Goal: Transaction & Acquisition: Purchase product/service

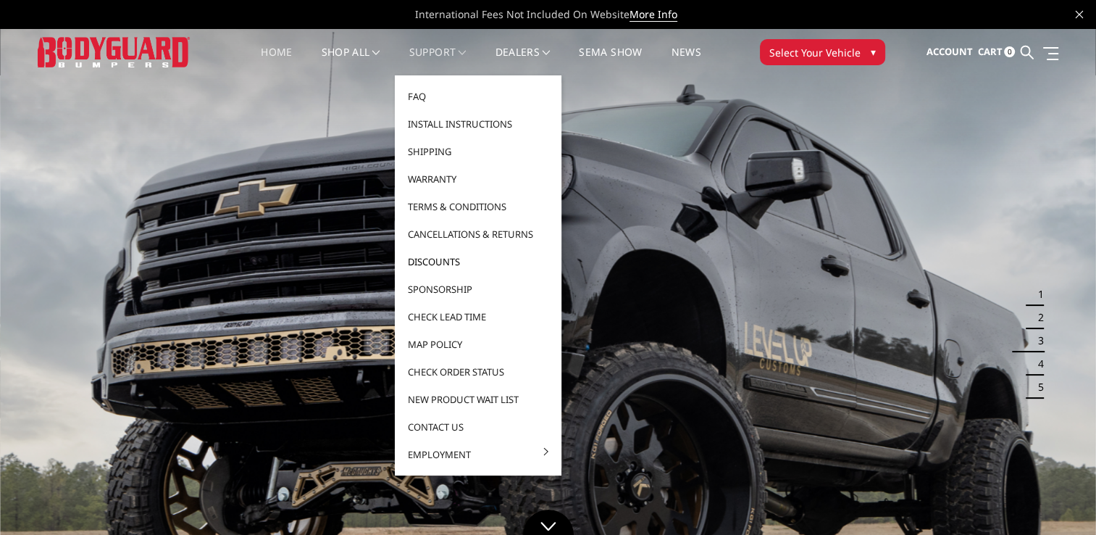
click at [443, 263] on link "Discounts" at bounding box center [478, 262] width 155 height 28
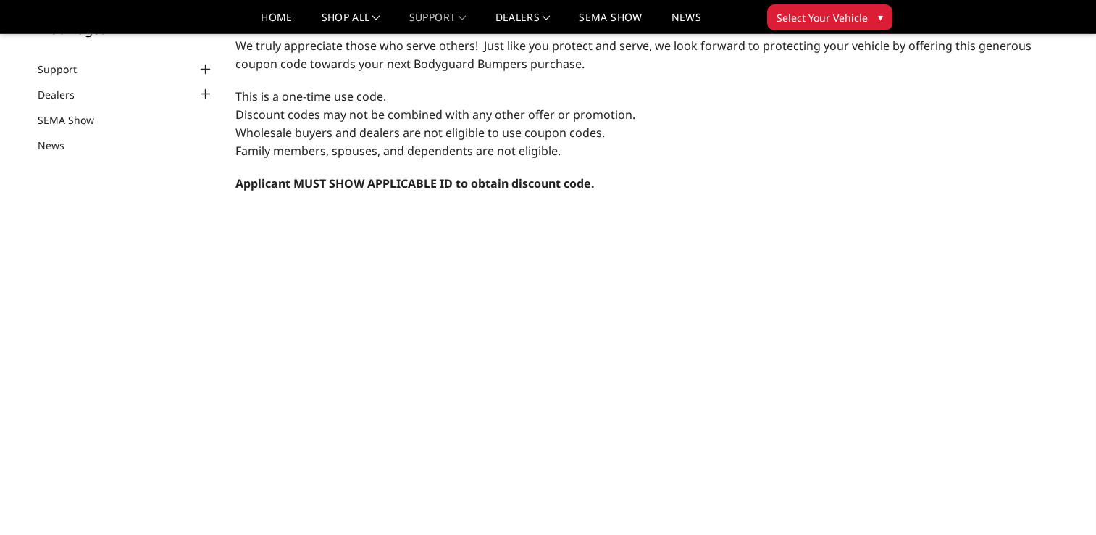
scroll to position [145, 0]
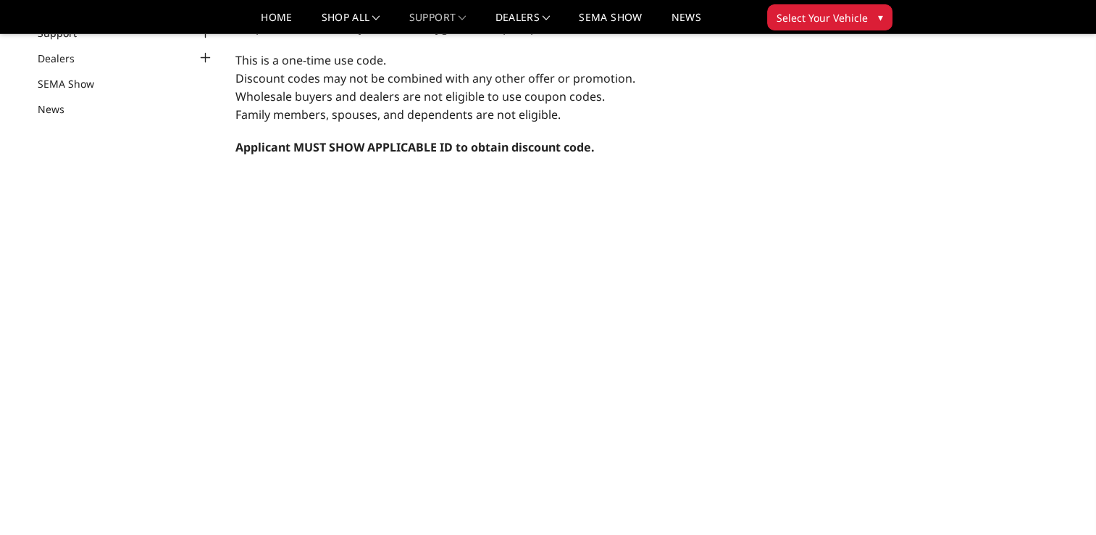
click at [821, 16] on span "Select Your Vehicle" at bounding box center [821, 17] width 91 height 15
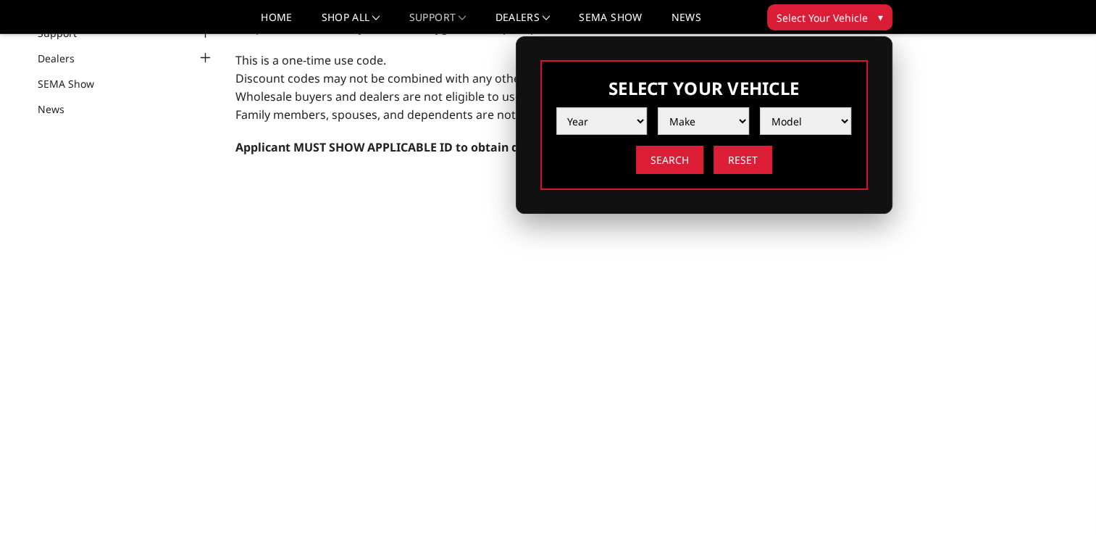
click at [637, 122] on select "Year 2025 2024 2023 2022 2021 2020 2019 2018 2017 2016 2015 2014 2013 2012 2011…" at bounding box center [601, 121] width 91 height 28
select select "yr_2022"
click at [556, 107] on select "Year 2025 2024 2023 2022 2021 2020 2019 2018 2017 2016 2015 2014 2013 2012 2011…" at bounding box center [601, 121] width 91 height 28
click at [706, 124] on select "Make Chevrolet Ford GMC Ram Toyota" at bounding box center [703, 121] width 91 height 28
select select "mk_ram"
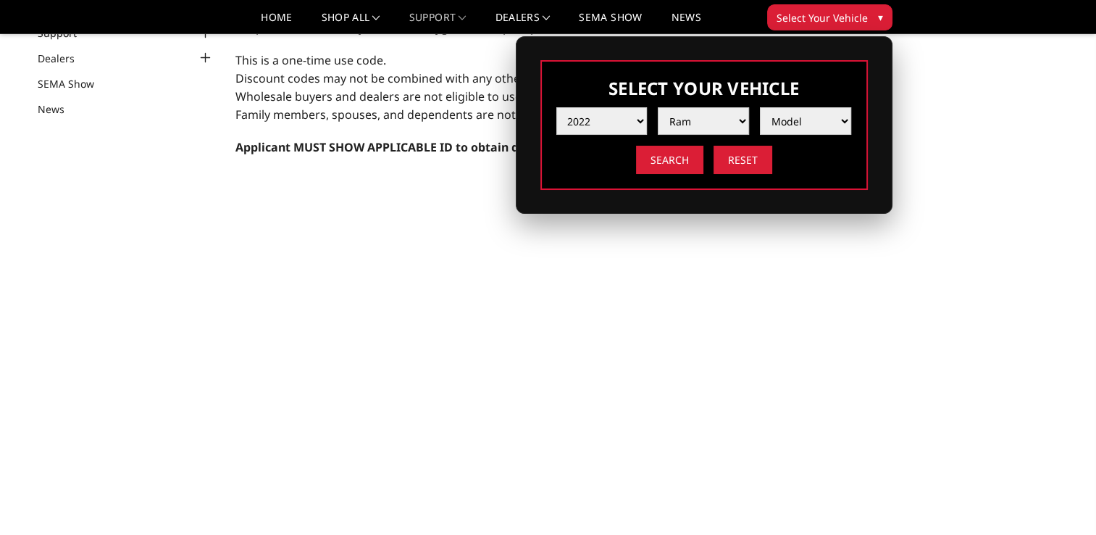
click at [658, 107] on select "Make Chevrolet Ford GMC Ram Toyota" at bounding box center [703, 121] width 91 height 28
click at [800, 114] on select "Model 1500 6-Lug 1500 Rebel 2500 / 3500 4500 / 5500 TRX" at bounding box center [805, 121] width 91 height 28
select select "md_2500-3500"
click at [760, 107] on select "Model 1500 6-Lug 1500 Rebel 2500 / 3500 4500 / 5500 TRX" at bounding box center [805, 121] width 91 height 28
click at [675, 159] on input "Search" at bounding box center [669, 160] width 67 height 28
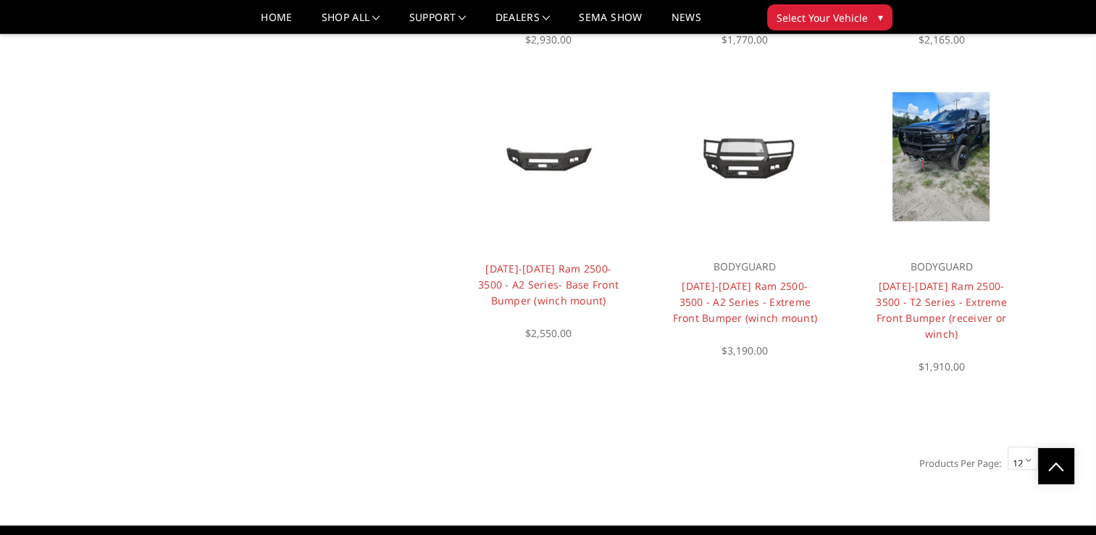
scroll to position [1086, 0]
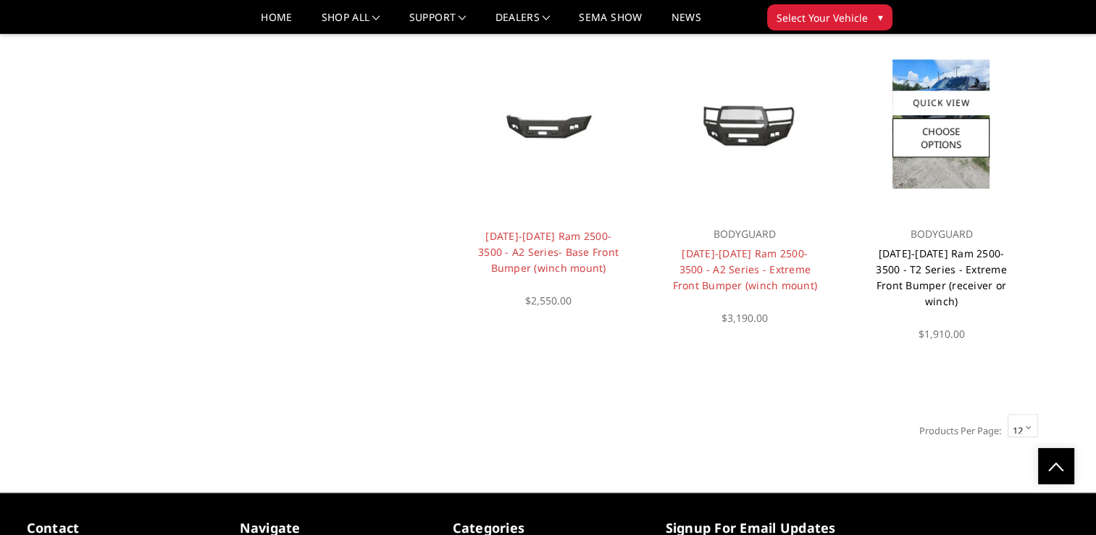
click at [934, 246] on link "2019-2025 Ram 2500-3500 - T2 Series - Extreme Front Bumper (receiver or winch)" at bounding box center [941, 277] width 131 height 62
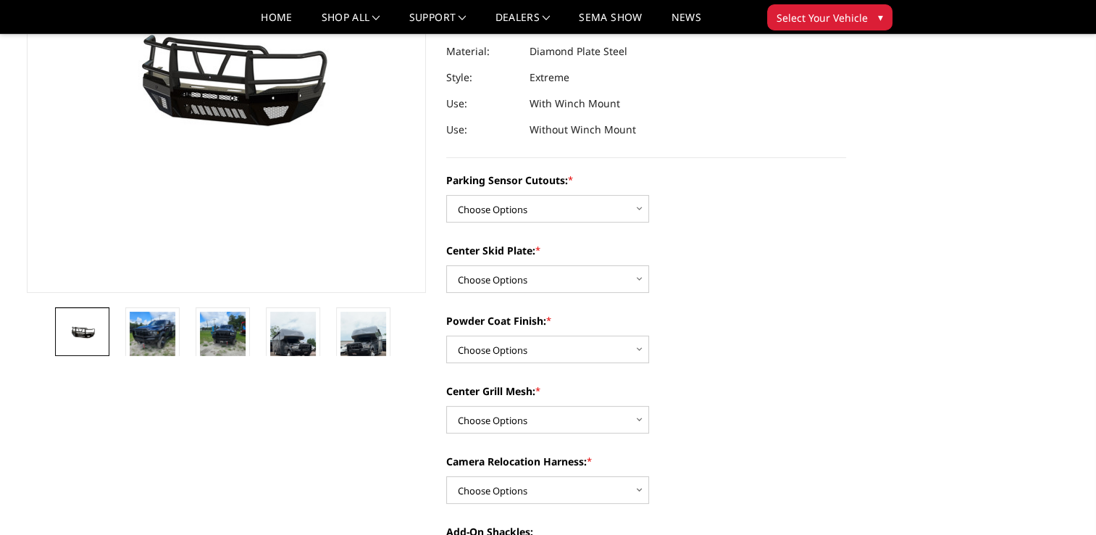
scroll to position [290, 0]
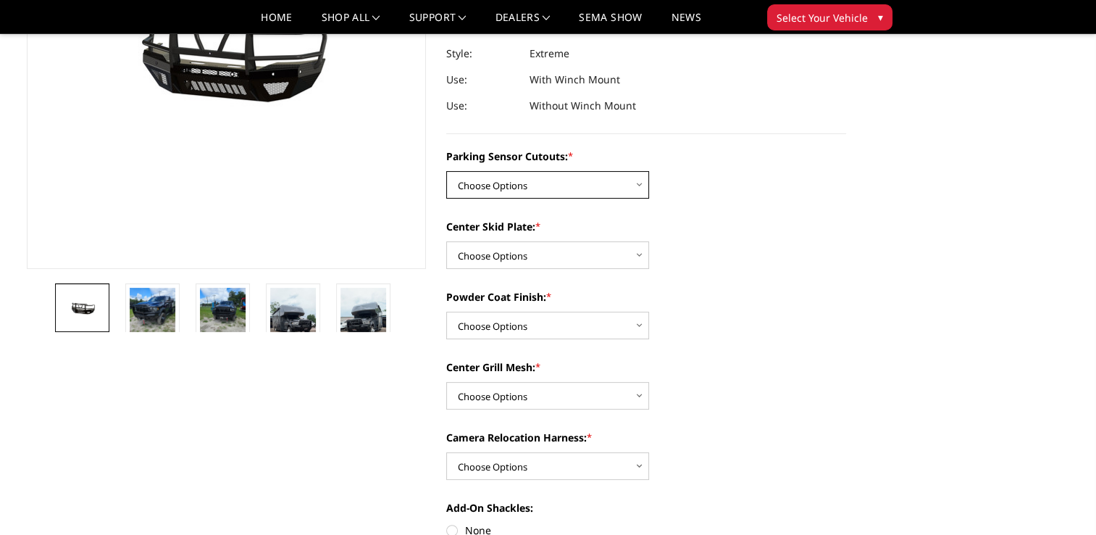
click at [615, 188] on select "Choose Options Yes - With Parking Sensor Cutouts" at bounding box center [547, 185] width 203 height 28
click at [446, 171] on select "Choose Options Yes - With Parking Sensor Cutouts" at bounding box center [547, 185] width 203 height 28
click at [620, 252] on select "Choose Options 2" Receiver Tube Standard Skid Plate (included) Winch Mount Skid…" at bounding box center [547, 255] width 203 height 28
click at [446, 241] on select "Choose Options 2" Receiver Tube Standard Skid Plate (included) Winch Mount Skid…" at bounding box center [547, 255] width 203 height 28
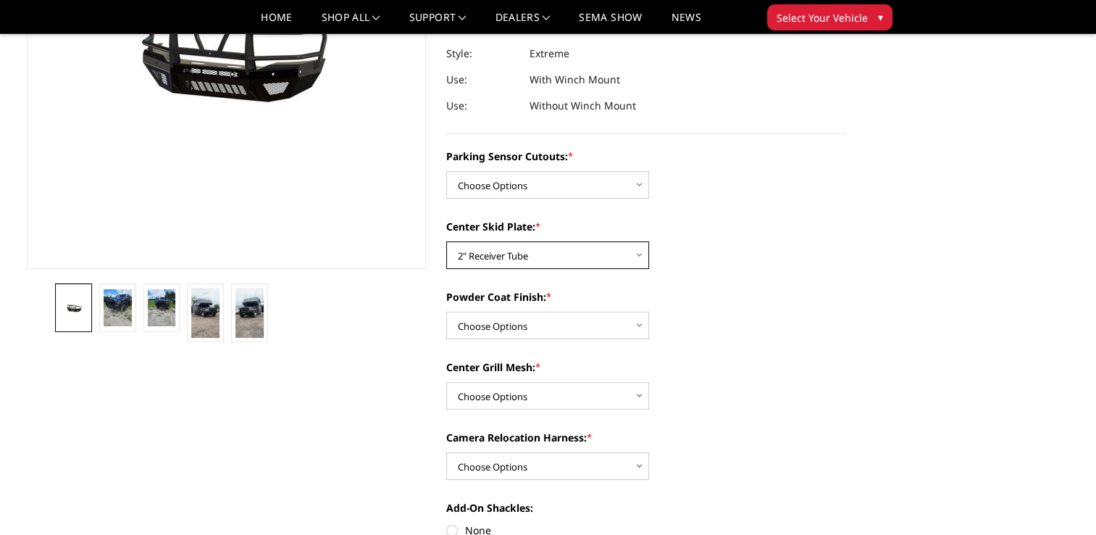
click at [589, 265] on select "Choose Options 2" Receiver Tube Standard Skid Plate (included) Winch Mount Skid…" at bounding box center [547, 255] width 203 height 28
select select "3813"
click at [446, 241] on select "Choose Options 2" Receiver Tube Standard Skid Plate (included) Winch Mount Skid…" at bounding box center [547, 255] width 203 height 28
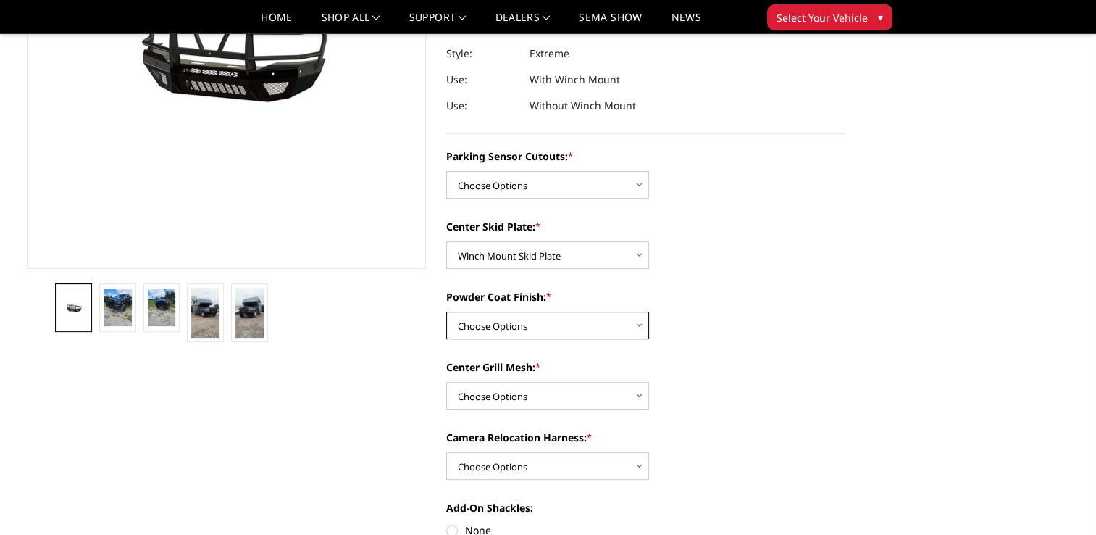
click at [611, 330] on select "Choose Options Bare Metal Gloss Black Powder Coat Textured Black Powder Coat" at bounding box center [547, 325] width 203 height 28
select select "3815"
click at [446, 311] on select "Choose Options Bare Metal Gloss Black Powder Coat Textured Black Powder Coat" at bounding box center [547, 325] width 203 height 28
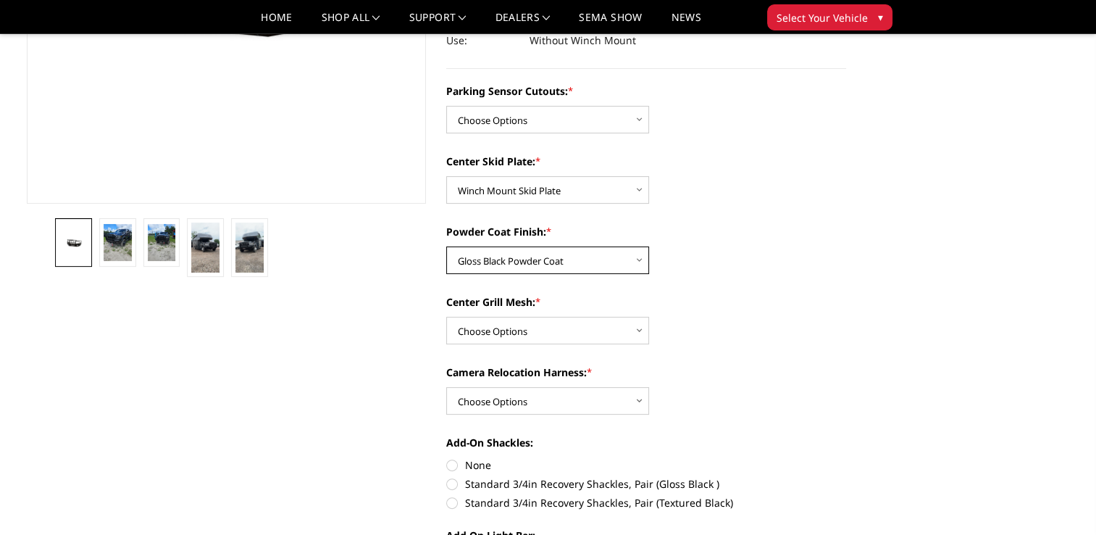
scroll to position [362, 0]
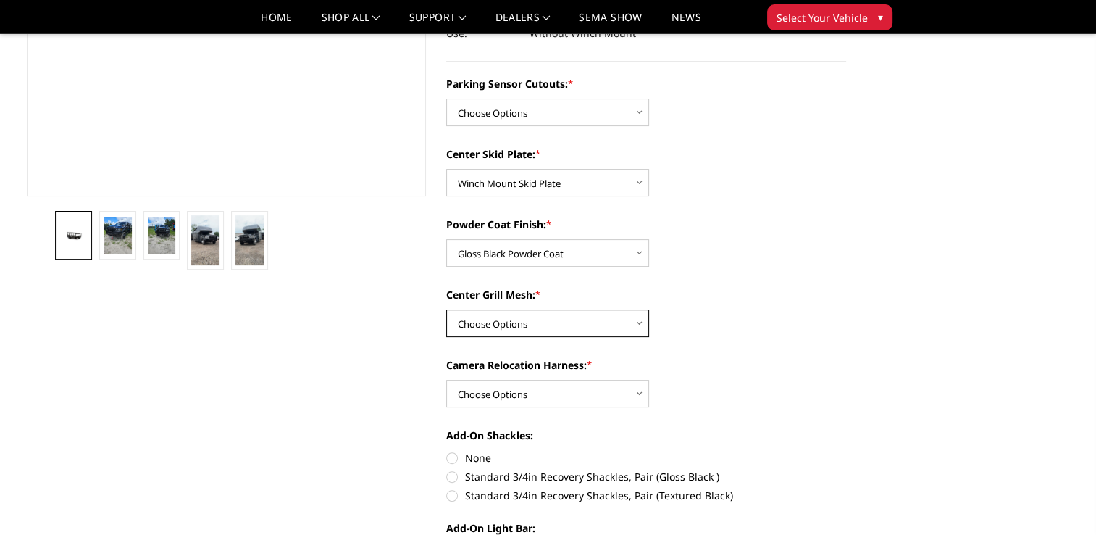
click at [572, 329] on select "Choose Options With expanded metal Without expanded metal" at bounding box center [547, 323] width 203 height 28
click at [555, 323] on select "Choose Options With expanded metal Without expanded metal" at bounding box center [547, 323] width 203 height 28
select select "3817"
click at [446, 309] on select "Choose Options With expanded metal Without expanded metal" at bounding box center [547, 323] width 203 height 28
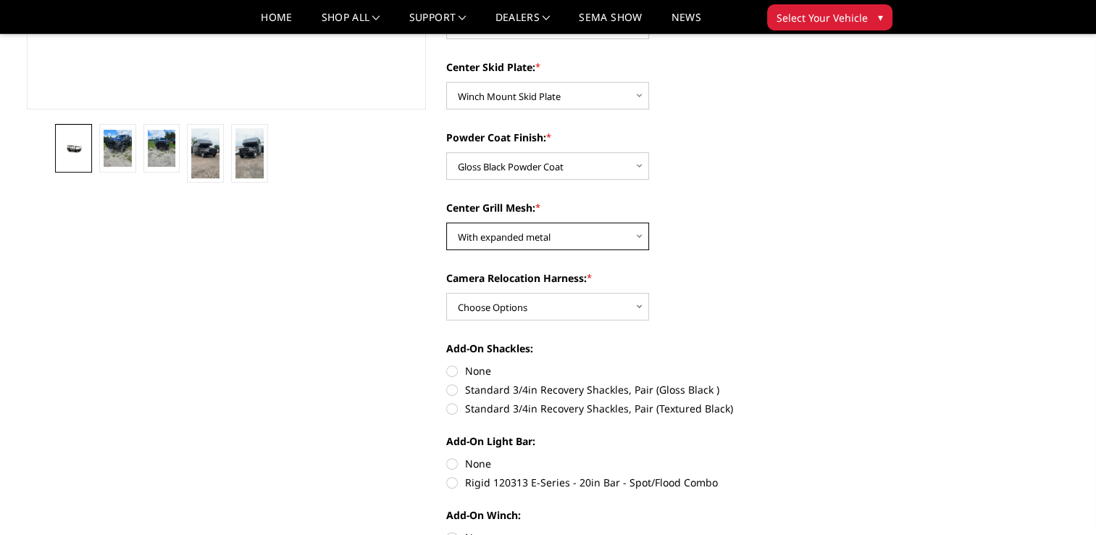
scroll to position [507, 0]
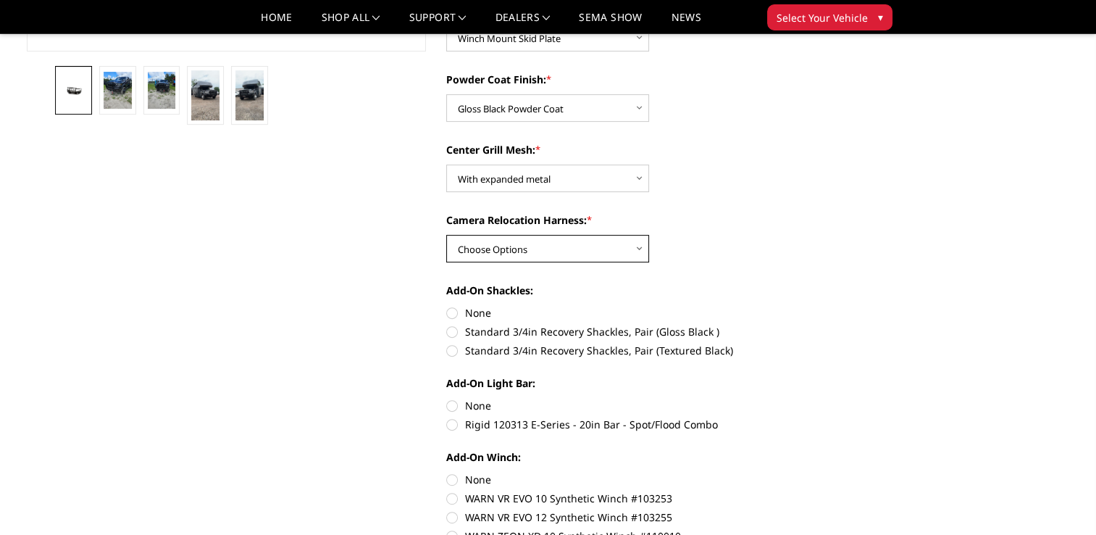
click at [549, 248] on select "Choose Options With camera harness Without camera harness" at bounding box center [547, 249] width 203 height 28
select select "3820"
click at [446, 235] on select "Choose Options With camera harness Without camera harness" at bounding box center [547, 249] width 203 height 28
click at [451, 314] on label "None" at bounding box center [646, 312] width 400 height 15
click at [447, 306] on input "None" at bounding box center [446, 305] width 1 height 1
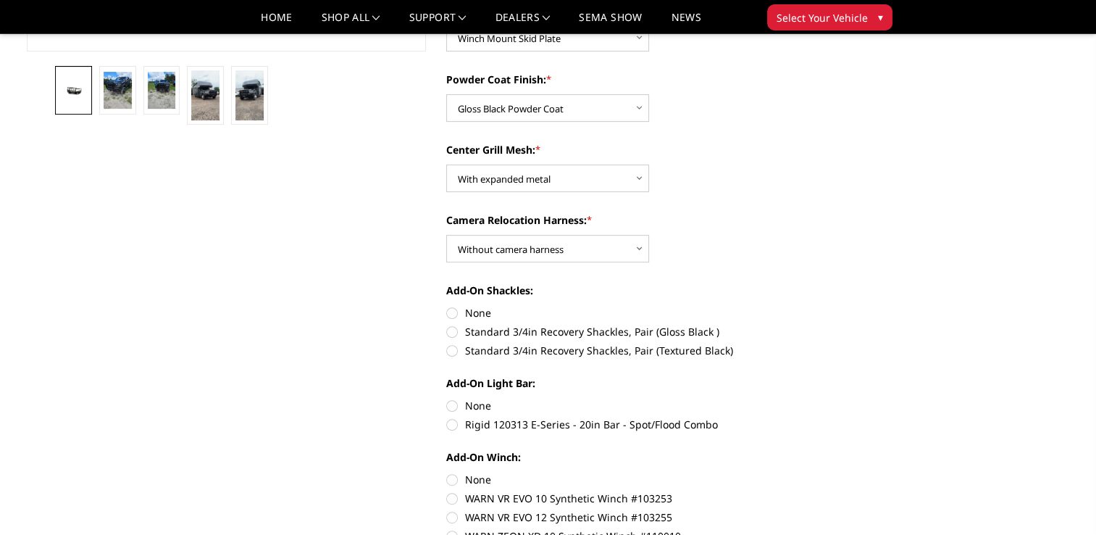
radio input "true"
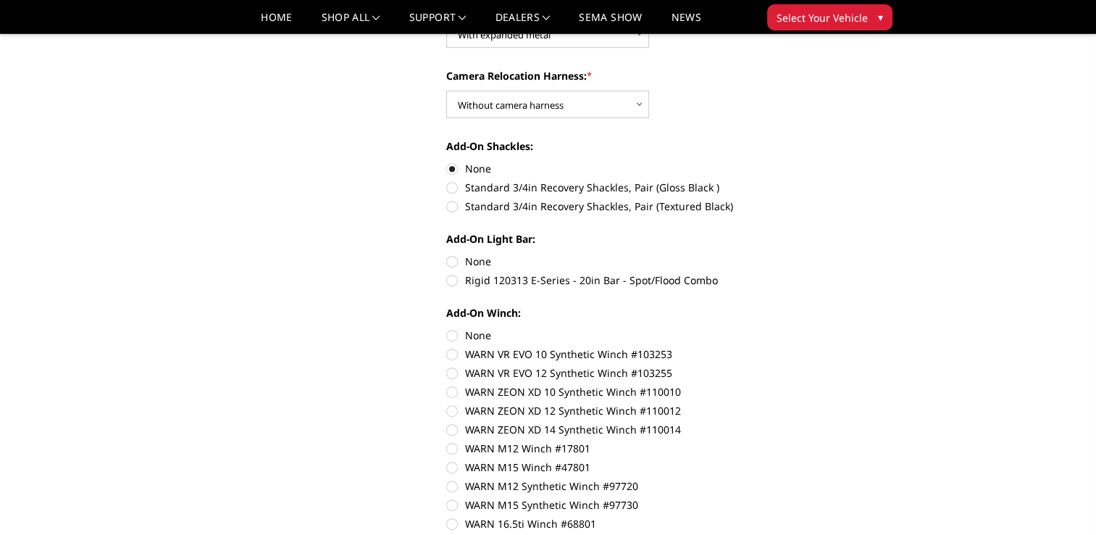
scroll to position [652, 0]
click at [455, 261] on label "None" at bounding box center [646, 260] width 400 height 15
click at [447, 254] on input "None" at bounding box center [446, 253] width 1 height 1
radio input "true"
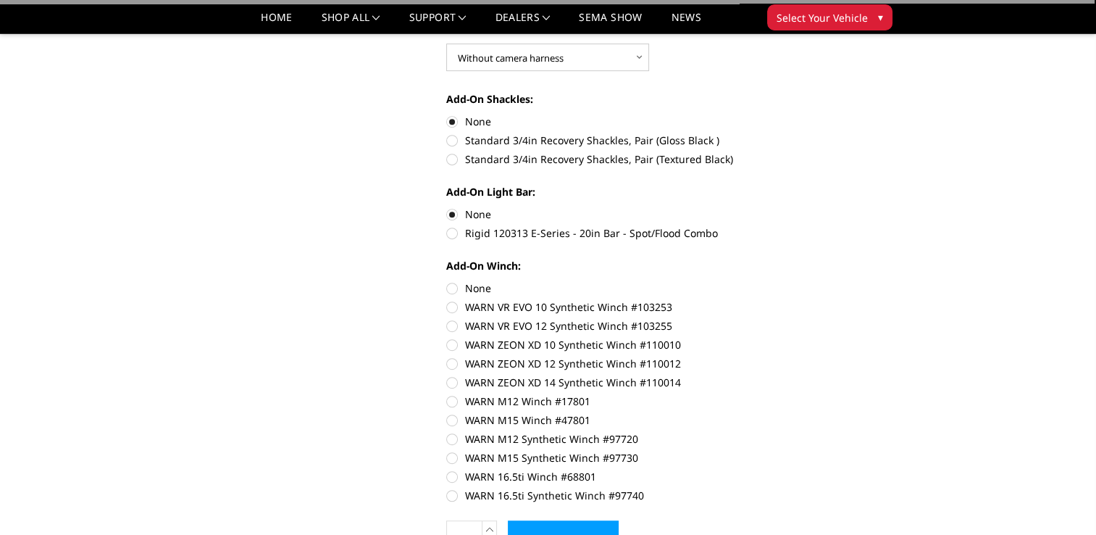
scroll to position [724, 0]
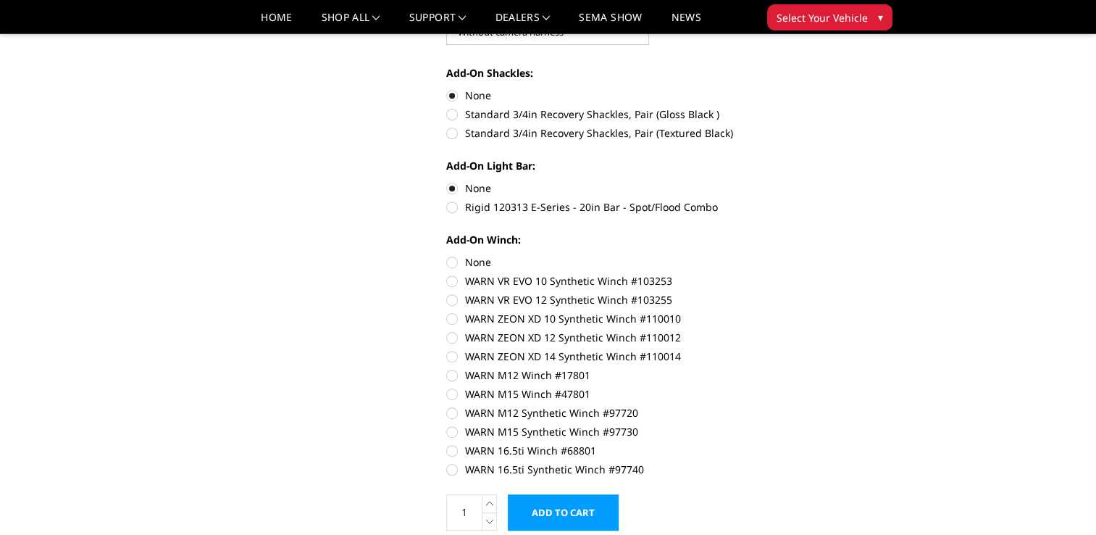
click at [452, 256] on label "None" at bounding box center [646, 261] width 400 height 15
click at [447, 255] on input "None" at bounding box center [446, 254] width 1 height 1
radio input "true"
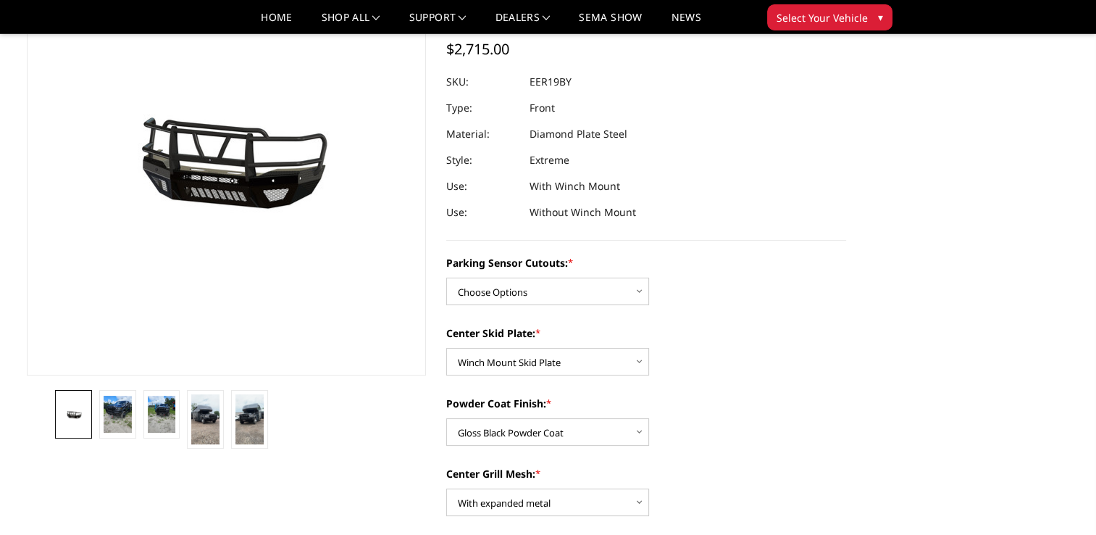
scroll to position [217, 0]
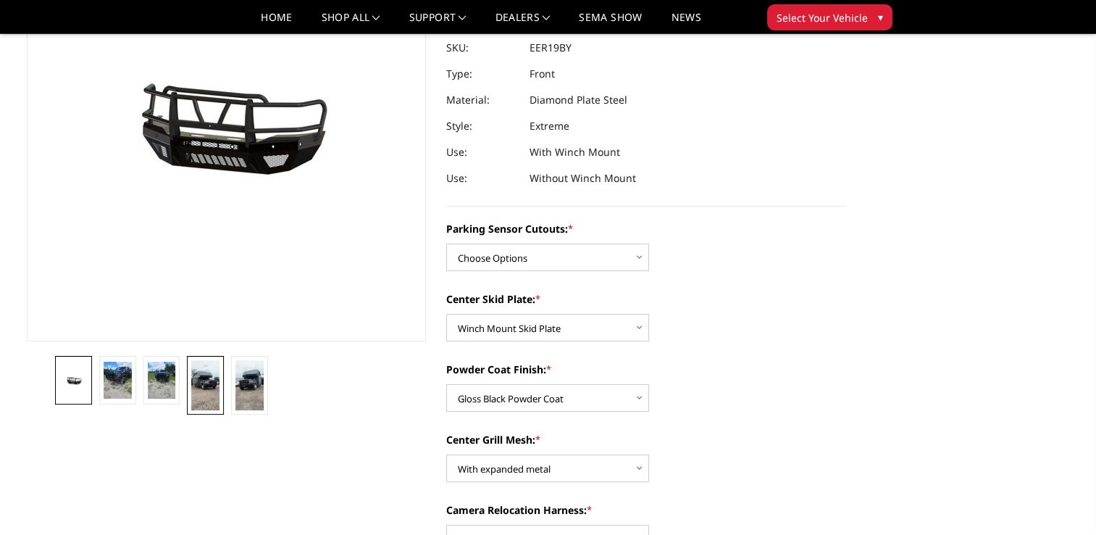
click at [209, 393] on img at bounding box center [205, 385] width 28 height 50
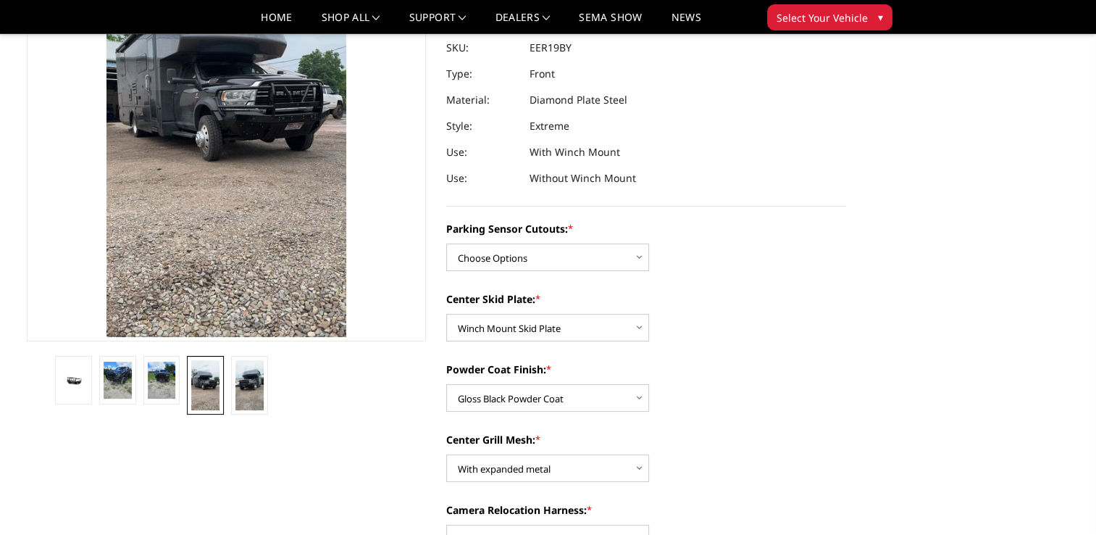
scroll to position [88, 0]
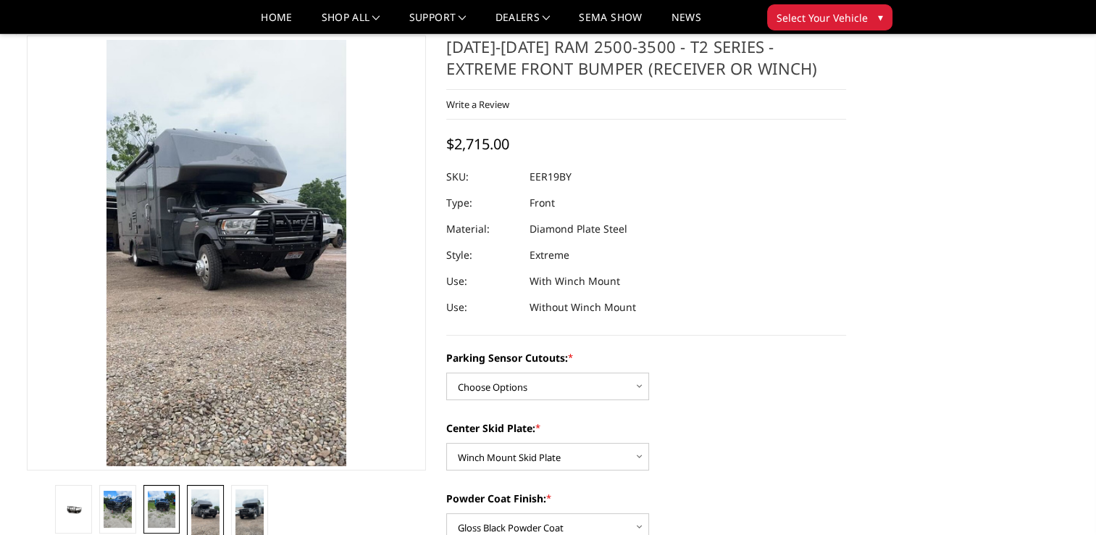
click at [158, 506] on img at bounding box center [162, 509] width 28 height 38
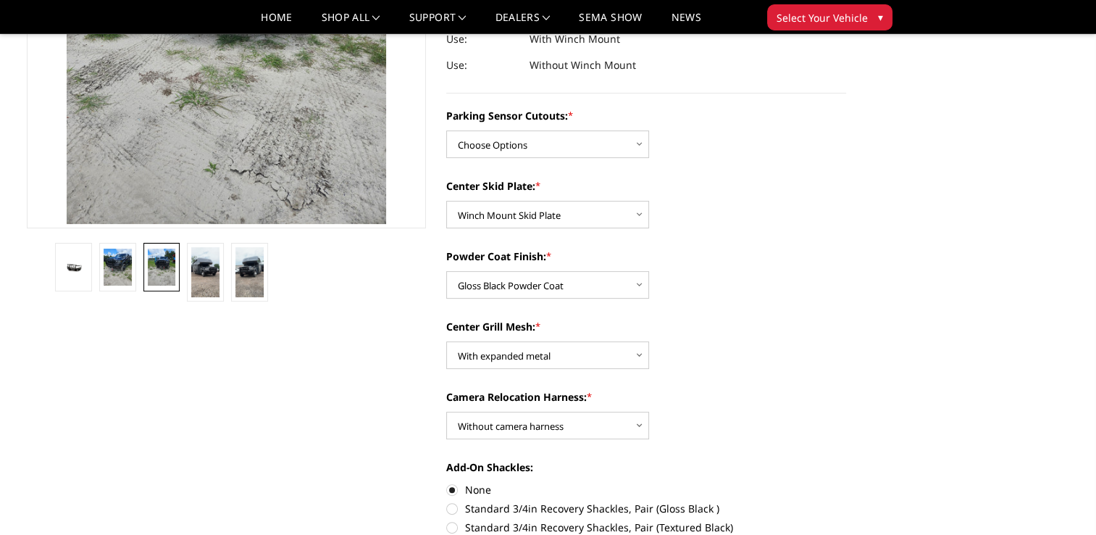
scroll to position [306, 0]
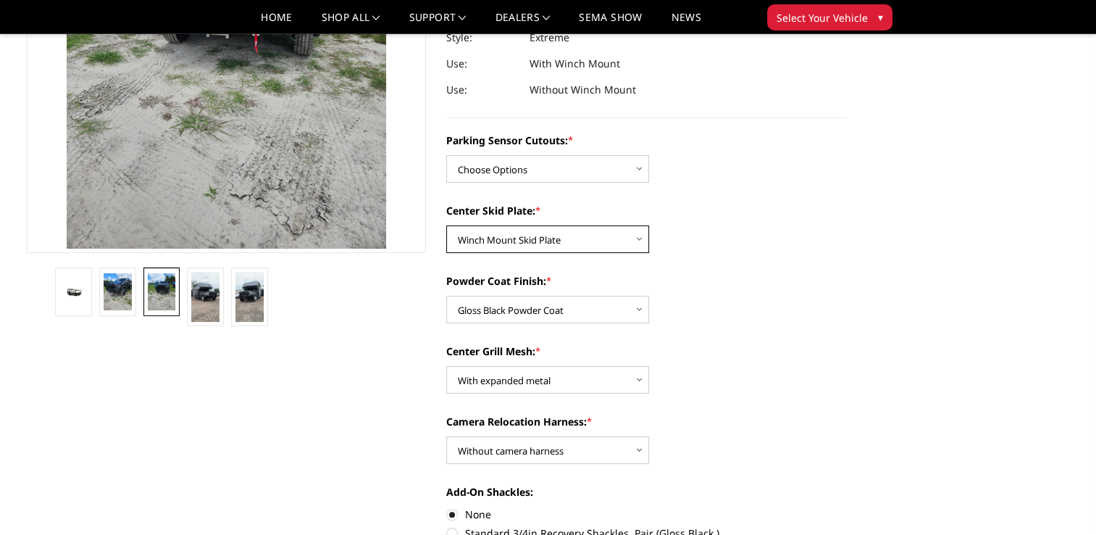
click at [590, 245] on select "Choose Options 2" Receiver Tube Standard Skid Plate (included) Winch Mount Skid…" at bounding box center [547, 239] width 203 height 28
click at [446, 225] on select "Choose Options 2" Receiver Tube Standard Skid Plate (included) Winch Mount Skid…" at bounding box center [547, 239] width 203 height 28
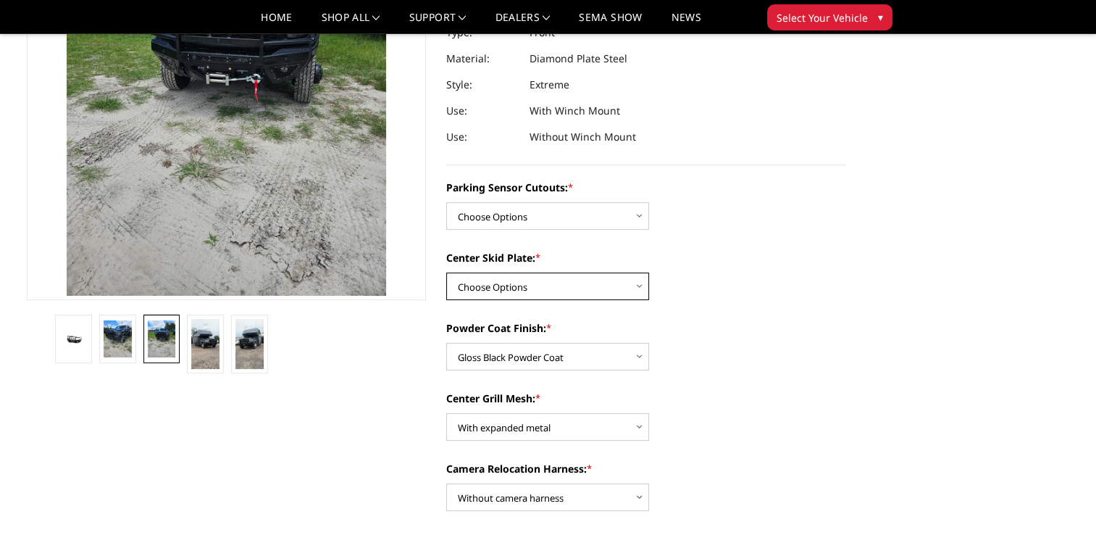
scroll to position [233, 0]
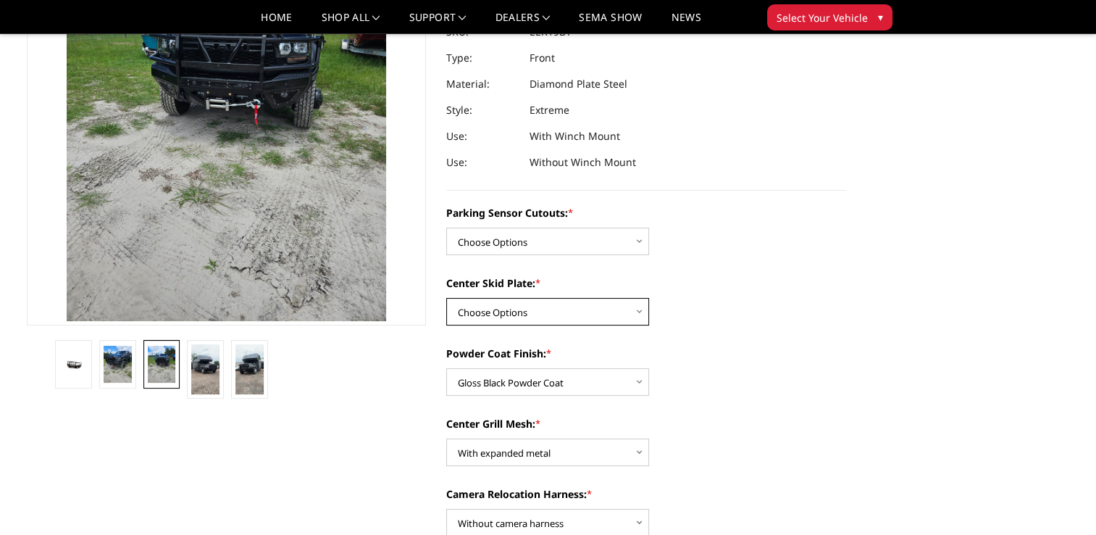
click at [585, 312] on select "Choose Options 2" Receiver Tube Standard Skid Plate (included) Winch Mount Skid…" at bounding box center [547, 312] width 203 height 28
select select "3811"
click at [446, 298] on select "Choose Options 2" Receiver Tube Standard Skid Plate (included) Winch Mount Skid…" at bounding box center [547, 312] width 203 height 28
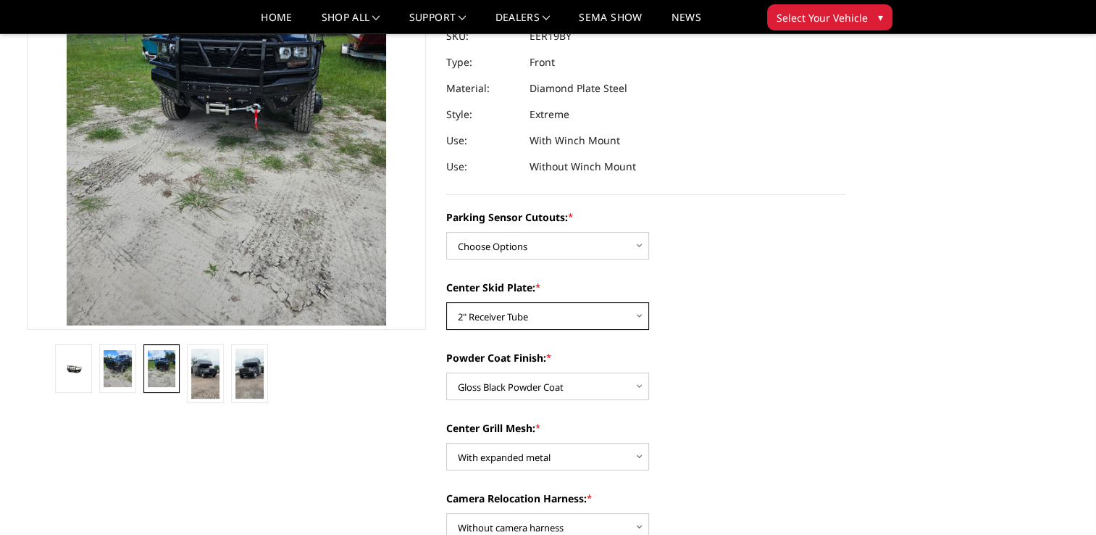
scroll to position [290, 0]
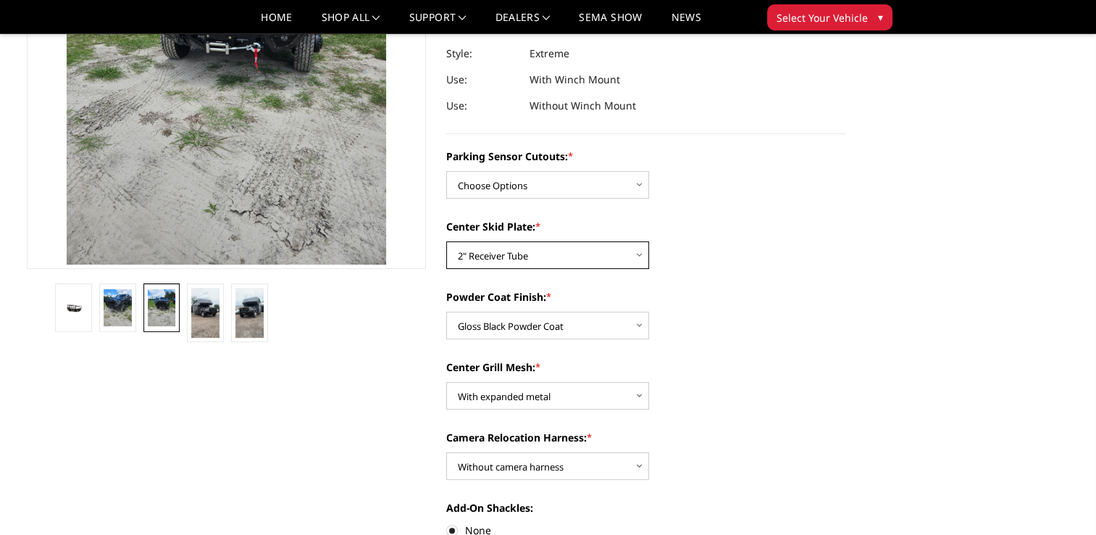
click at [597, 251] on select "Choose Options 2" Receiver Tube Standard Skid Plate (included) Winch Mount Skid…" at bounding box center [547, 255] width 203 height 28
select select
click at [446, 241] on select "Choose Options 2" Receiver Tube Standard Skid Plate (included) Winch Mount Skid…" at bounding box center [547, 255] width 203 height 28
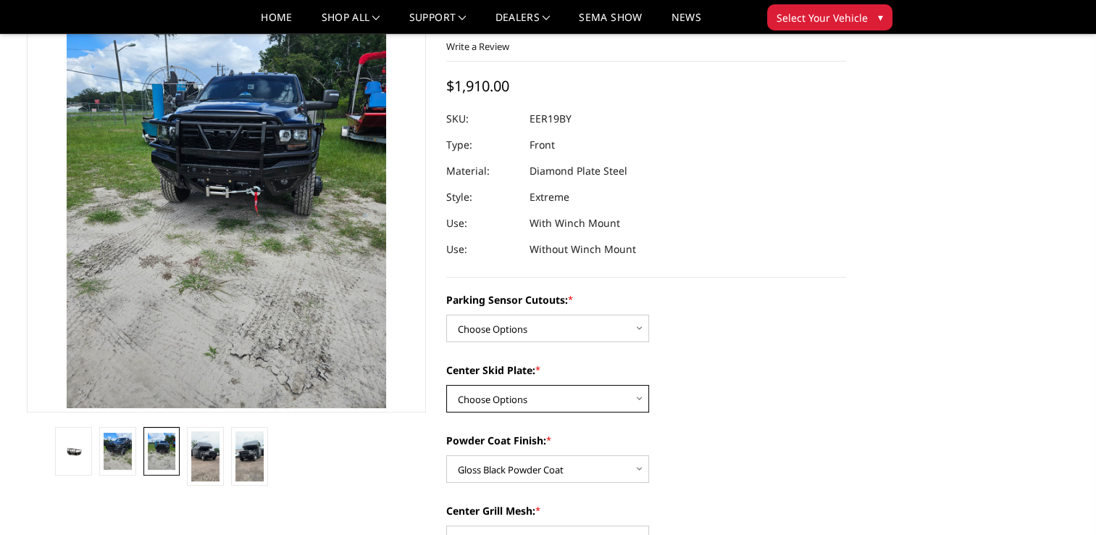
scroll to position [145, 0]
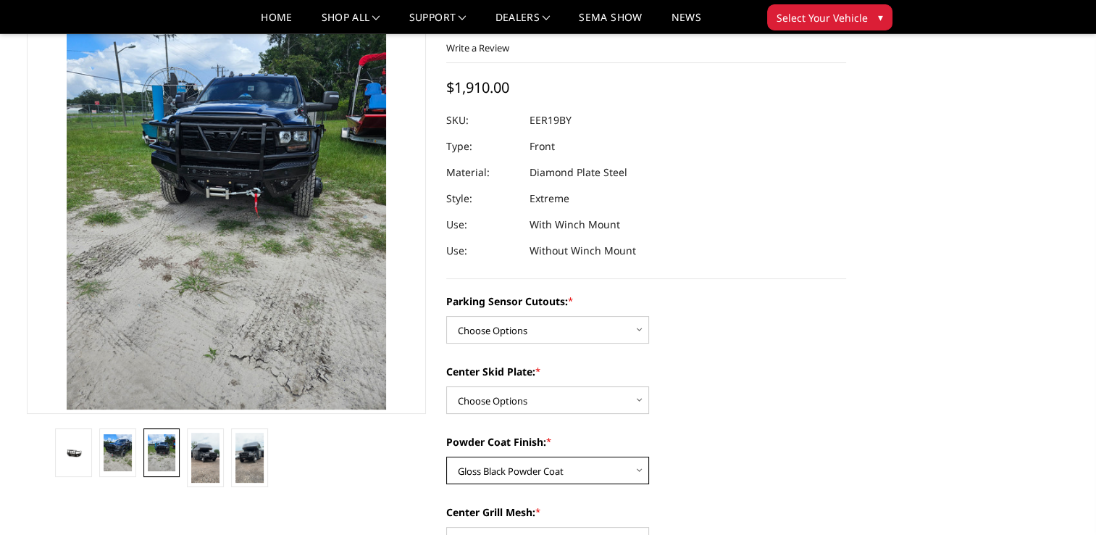
click at [585, 464] on select "Choose Options Bare Metal Gloss Black Powder Coat Textured Black Powder Coat" at bounding box center [547, 470] width 203 height 28
select select "3816"
click at [446, 456] on select "Choose Options Bare Metal Gloss Black Powder Coat Textured Black Powder Coat" at bounding box center [547, 470] width 203 height 28
click at [762, 452] on div "Powder Coat Finish: * Choose Options Bare Metal Gloss Black Powder Coat Texture…" at bounding box center [646, 459] width 400 height 50
click at [586, 467] on select "Choose Options Bare Metal Gloss Black Powder Coat Textured Black Powder Coat" at bounding box center [547, 470] width 203 height 28
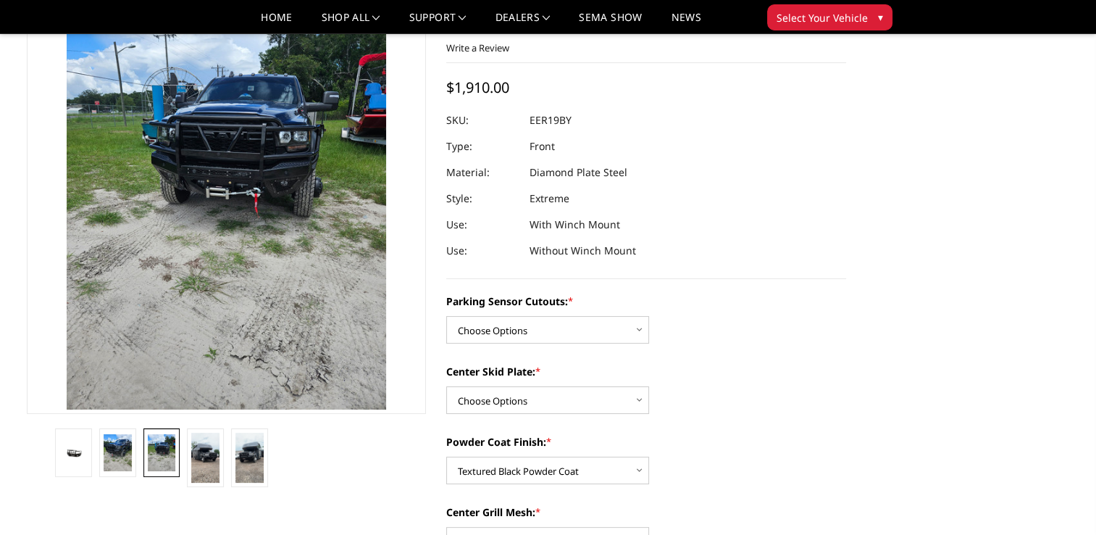
click at [742, 384] on div "Center Skid Plate: * Choose Options 2" Receiver Tube Standard Skid Plate (inclu…" at bounding box center [646, 389] width 400 height 50
click at [611, 406] on select "Choose Options 2" Receiver Tube Standard Skid Plate (included) Winch Mount Skid…" at bounding box center [547, 400] width 203 height 28
select select "3813"
click at [446, 386] on select "Choose Options 2" Receiver Tube Standard Skid Plate (included) Winch Mount Skid…" at bounding box center [547, 400] width 203 height 28
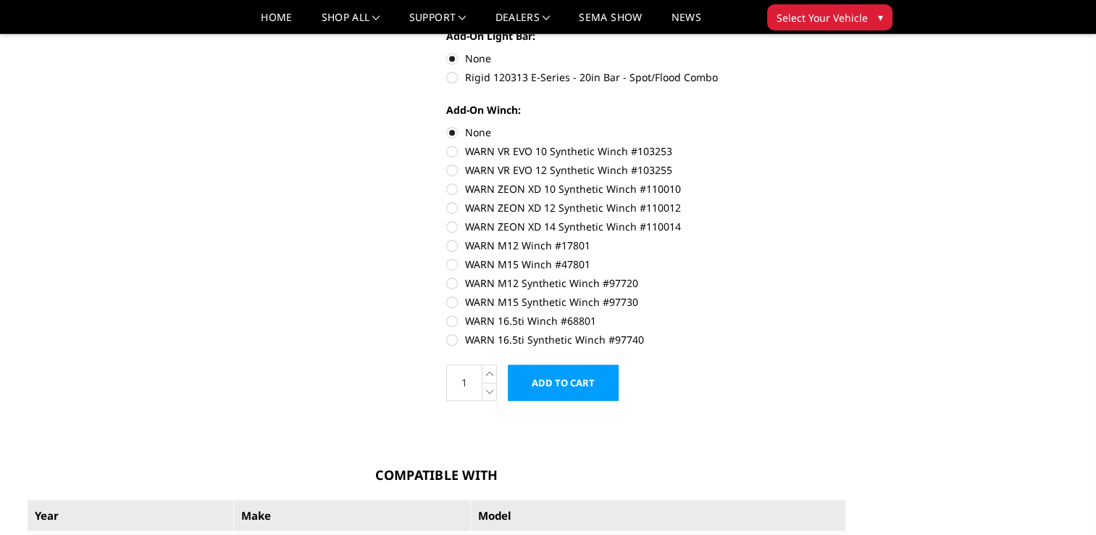
scroll to position [942, 0]
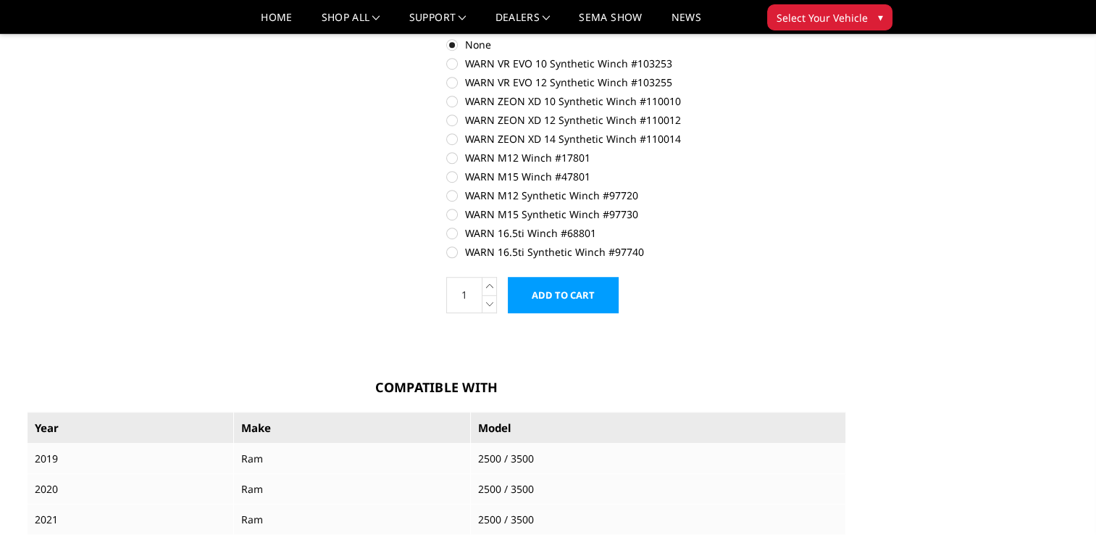
click at [586, 300] on input "Add to Cart" at bounding box center [563, 295] width 111 height 36
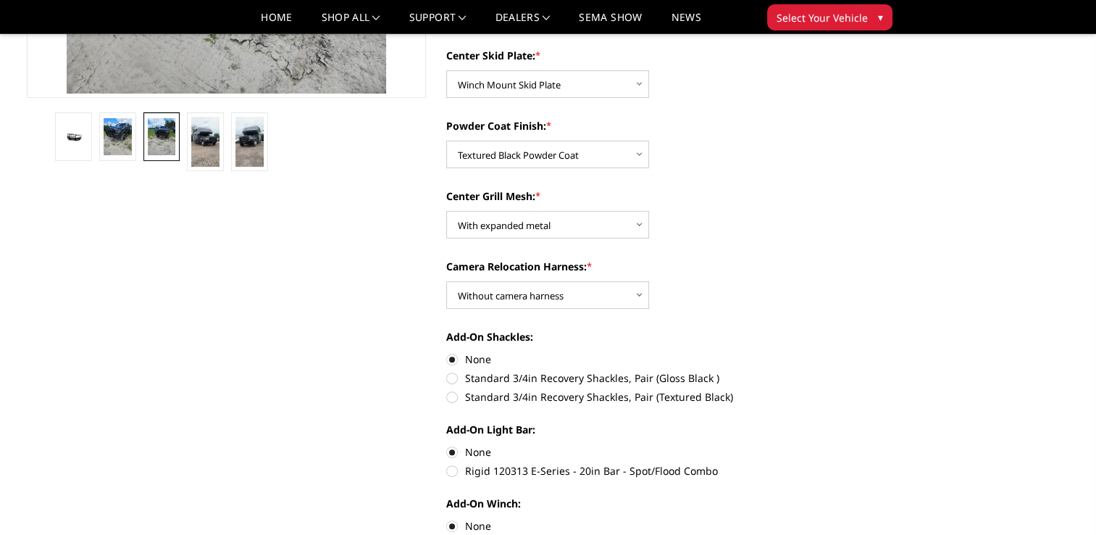
scroll to position [171, 0]
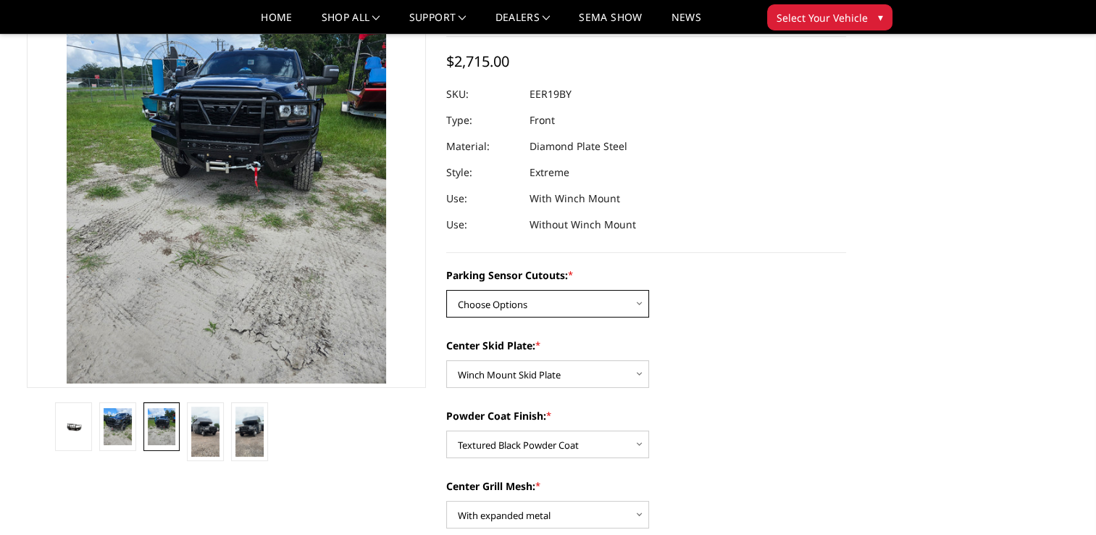
click at [606, 303] on select "Choose Options Yes - With Parking Sensor Cutouts" at bounding box center [547, 304] width 203 height 28
click at [446, 290] on select "Choose Options Yes - With Parking Sensor Cutouts" at bounding box center [547, 304] width 203 height 28
click at [513, 340] on label "Center Skid Plate: *" at bounding box center [646, 345] width 400 height 15
click at [513, 360] on select "Choose Options 2" Receiver Tube Standard Skid Plate (included) Winch Mount Skid…" at bounding box center [547, 374] width 203 height 28
click at [533, 302] on select "Choose Options Yes - With Parking Sensor Cutouts" at bounding box center [547, 304] width 203 height 28
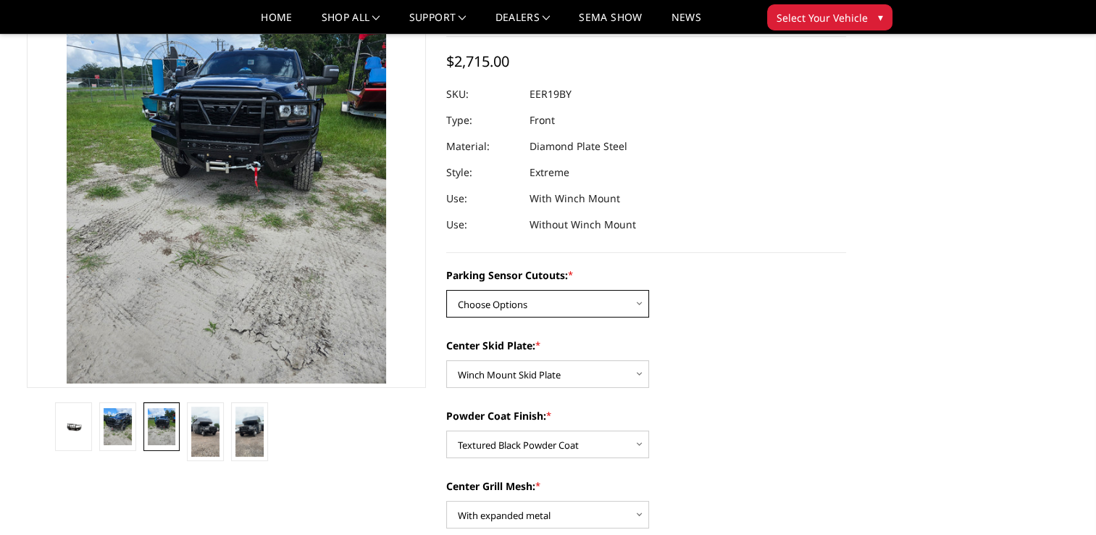
select select "3810"
click at [446, 290] on select "Choose Options Yes - With Parking Sensor Cutouts" at bounding box center [547, 304] width 203 height 28
click at [594, 301] on select "Choose Options Yes - With Parking Sensor Cutouts" at bounding box center [547, 304] width 203 height 28
click at [446, 290] on select "Choose Options Yes - With Parking Sensor Cutouts" at bounding box center [547, 304] width 203 height 28
click at [574, 303] on select "Choose Options Yes - With Parking Sensor Cutouts" at bounding box center [547, 304] width 203 height 28
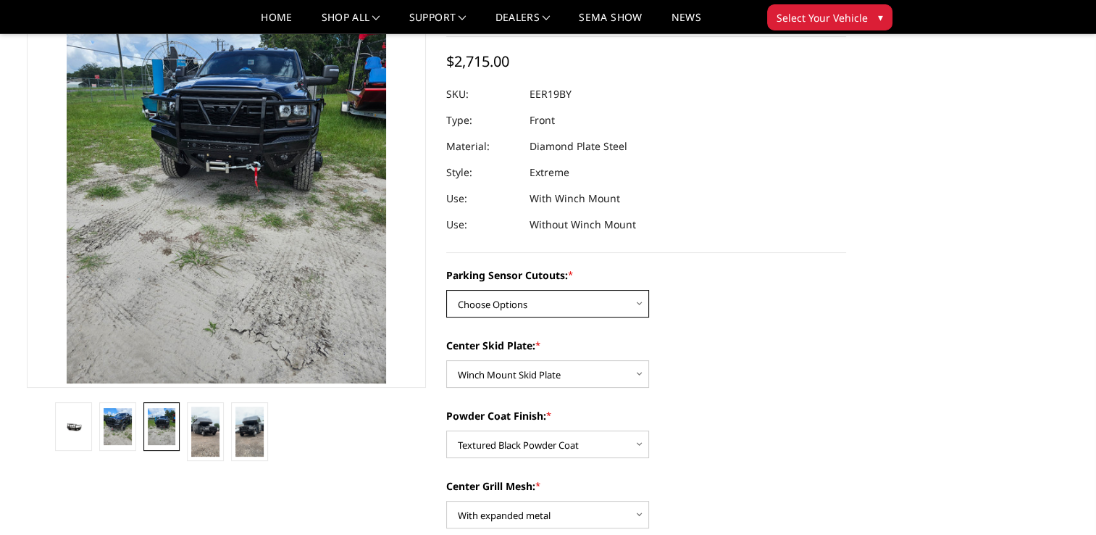
select select "3810"
click at [446, 290] on select "Choose Options Yes - With Parking Sensor Cutouts" at bounding box center [547, 304] width 203 height 28
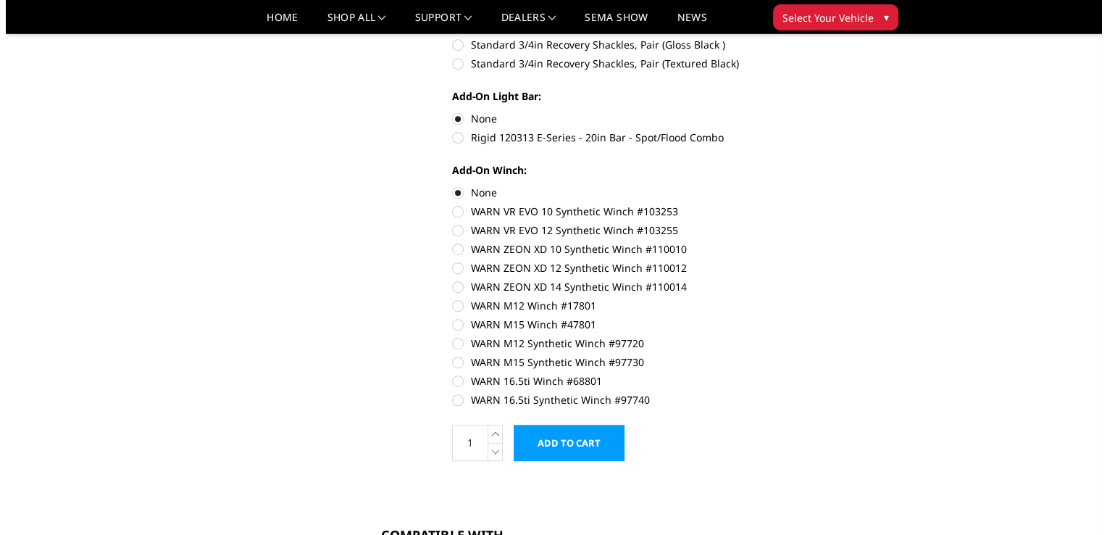
scroll to position [823, 0]
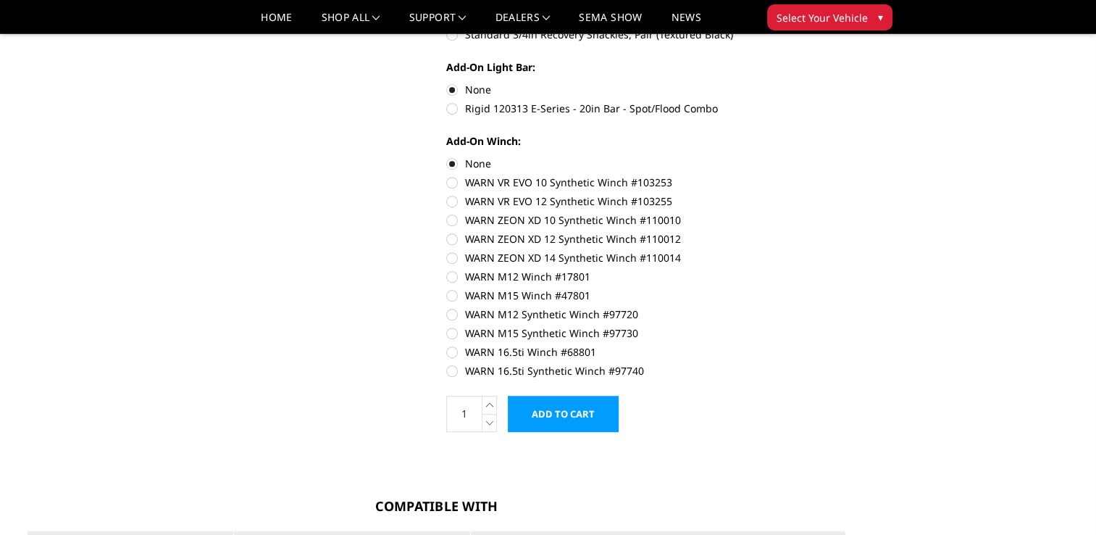
click at [582, 414] on input "Add to Cart" at bounding box center [563, 413] width 111 height 36
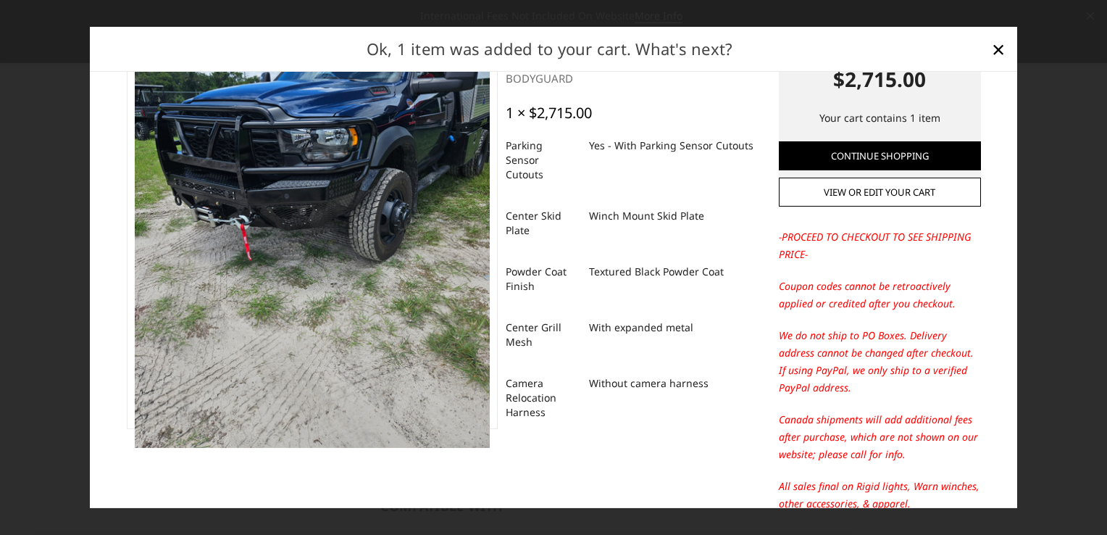
scroll to position [28, 0]
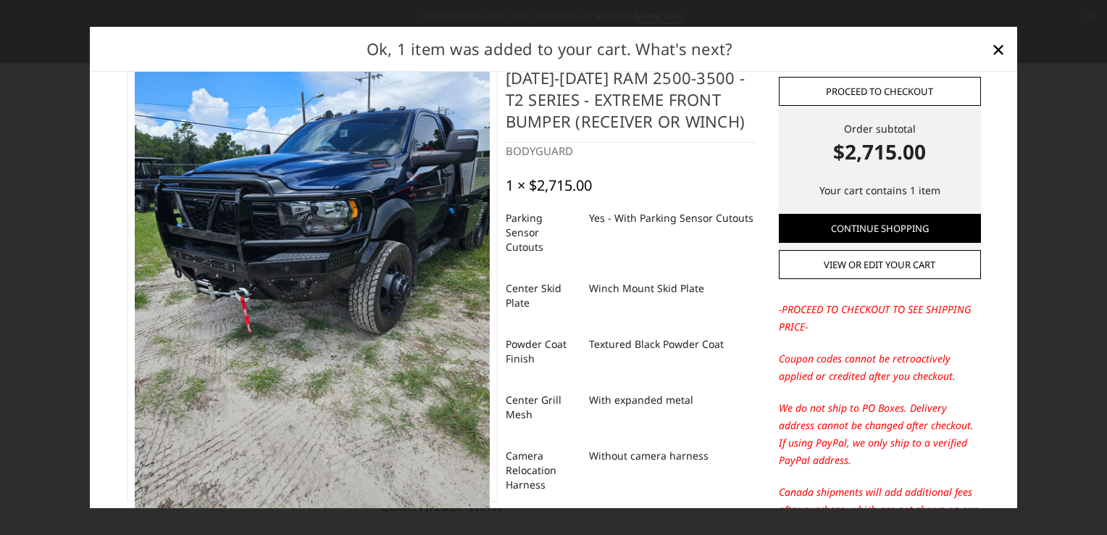
click at [852, 88] on link "Proceed to checkout" at bounding box center [880, 90] width 202 height 29
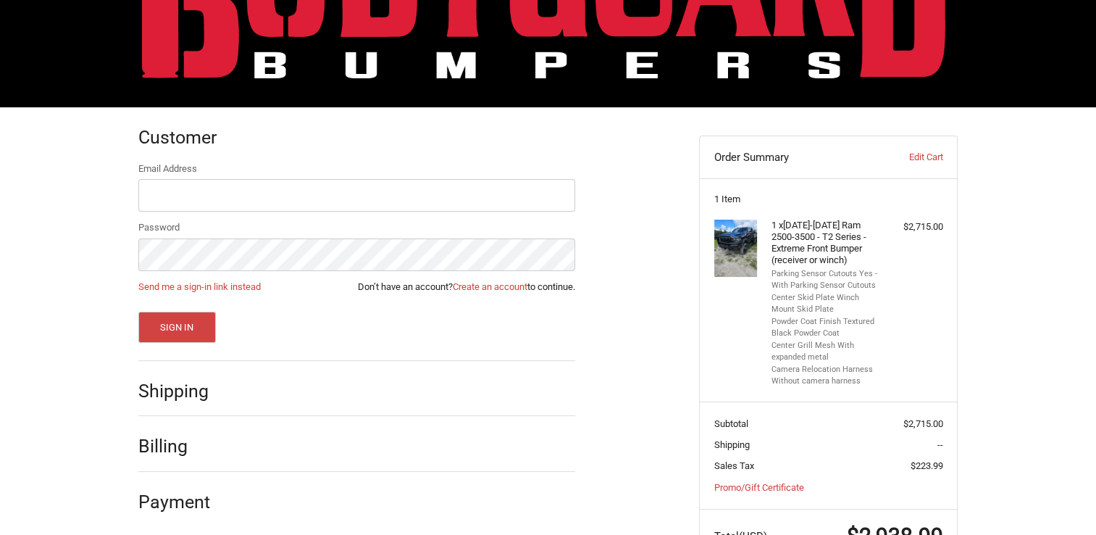
scroll to position [167, 0]
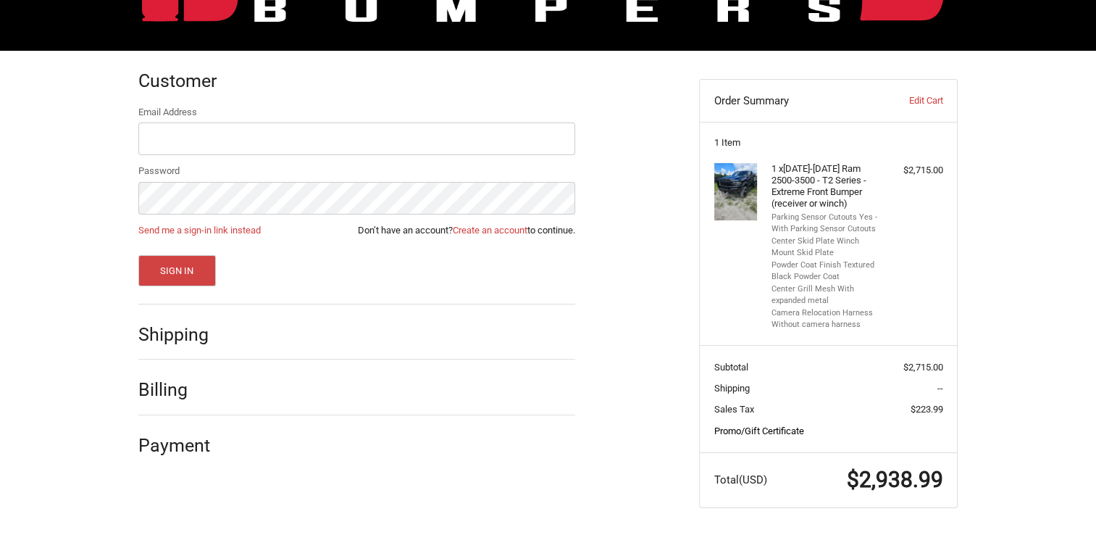
click at [793, 431] on link "Promo/Gift Certificate" at bounding box center [759, 430] width 90 height 11
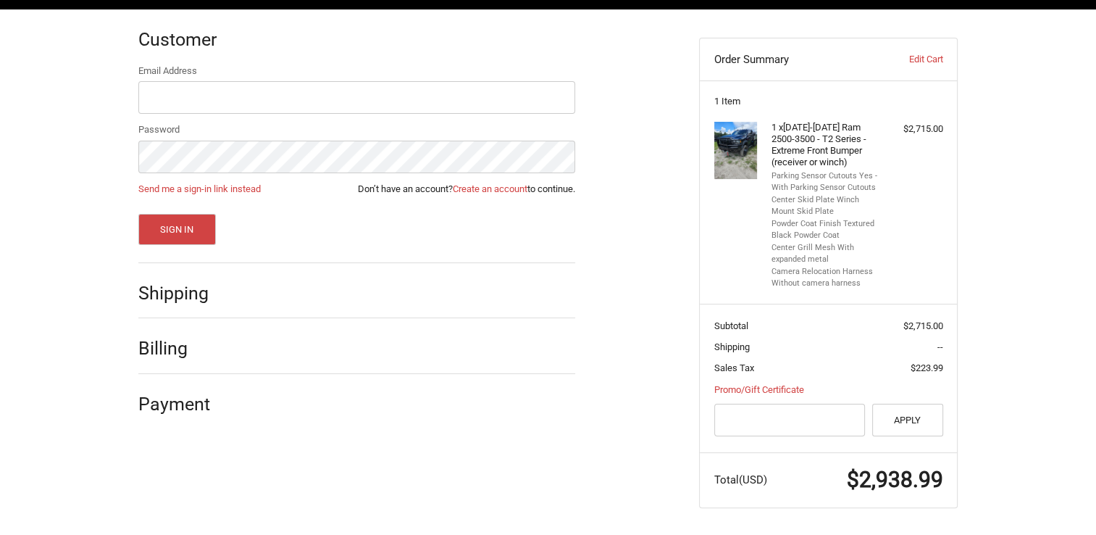
drag, startPoint x: 774, startPoint y: 403, endPoint x: 1060, endPoint y: 340, distance: 292.8
click at [1060, 340] on div "Customer Returning Customer Email Address Password Send me a sign-in link inste…" at bounding box center [548, 272] width 1096 height 527
drag, startPoint x: 819, startPoint y: 411, endPoint x: 206, endPoint y: 295, distance: 624.3
click at [206, 295] on h2 "Shipping" at bounding box center [180, 293] width 85 height 22
click at [198, 295] on h2 "Shipping" at bounding box center [180, 293] width 85 height 22
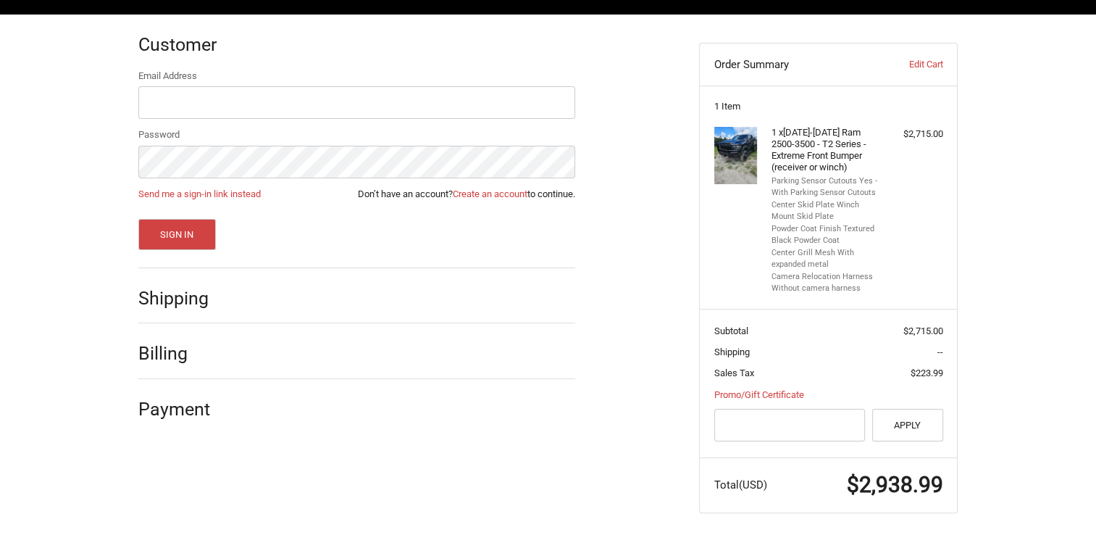
scroll to position [63, 0]
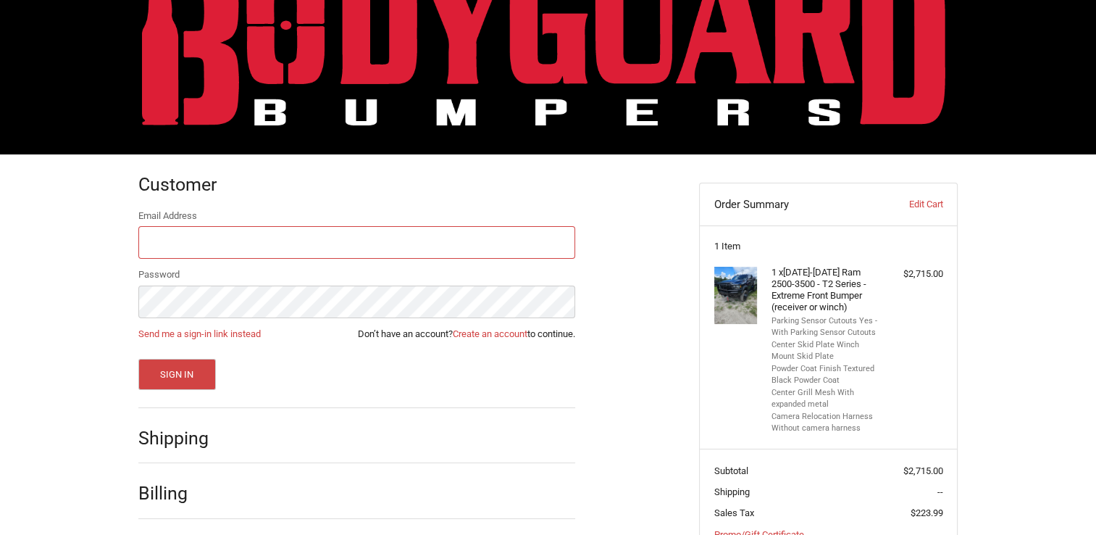
click at [245, 233] on input "Email Address" at bounding box center [356, 242] width 437 height 33
type input "jerred.eschete@hotmail.com"
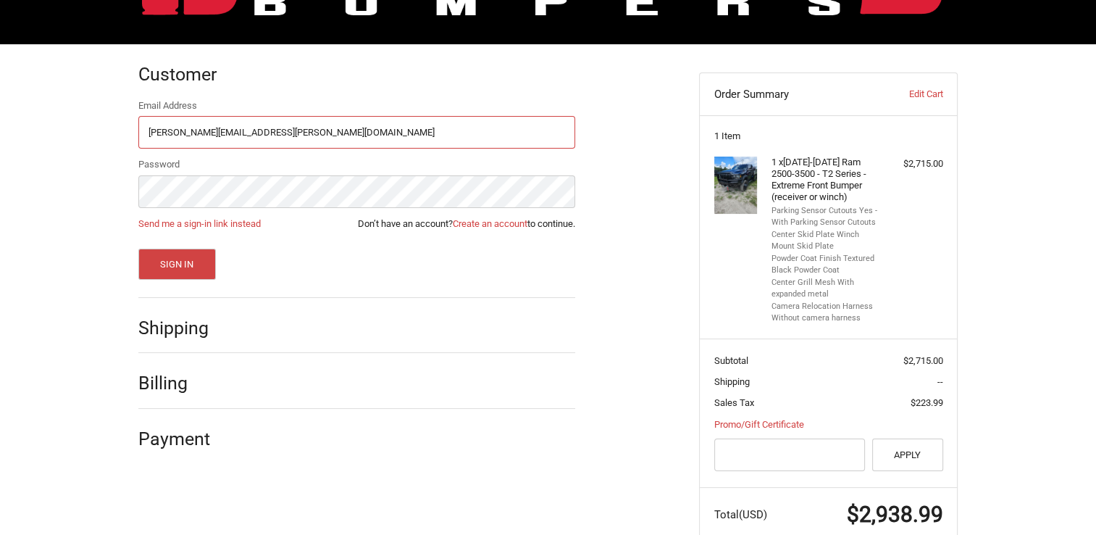
scroll to position [208, 0]
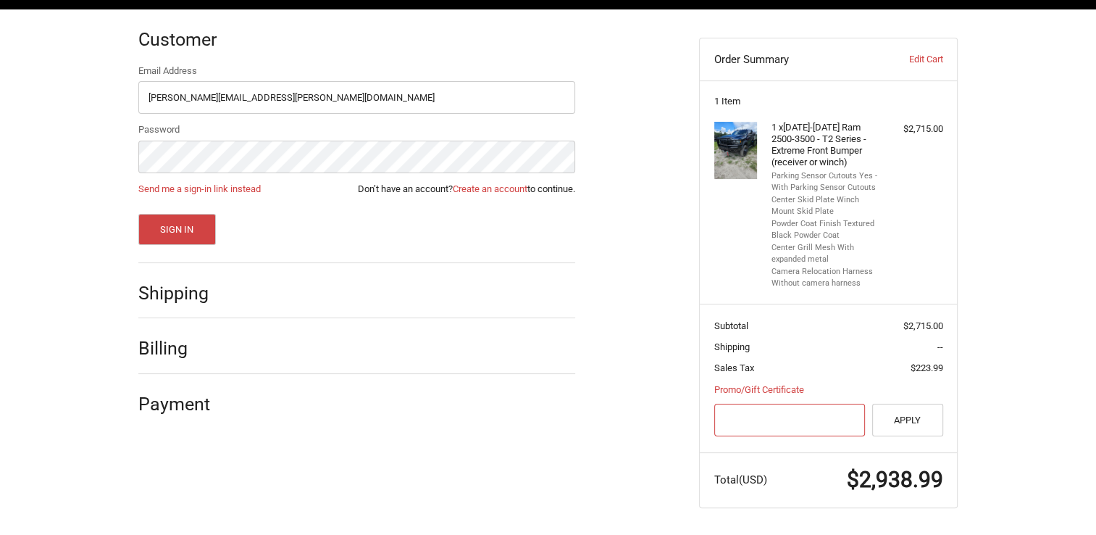
paste input "fir-0ef52d02d"
type input "fir-0ef52d02d"
click at [907, 415] on button "Apply" at bounding box center [907, 419] width 71 height 33
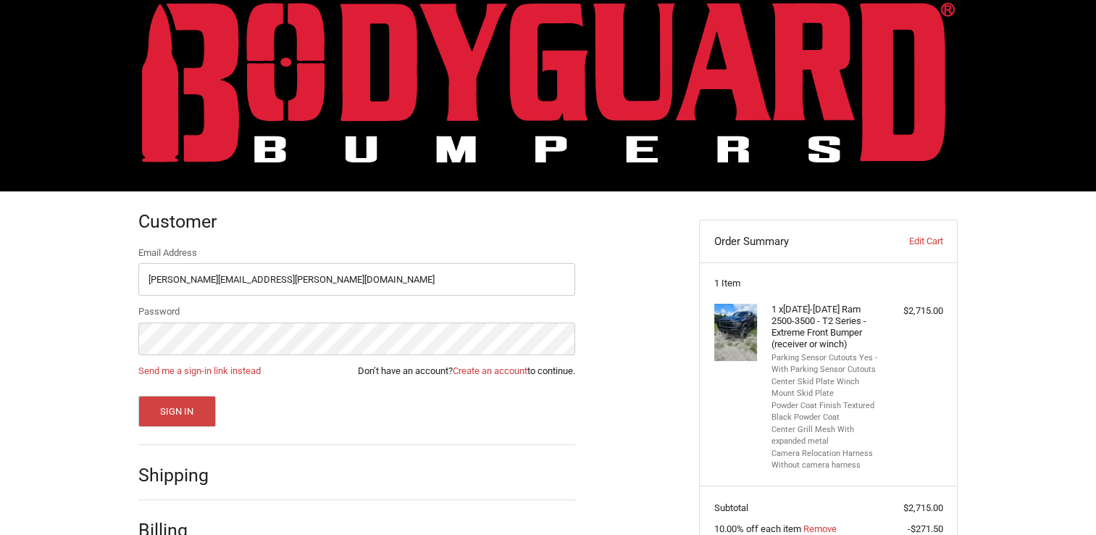
scroll to position [99, 0]
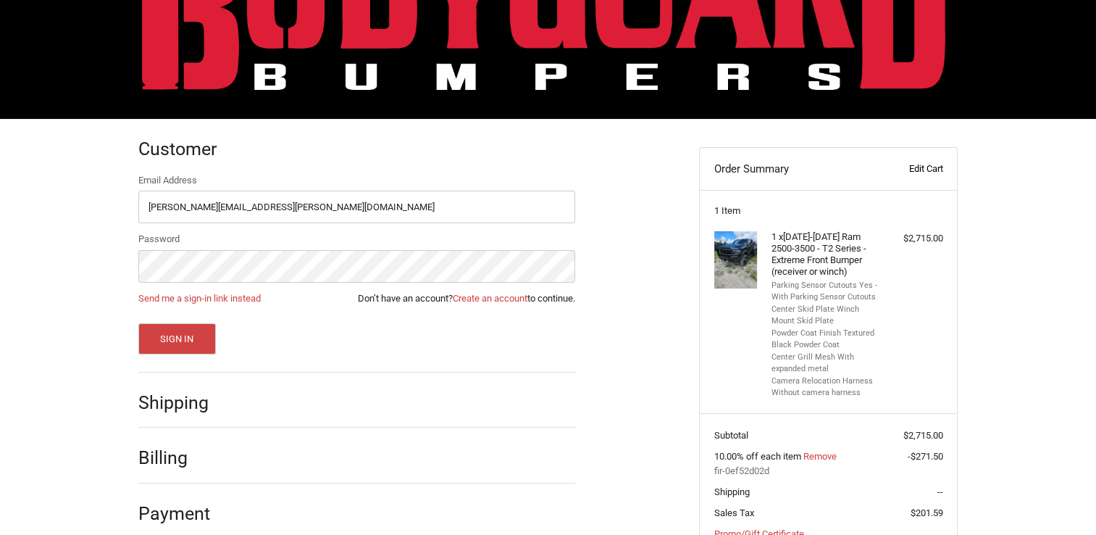
click at [923, 169] on link "Edit Cart" at bounding box center [907, 169] width 72 height 14
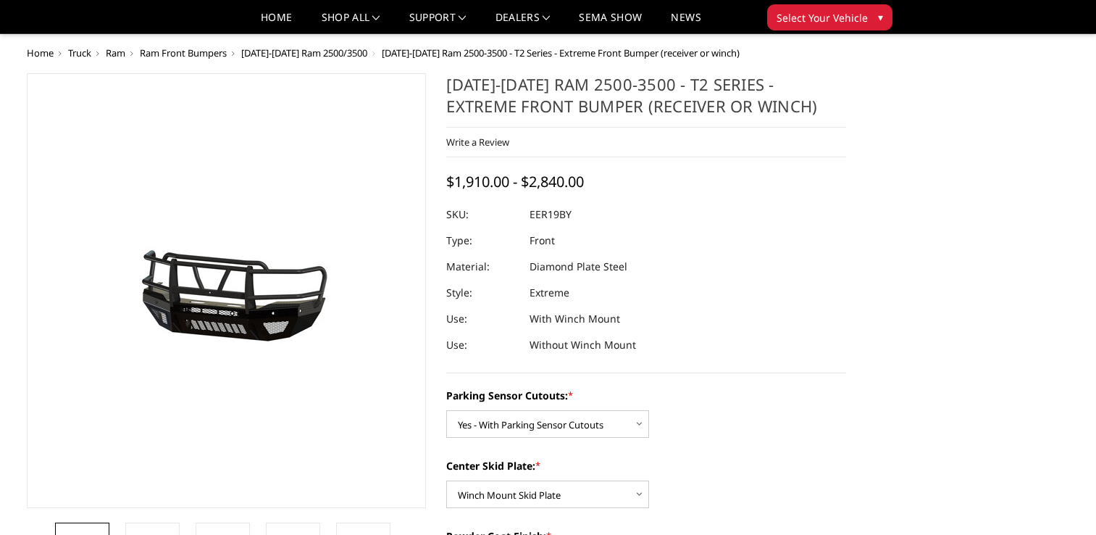
select select "3810"
select select "3813"
select select "3816"
select select "3817"
select select "3820"
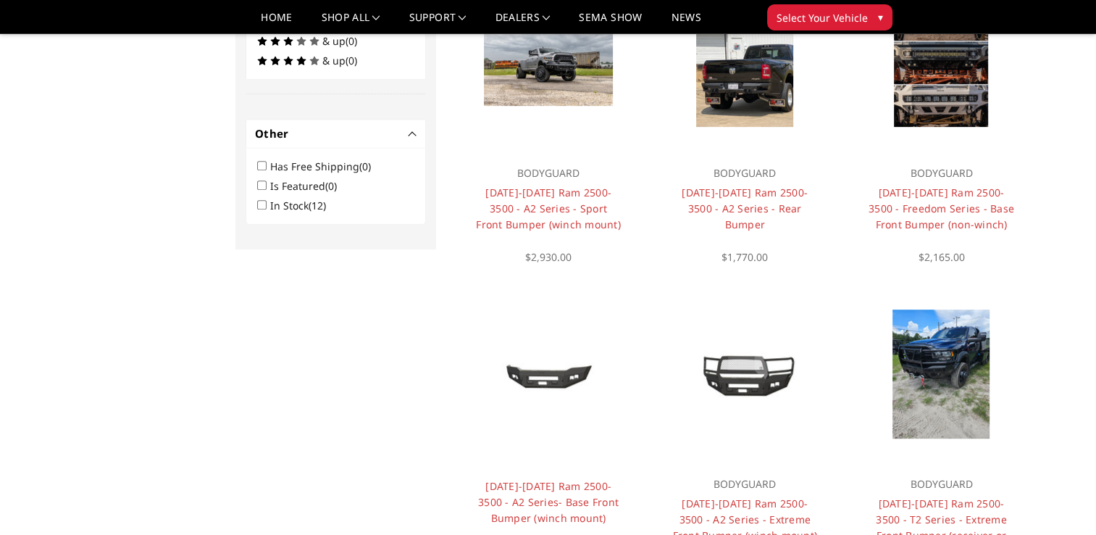
scroll to position [1014, 0]
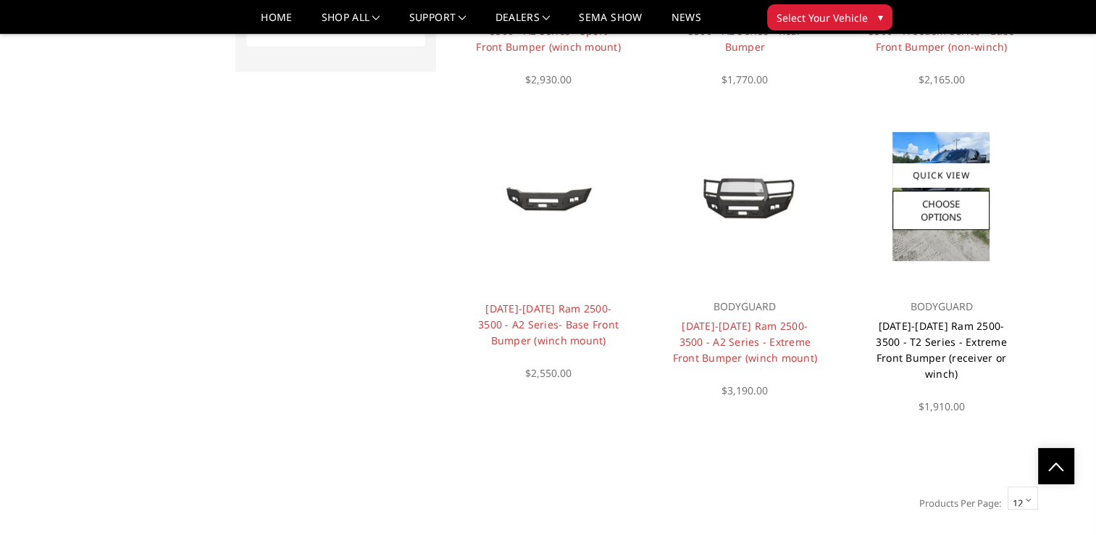
click at [934, 319] on link "[DATE]-[DATE] Ram 2500-3500 - T2 Series - Extreme Front Bumper (receiver or win…" at bounding box center [941, 350] width 131 height 62
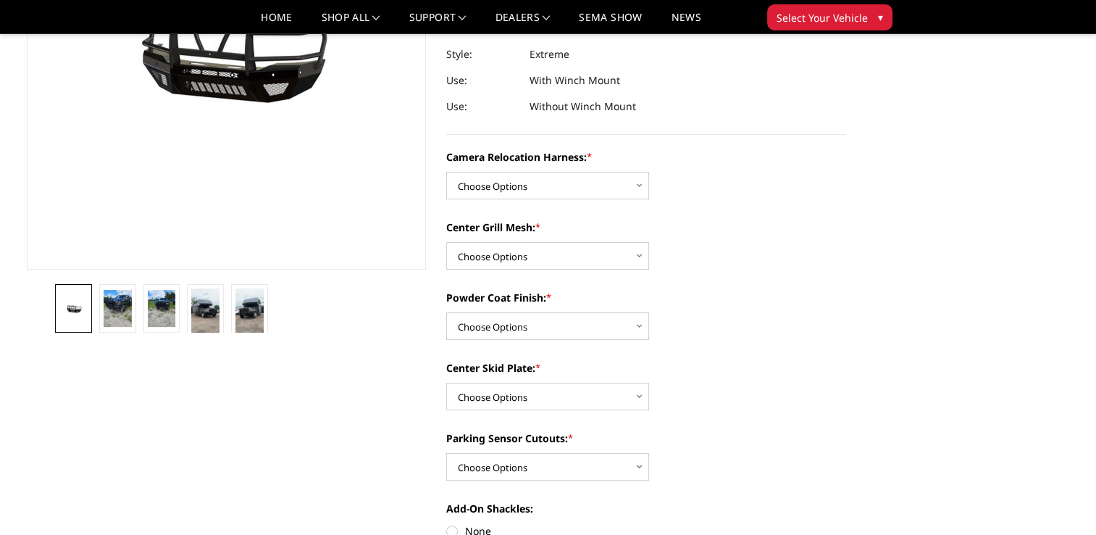
scroll to position [290, 0]
click at [633, 190] on select "Choose Options Without camera harness With camera harness" at bounding box center [547, 185] width 203 height 28
select select "3820"
click at [446, 171] on select "Choose Options Without camera harness With camera harness" at bounding box center [547, 185] width 203 height 28
click at [612, 252] on select "Choose Options Without expanded metal With expanded metal" at bounding box center [547, 255] width 203 height 28
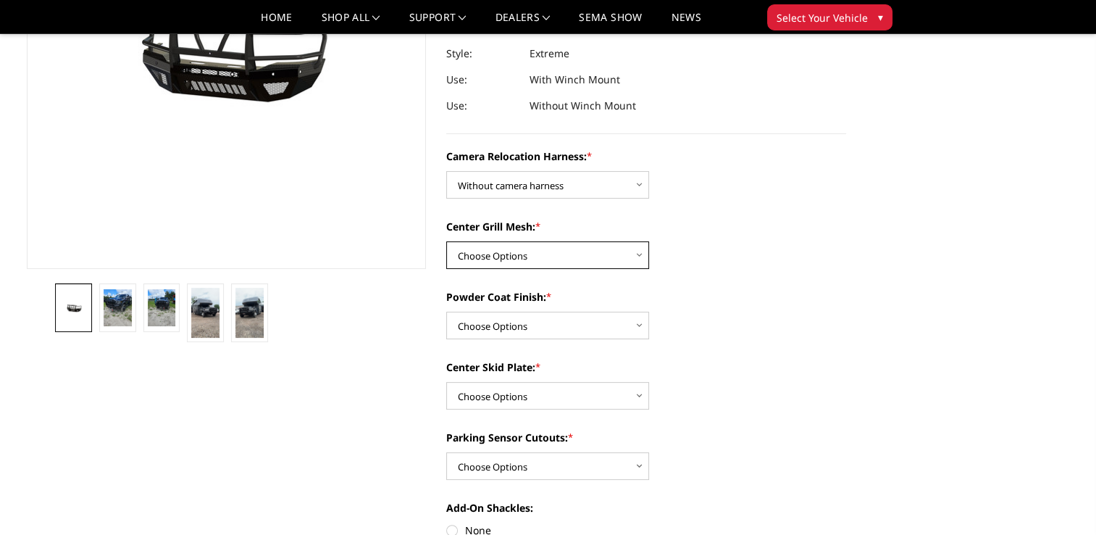
scroll to position [145, 0]
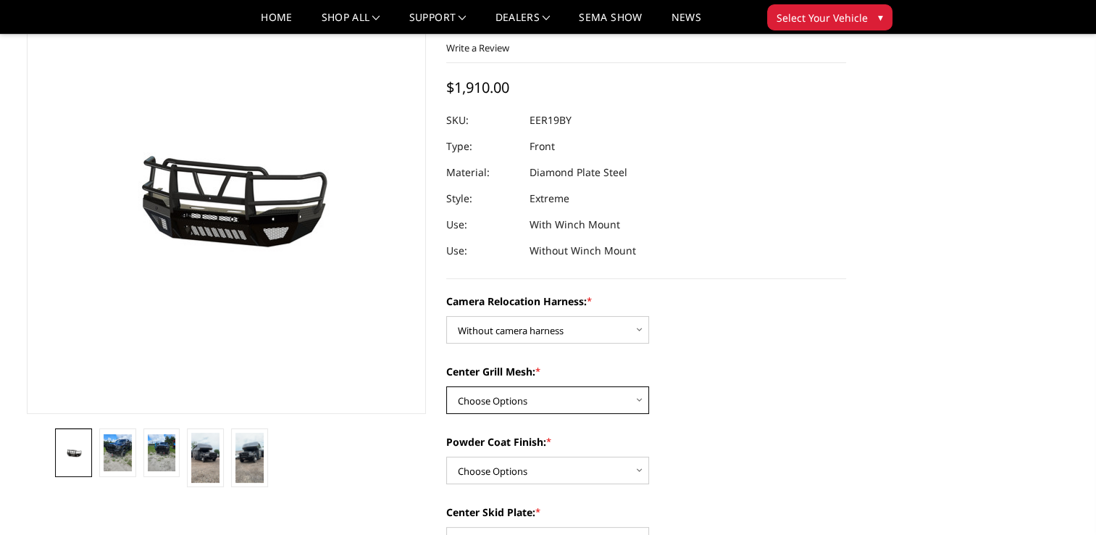
click at [594, 407] on select "Choose Options Without expanded metal With expanded metal" at bounding box center [547, 400] width 203 height 28
select select "3817"
click at [446, 386] on select "Choose Options Without expanded metal With expanded metal" at bounding box center [547, 400] width 203 height 28
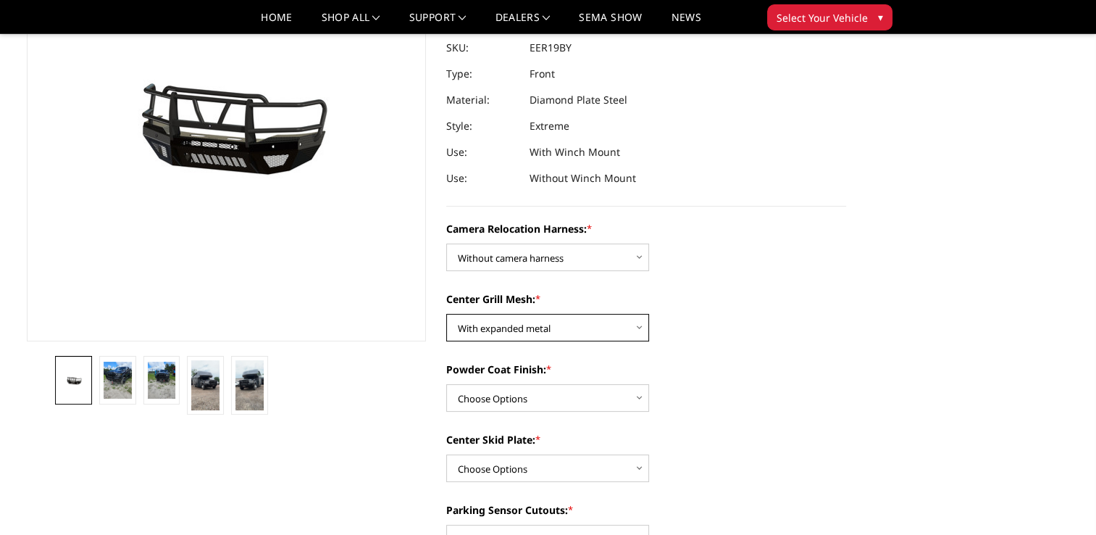
scroll to position [290, 0]
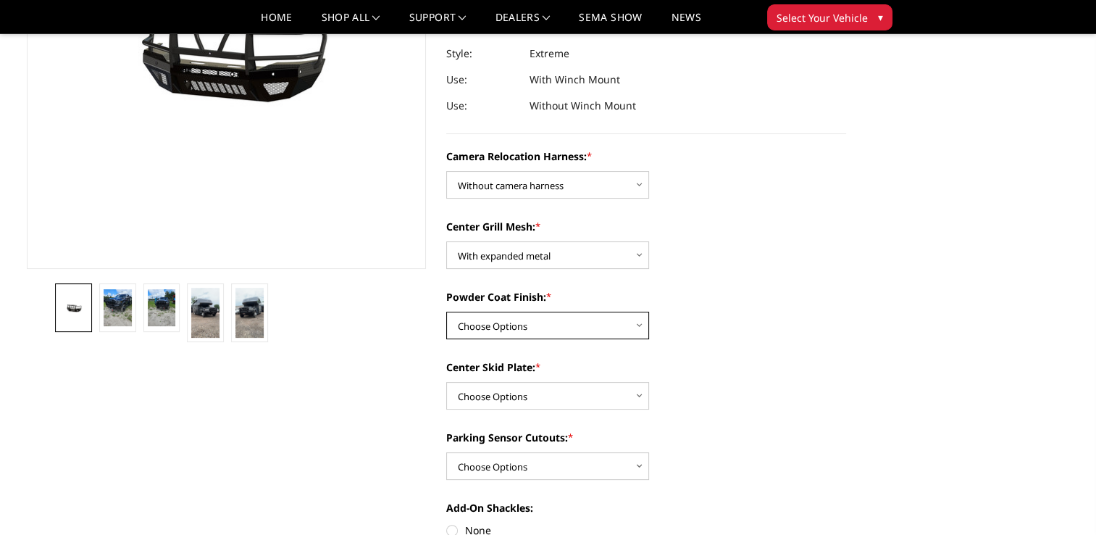
click at [595, 330] on select "Choose Options Textured Black Powder Coat Gloss Black Powder Coat Bare Metal" at bounding box center [547, 325] width 203 height 28
select select "3816"
click at [446, 311] on select "Choose Options Textured Black Powder Coat Gloss Black Powder Coat Bare Metal" at bounding box center [547, 325] width 203 height 28
click at [609, 395] on select "Choose Options Winch Mount Skid Plate Standard Skid Plate (included) 2" Receive…" at bounding box center [547, 396] width 203 height 28
select select "3812"
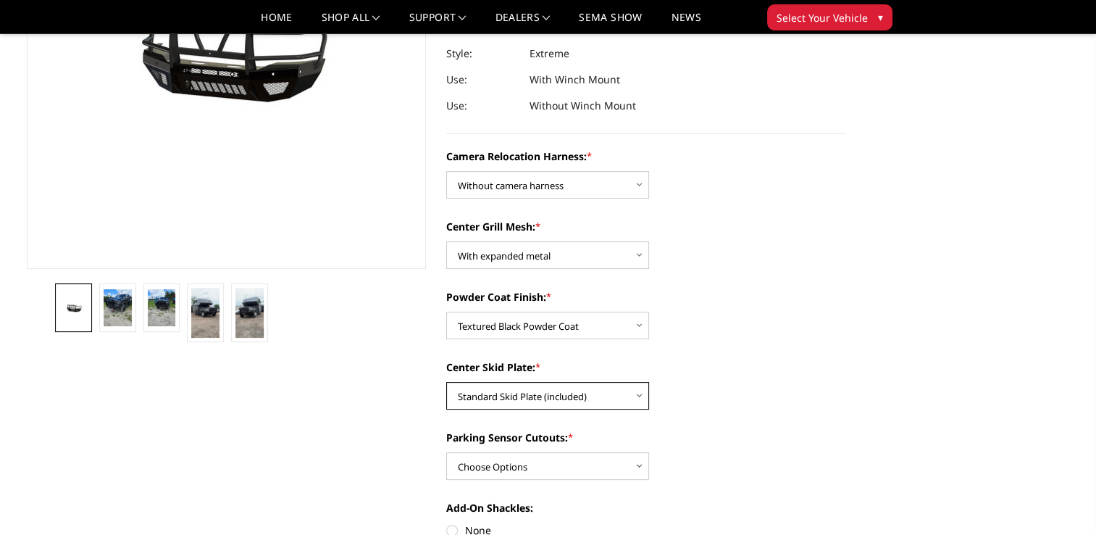
click at [446, 382] on select "Choose Options Winch Mount Skid Plate Standard Skid Plate (included) 2" Receive…" at bounding box center [547, 396] width 203 height 28
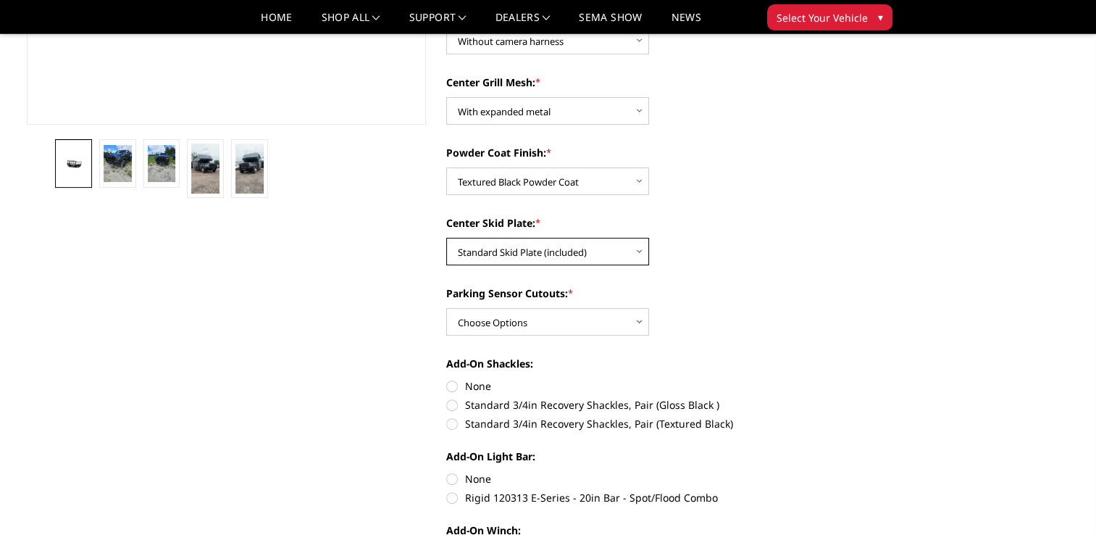
scroll to position [435, 0]
click at [625, 322] on select "Choose Options Yes - With Parking Sensor Cutouts" at bounding box center [547, 321] width 203 height 28
click at [676, 335] on div "Camera Relocation Harness: * Choose Options Without camera harness With camera …" at bounding box center [646, 384] width 400 height 760
click at [608, 322] on select "Choose Options Yes - With Parking Sensor Cutouts" at bounding box center [547, 321] width 203 height 28
select select "3810"
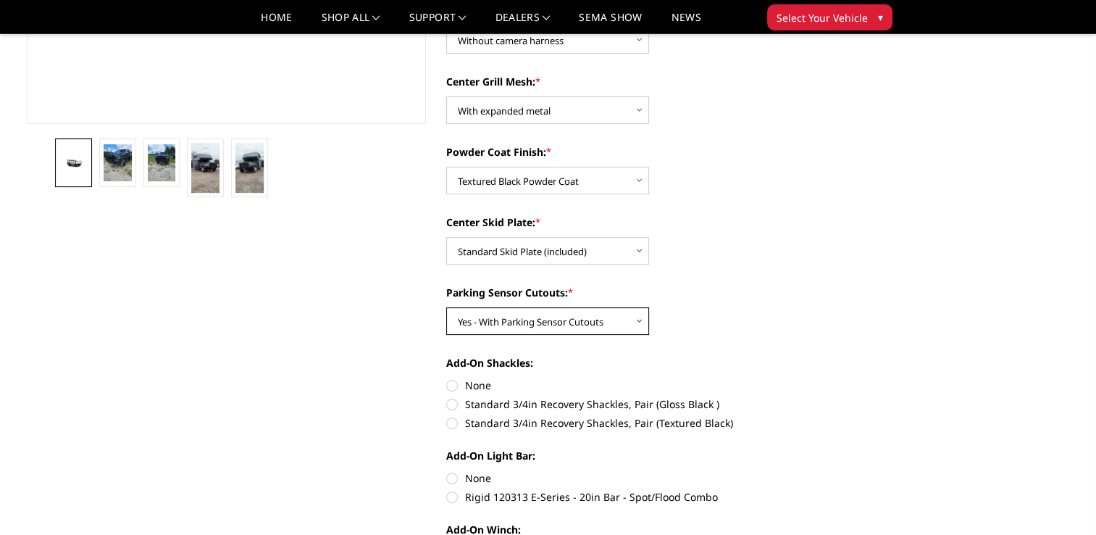
click at [446, 307] on select "Choose Options Yes - With Parking Sensor Cutouts" at bounding box center [547, 321] width 203 height 28
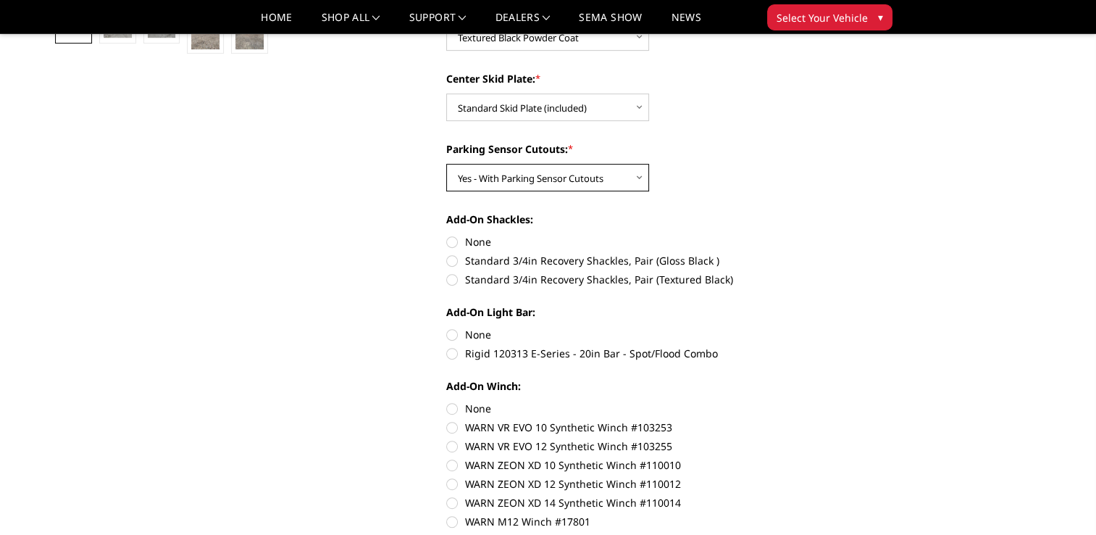
scroll to position [579, 0]
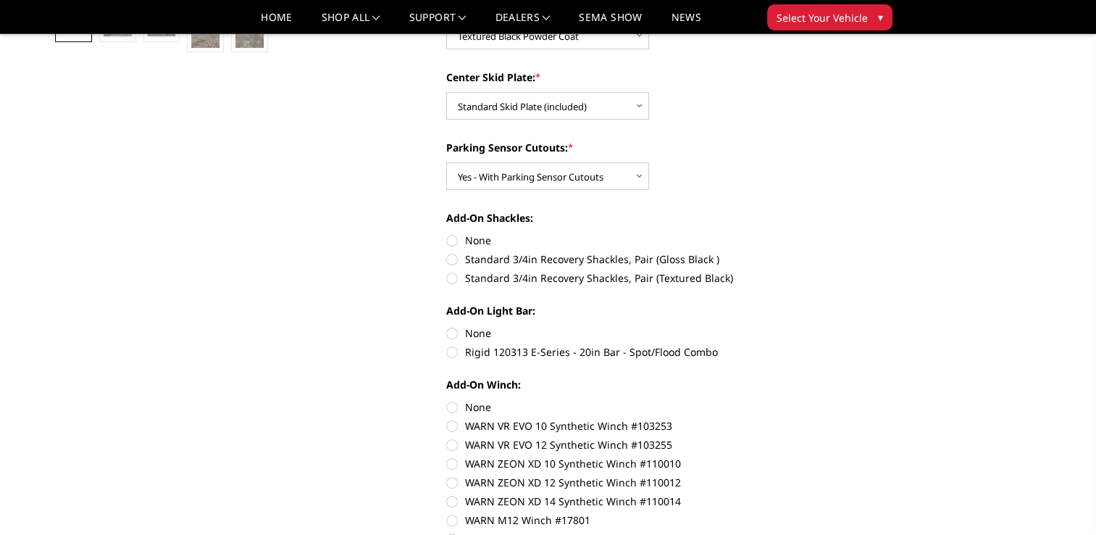
click at [454, 242] on label "None" at bounding box center [646, 240] width 400 height 15
click at [447, 233] on input "None" at bounding box center [446, 233] width 1 height 1
radio input "true"
click at [449, 334] on label "None" at bounding box center [646, 332] width 400 height 15
click at [447, 326] on input "None" at bounding box center [446, 325] width 1 height 1
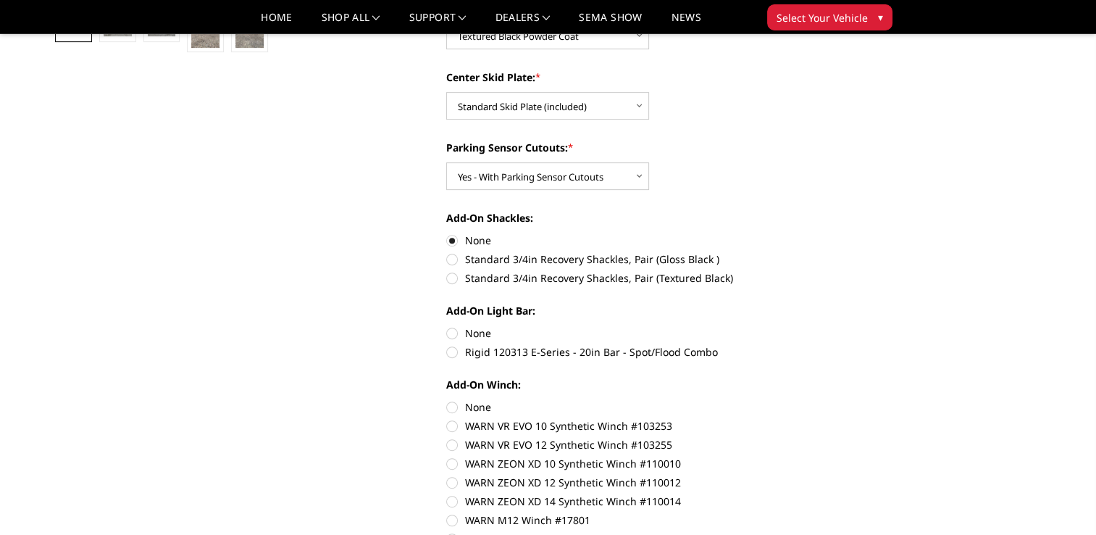
radio input "true"
click at [454, 404] on label "None" at bounding box center [646, 406] width 400 height 15
click at [447, 400] on input "None" at bounding box center [446, 399] width 1 height 1
radio input "true"
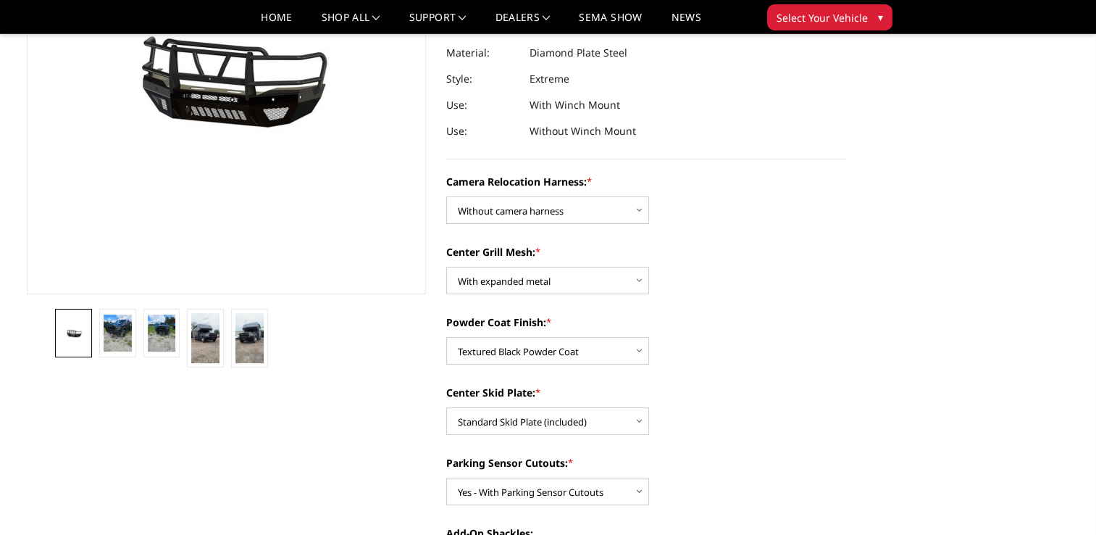
scroll to position [290, 0]
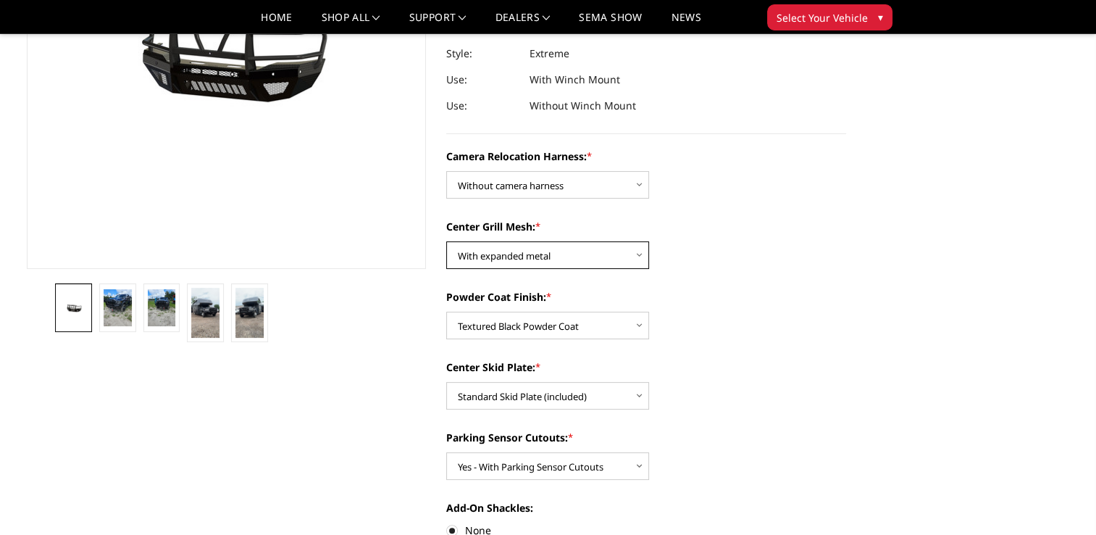
click at [617, 261] on select "Choose Options Without expanded metal With expanded metal" at bounding box center [547, 255] width 203 height 28
select select "3818"
click at [446, 241] on select "Choose Options Without expanded metal With expanded metal" at bounding box center [547, 255] width 203 height 28
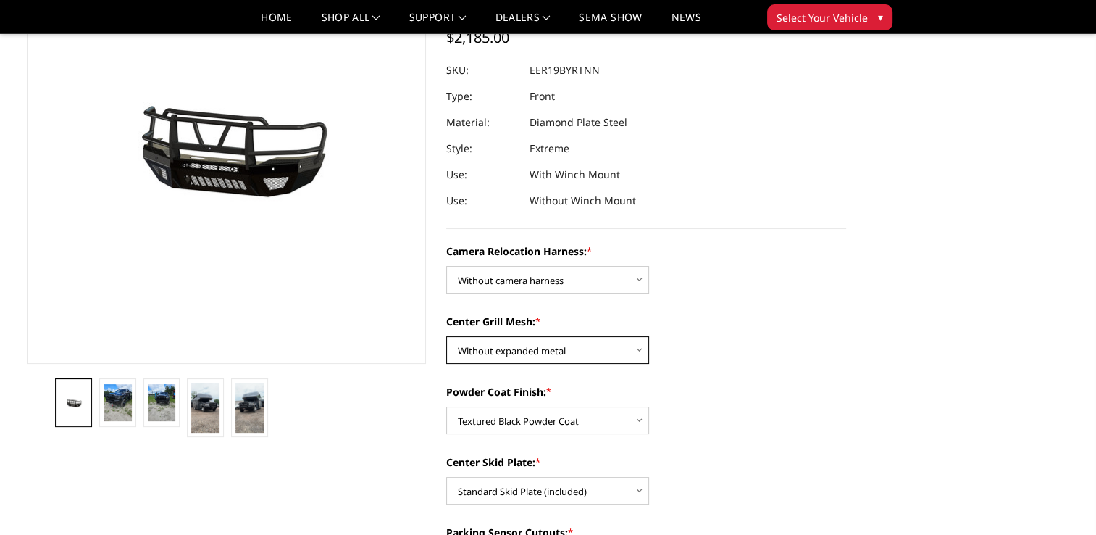
scroll to position [217, 0]
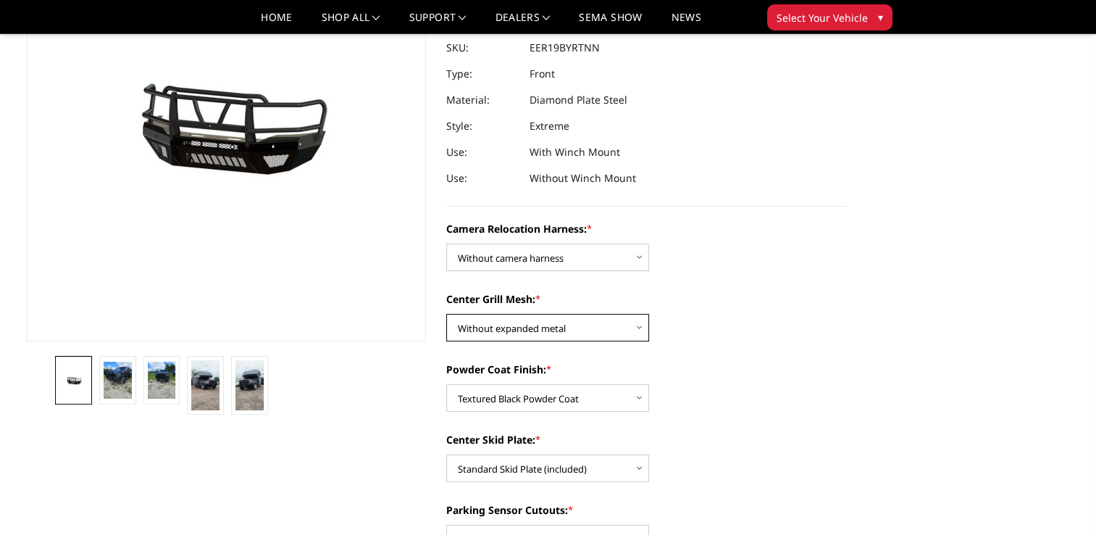
click at [611, 324] on select "Choose Options Without expanded metal With expanded metal" at bounding box center [547, 328] width 203 height 28
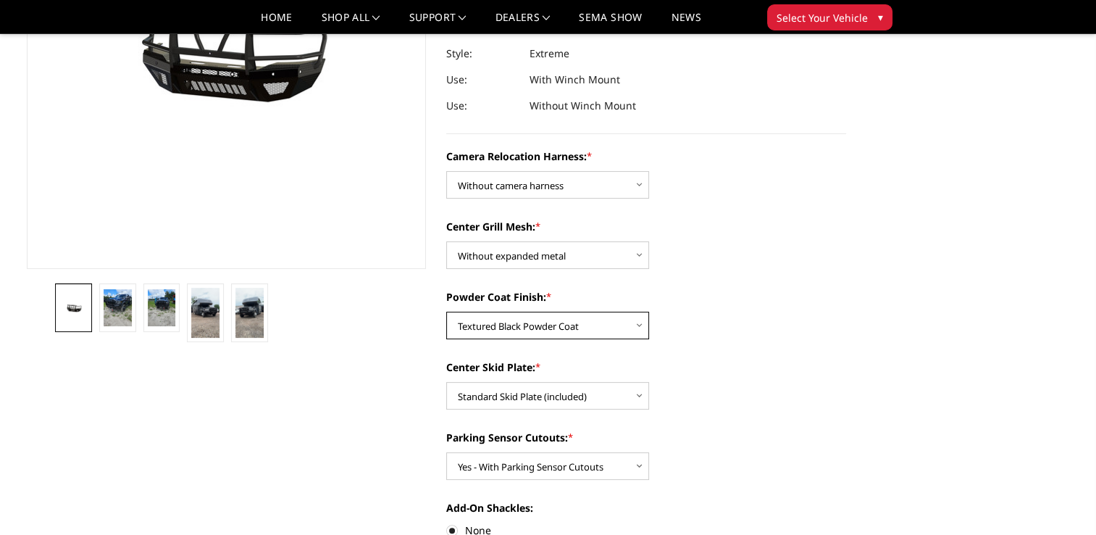
click at [602, 326] on select "Choose Options Textured Black Powder Coat Gloss Black Powder Coat Bare Metal" at bounding box center [547, 325] width 203 height 28
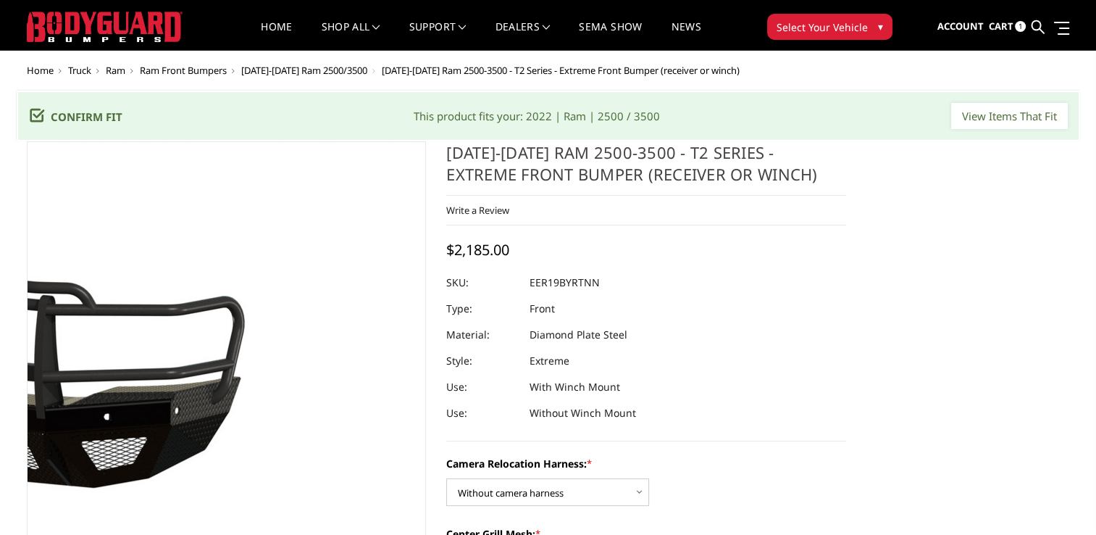
scroll to position [0, 0]
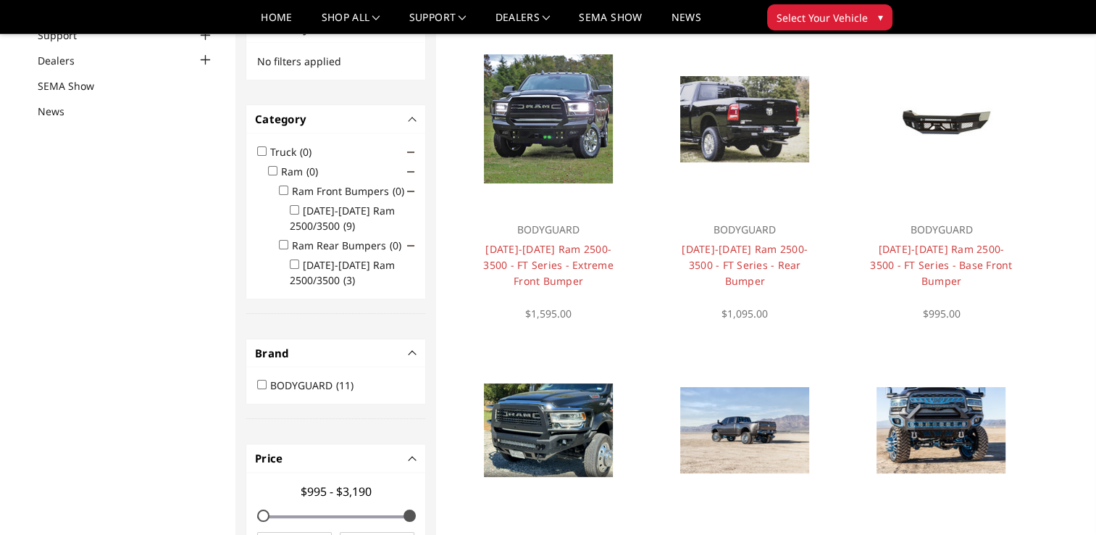
scroll to position [145, 0]
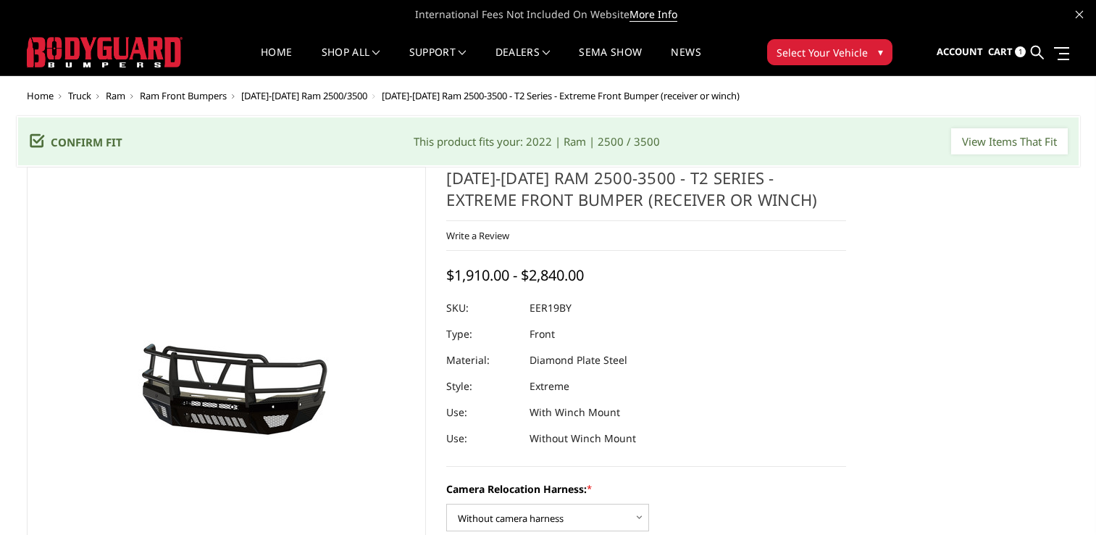
select select "3820"
select select "3818"
select select "3816"
select select "3812"
select select "3810"
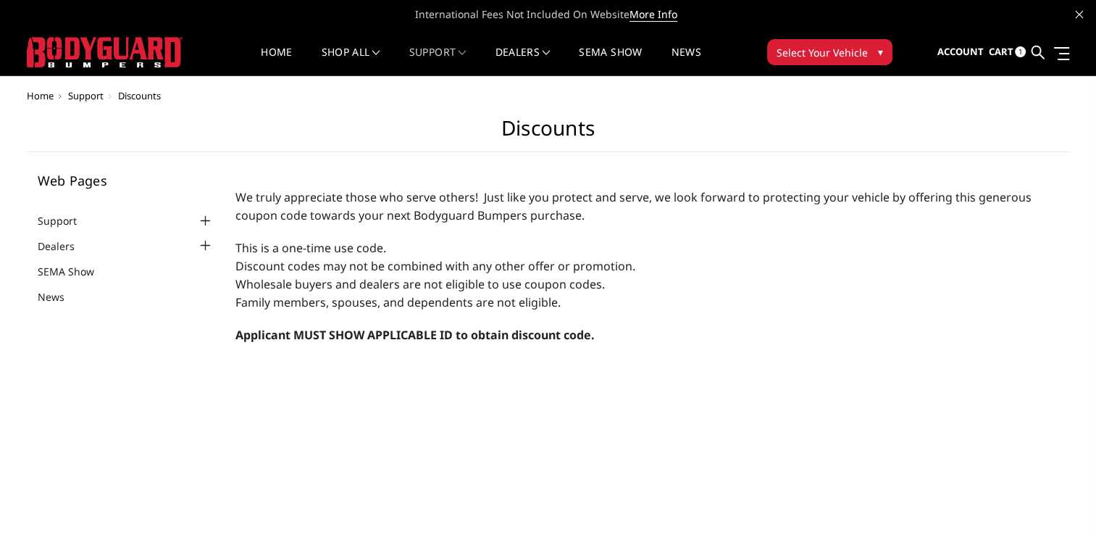
click at [800, 57] on span "Select Your Vehicle" at bounding box center [821, 52] width 91 height 15
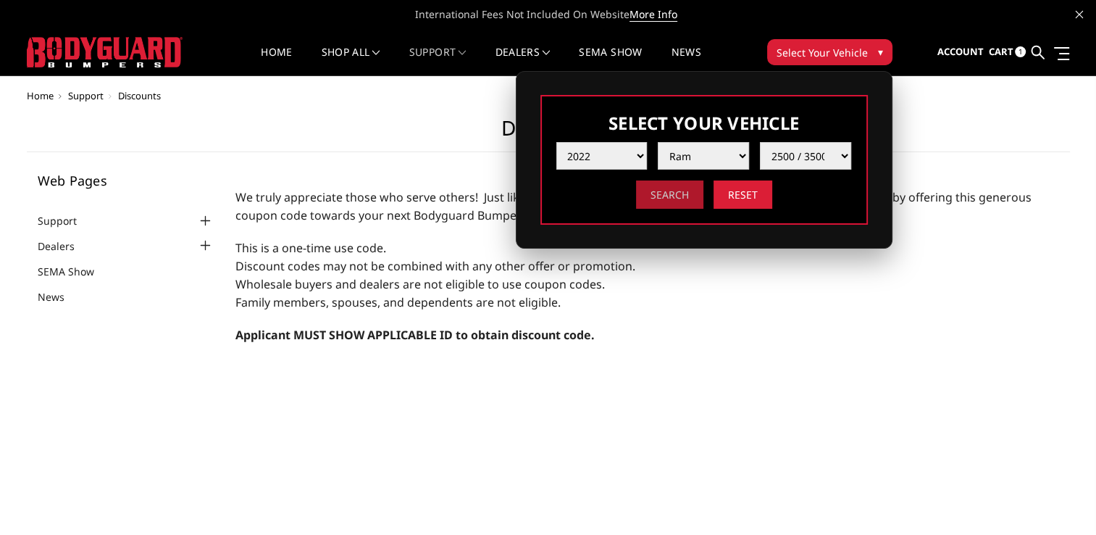
click at [674, 193] on input "Search" at bounding box center [669, 194] width 67 height 28
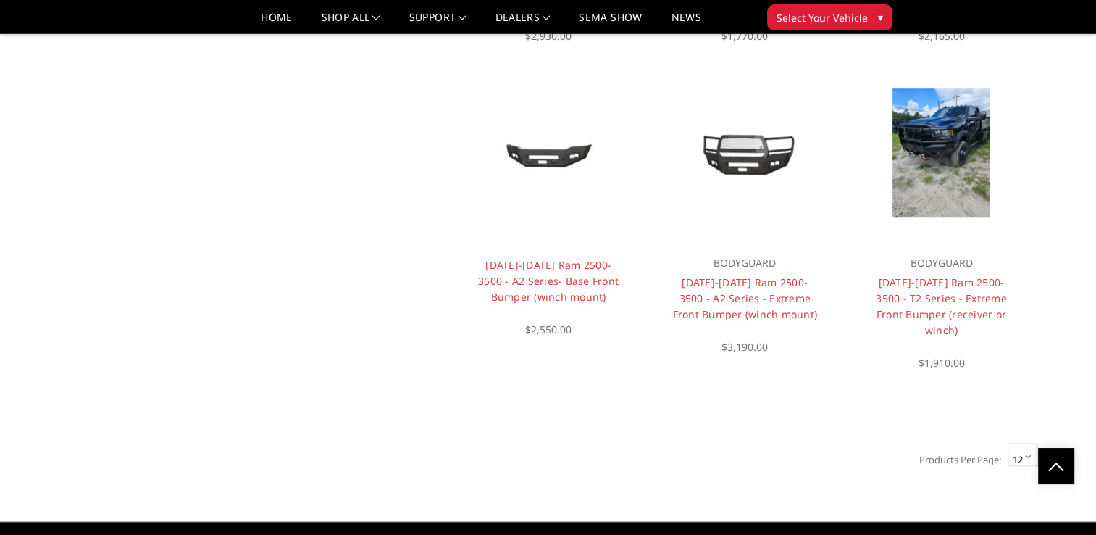
scroll to position [1057, 0]
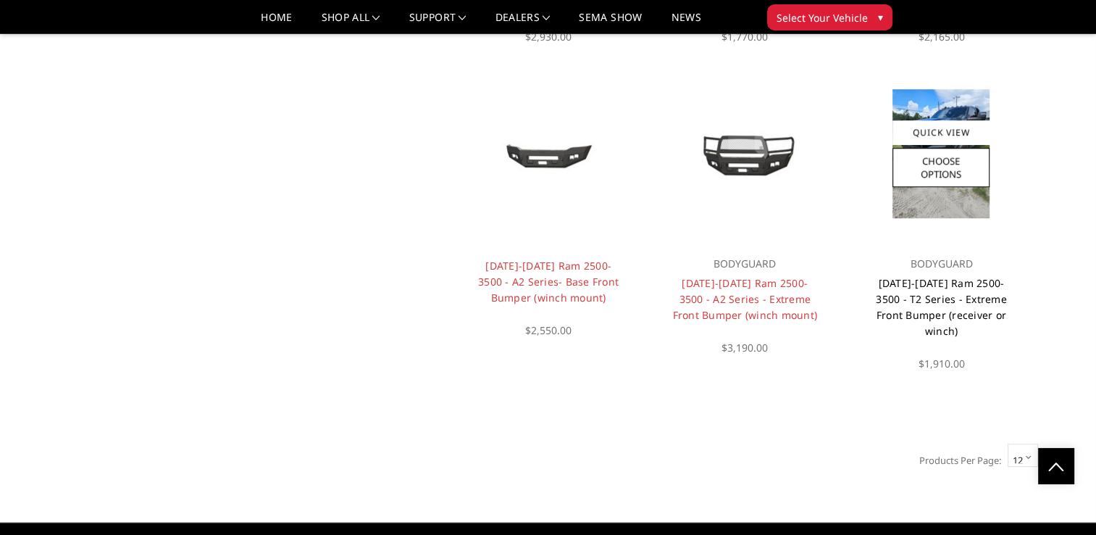
click at [934, 287] on link "2019-2025 Ram 2500-3500 - T2 Series - Extreme Front Bumper (receiver or winch)" at bounding box center [941, 307] width 131 height 62
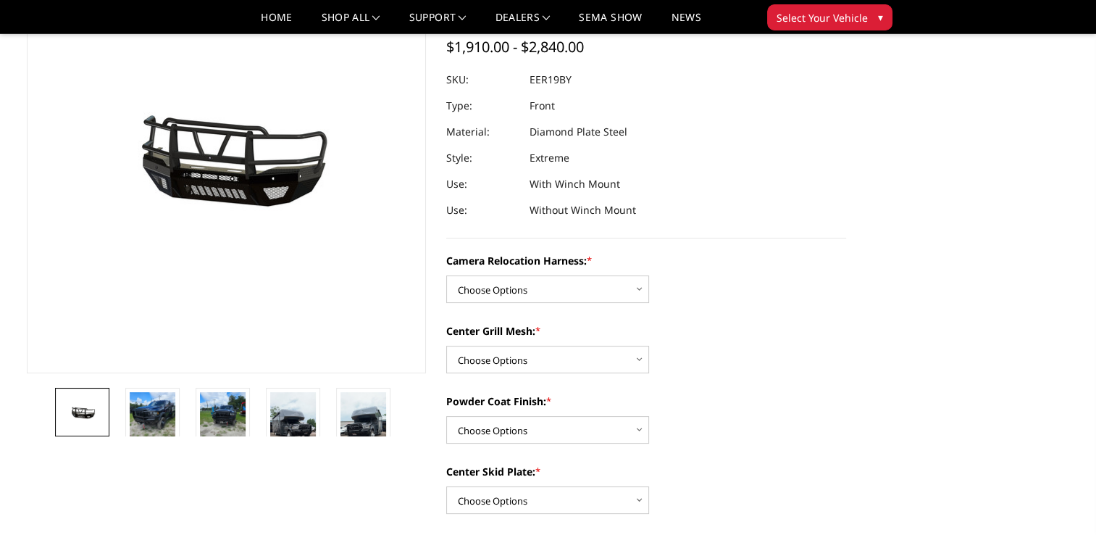
scroll to position [217, 0]
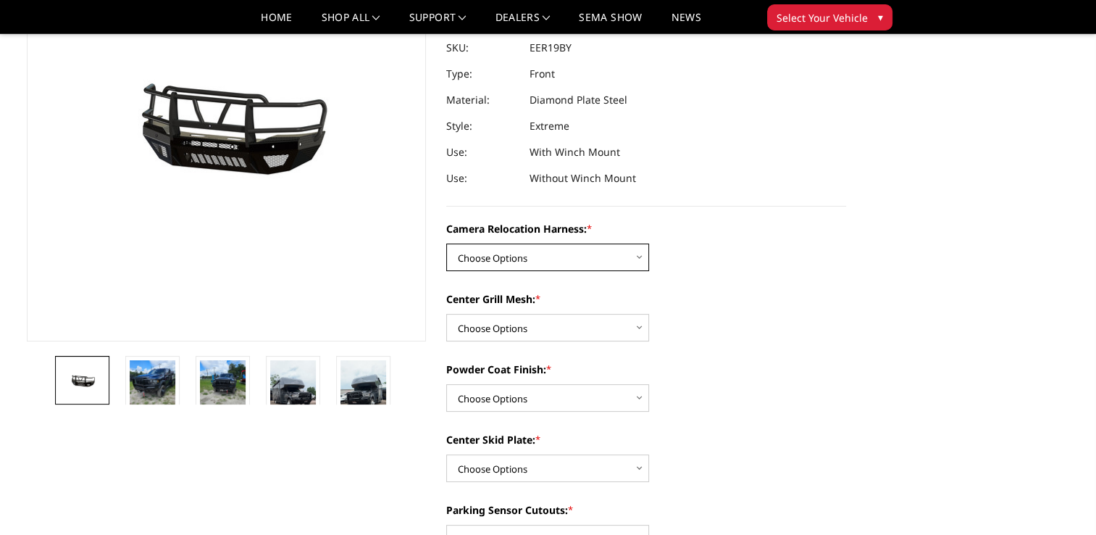
click at [629, 259] on select "Choose Options Without camera harness With camera harness" at bounding box center [547, 257] width 203 height 28
select select "3820"
click at [446, 243] on select "Choose Options Without camera harness With camera harness" at bounding box center [547, 257] width 203 height 28
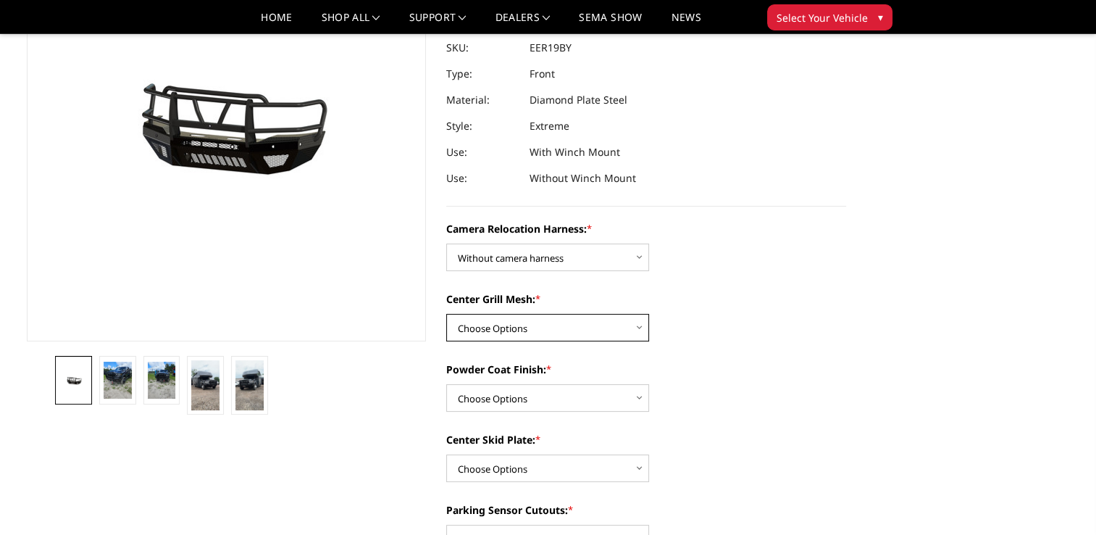
click at [600, 330] on select "Choose Options Without expanded metal With expanded metal" at bounding box center [547, 328] width 203 height 28
click at [259, 385] on img at bounding box center [249, 385] width 28 height 50
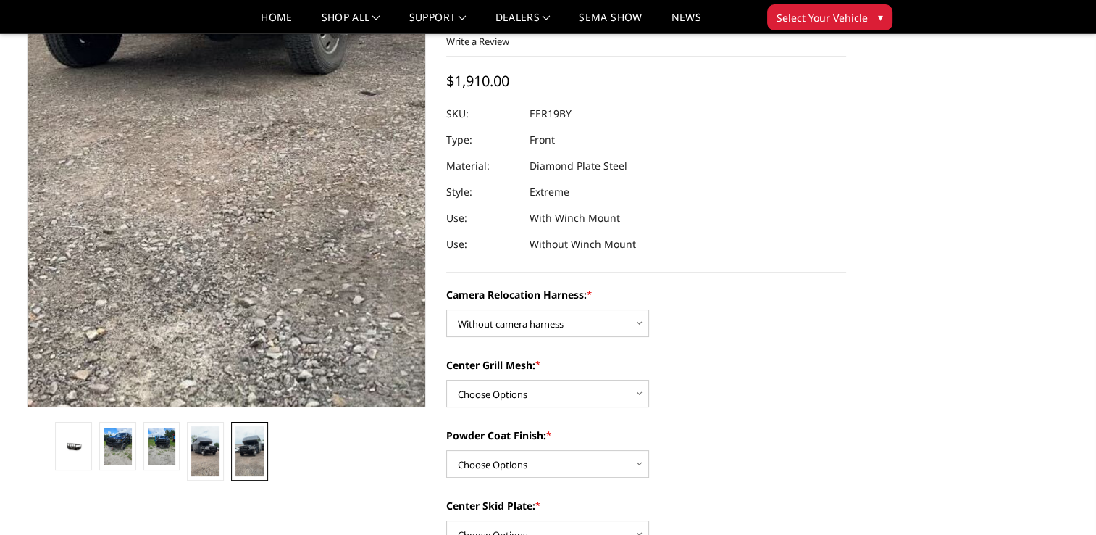
scroll to position [161, 0]
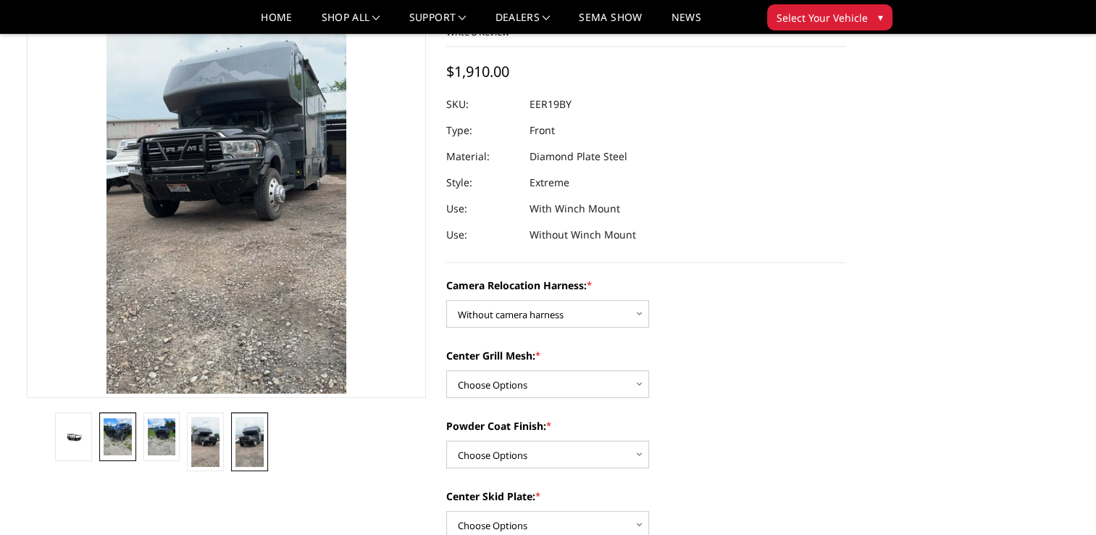
click at [117, 430] on img at bounding box center [118, 437] width 28 height 38
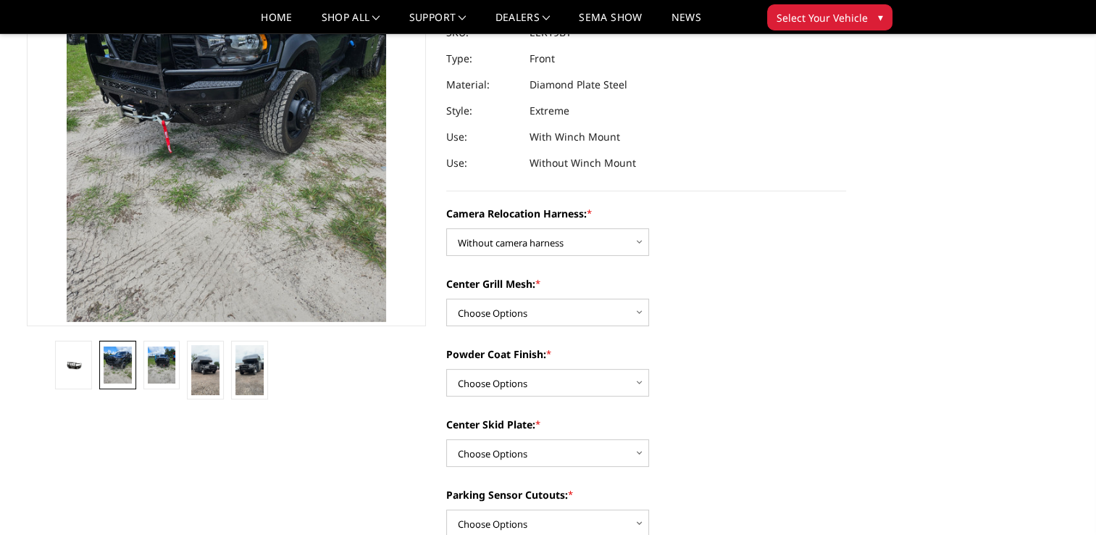
scroll to position [233, 0]
click at [624, 309] on select "Choose Options Without expanded metal With expanded metal" at bounding box center [547, 312] width 203 height 28
select select "3818"
click at [446, 298] on select "Choose Options Without expanded metal With expanded metal" at bounding box center [547, 312] width 203 height 28
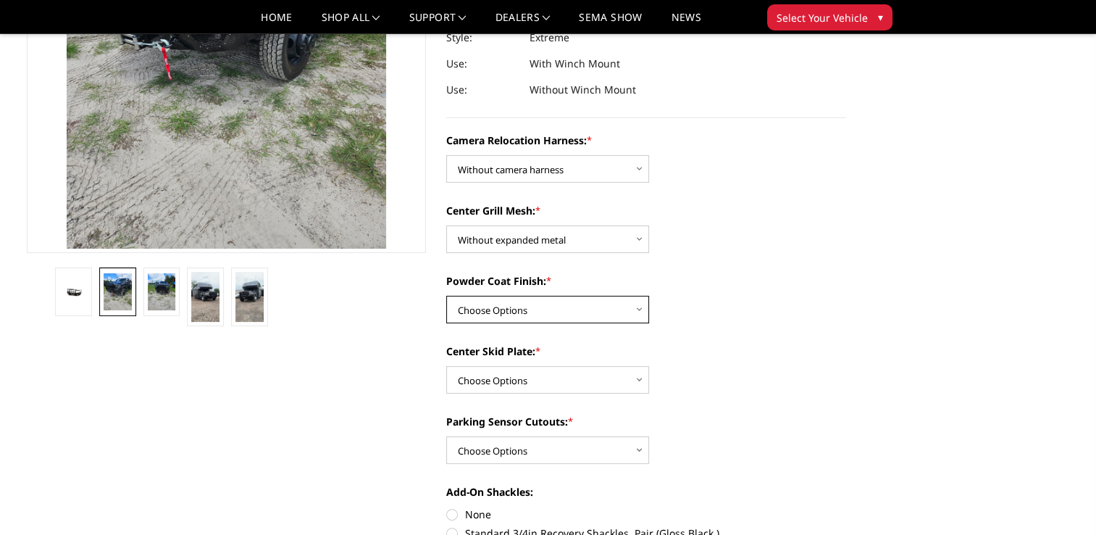
click at [606, 311] on select "Choose Options Textured Black Powder Coat Gloss Black Powder Coat Bare Metal" at bounding box center [547, 310] width 203 height 28
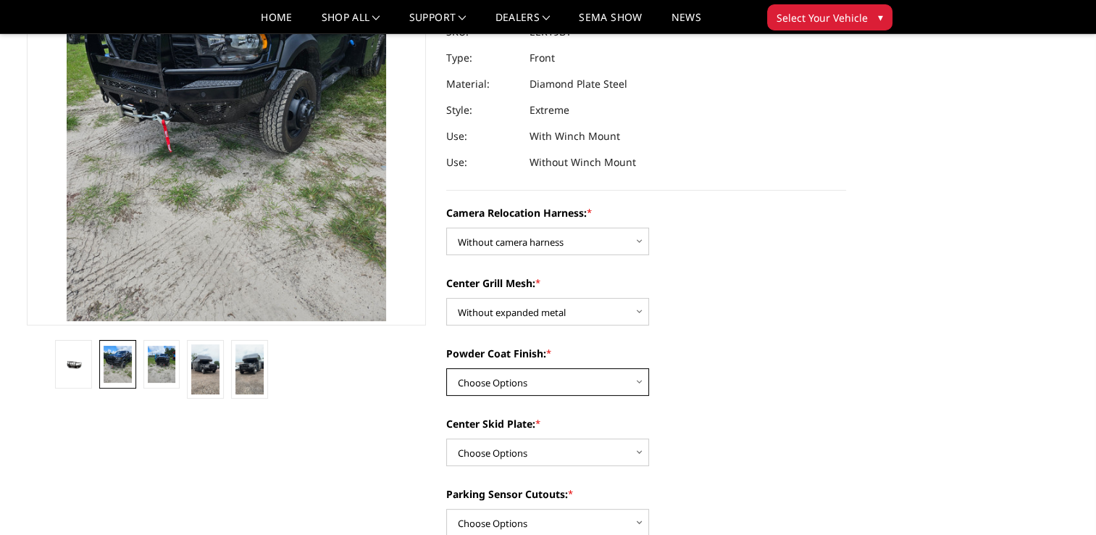
click at [595, 372] on select "Choose Options Textured Black Powder Coat Gloss Black Powder Coat Bare Metal" at bounding box center [547, 382] width 203 height 28
click at [446, 368] on select "Choose Options Textured Black Powder Coat Gloss Black Powder Coat Bare Metal" at bounding box center [547, 382] width 203 height 28
click at [602, 383] on select "Choose Options Textured Black Powder Coat Gloss Black Powder Coat Bare Metal" at bounding box center [547, 382] width 203 height 28
select select "3816"
click at [446, 368] on select "Choose Options Textured Black Powder Coat Gloss Black Powder Coat Bare Metal" at bounding box center [547, 382] width 203 height 28
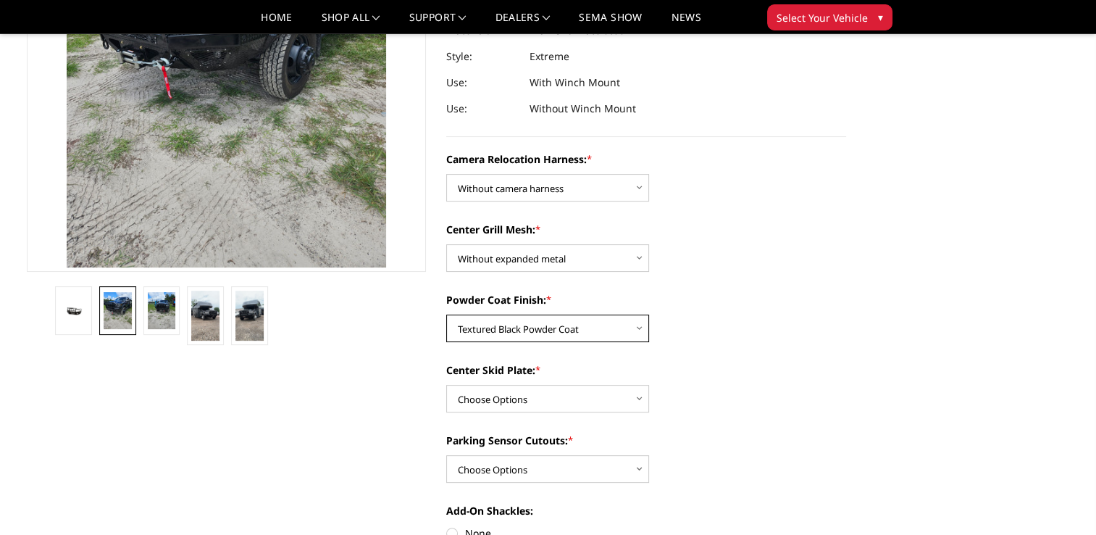
scroll to position [378, 0]
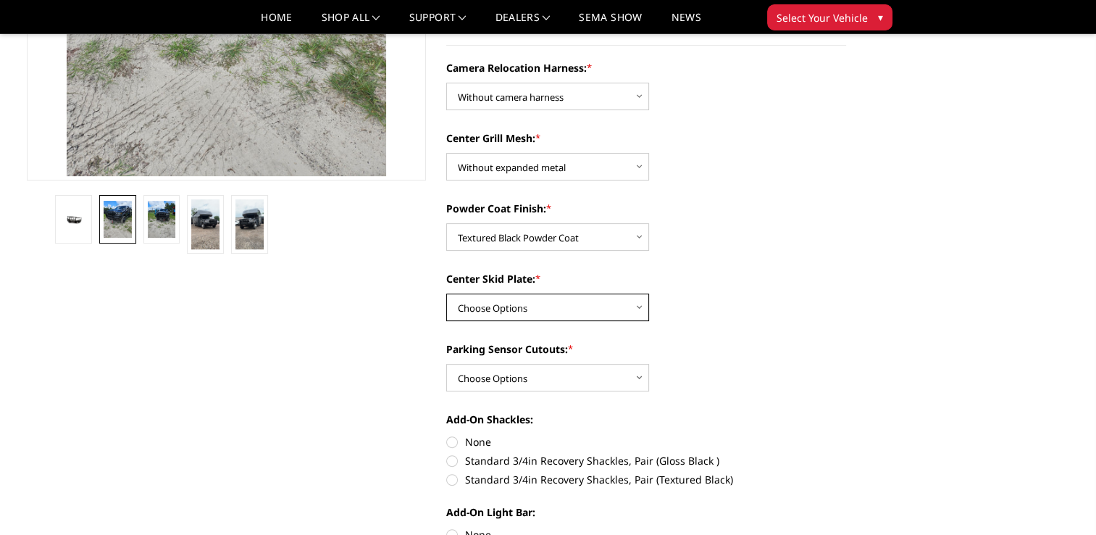
click at [565, 314] on select "Choose Options Winch Mount Skid Plate Standard Skid Plate (included) 2" Receive…" at bounding box center [547, 307] width 203 height 28
select select "3812"
click at [446, 293] on select "Choose Options Winch Mount Skid Plate Standard Skid Plate (included) 2" Receive…" at bounding box center [547, 307] width 203 height 28
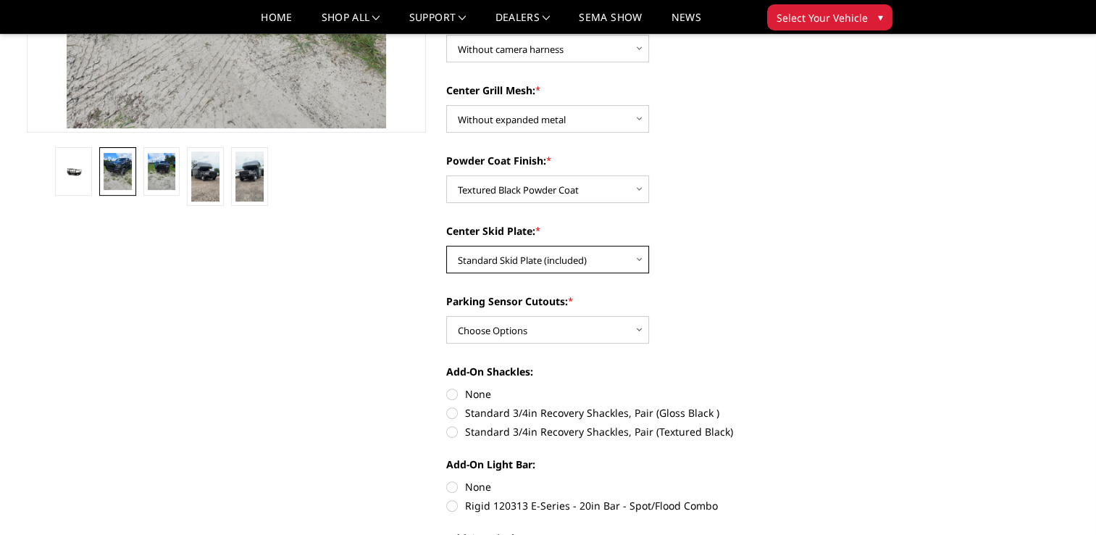
scroll to position [451, 0]
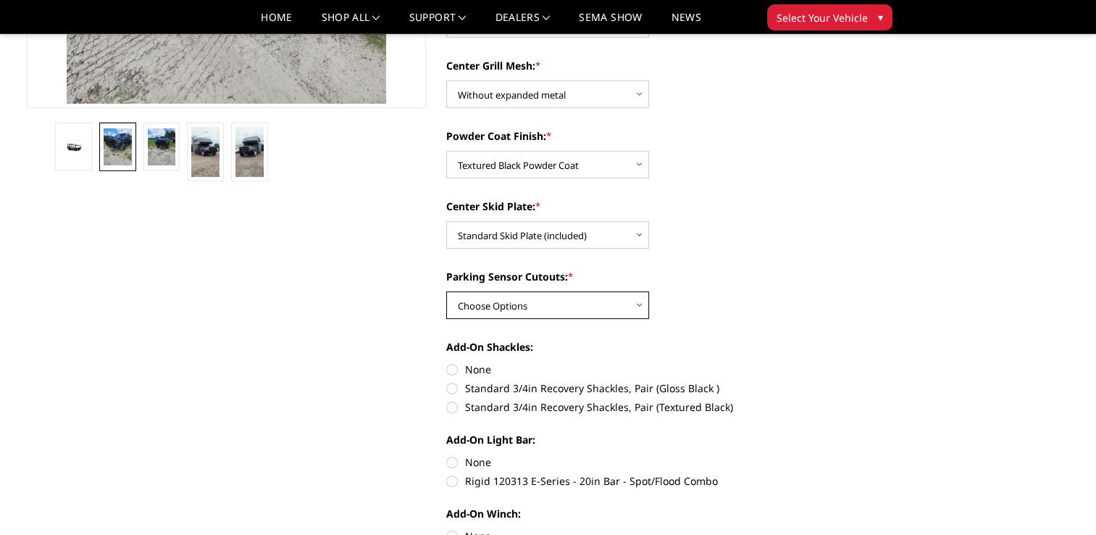
click at [556, 311] on select "Choose Options Yes - With Parking Sensor Cutouts" at bounding box center [547, 305] width 203 height 28
select select "3810"
click at [446, 291] on select "Choose Options Yes - With Parking Sensor Cutouts" at bounding box center [547, 305] width 203 height 28
click at [449, 369] on label "None" at bounding box center [646, 368] width 400 height 15
click at [447, 362] on input "None" at bounding box center [446, 361] width 1 height 1
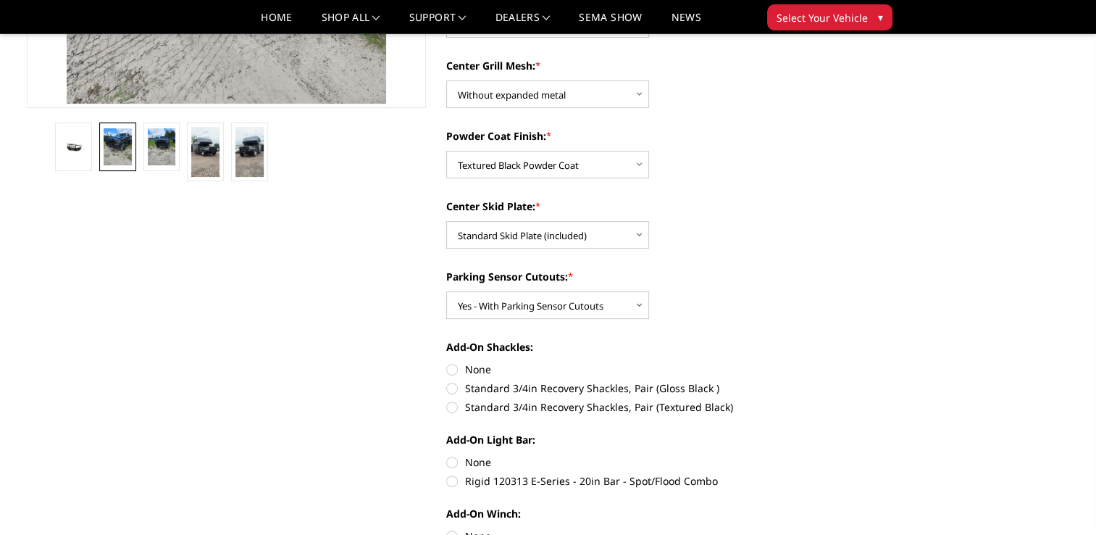
radio input "true"
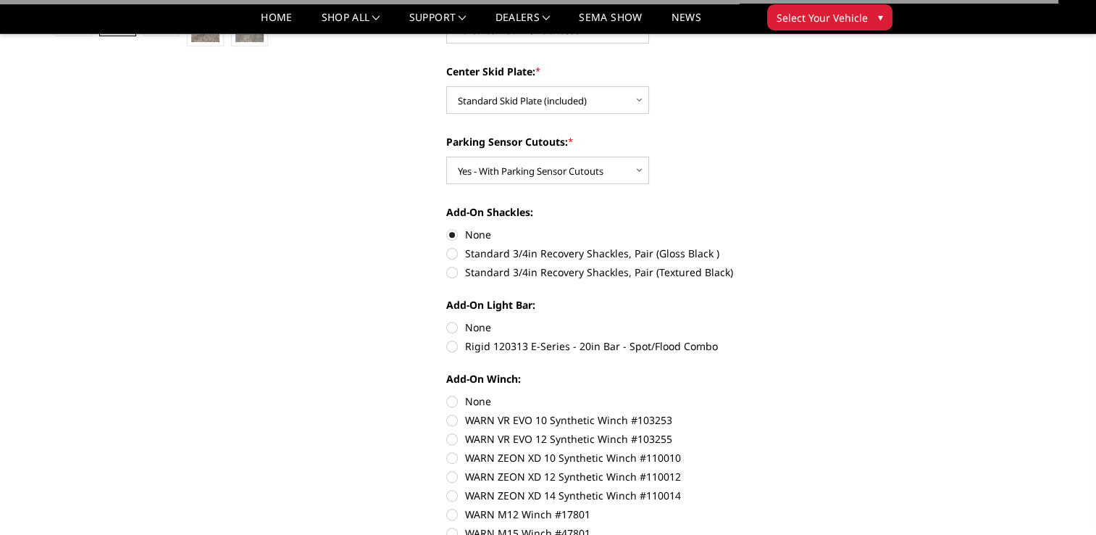
scroll to position [595, 0]
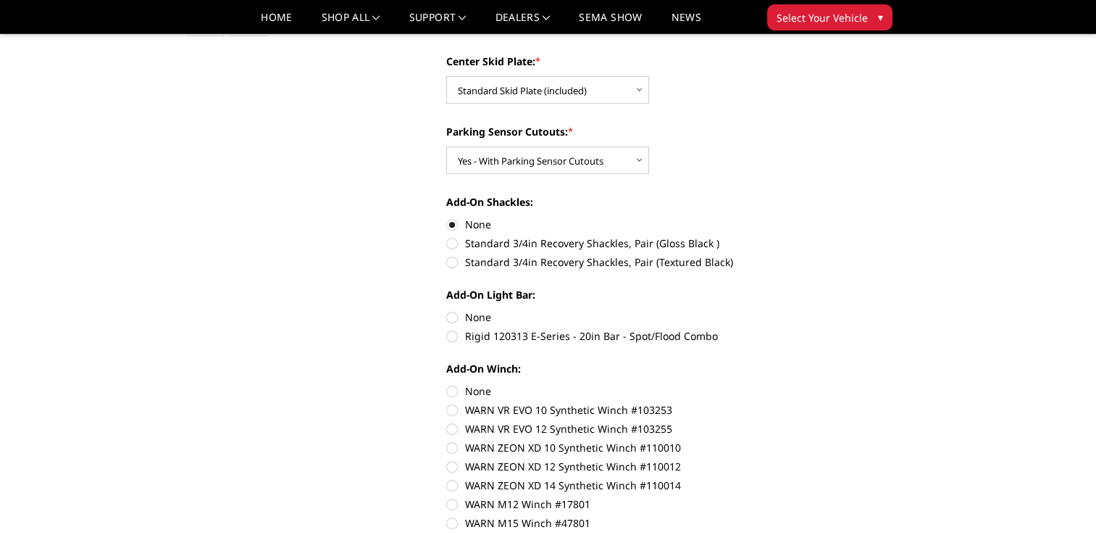
click at [451, 317] on label "None" at bounding box center [646, 316] width 400 height 15
click at [447, 310] on input "None" at bounding box center [446, 309] width 1 height 1
radio input "true"
click at [451, 389] on label "None" at bounding box center [646, 390] width 400 height 15
click at [447, 384] on input "None" at bounding box center [446, 383] width 1 height 1
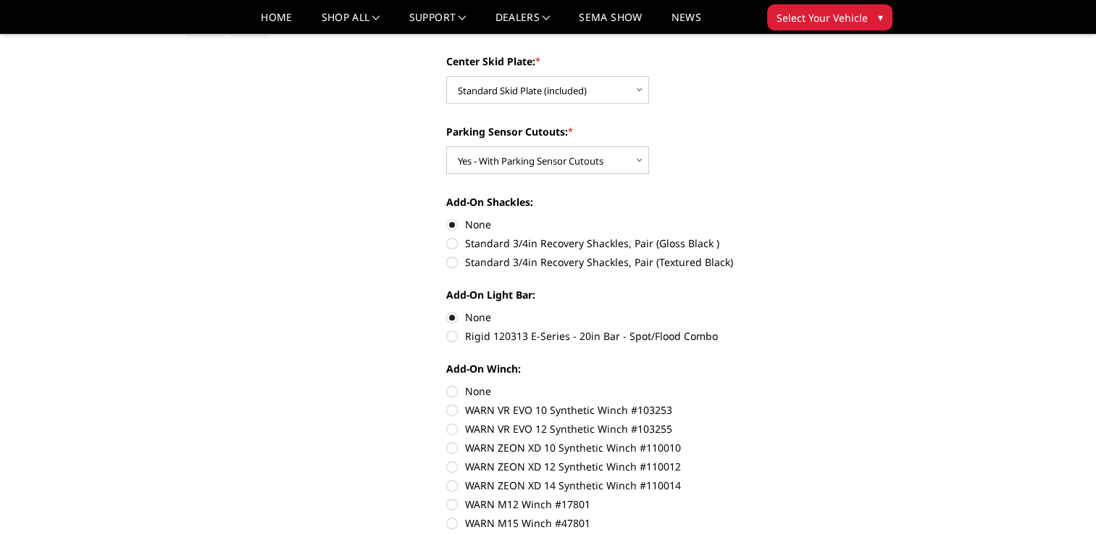
radio input "true"
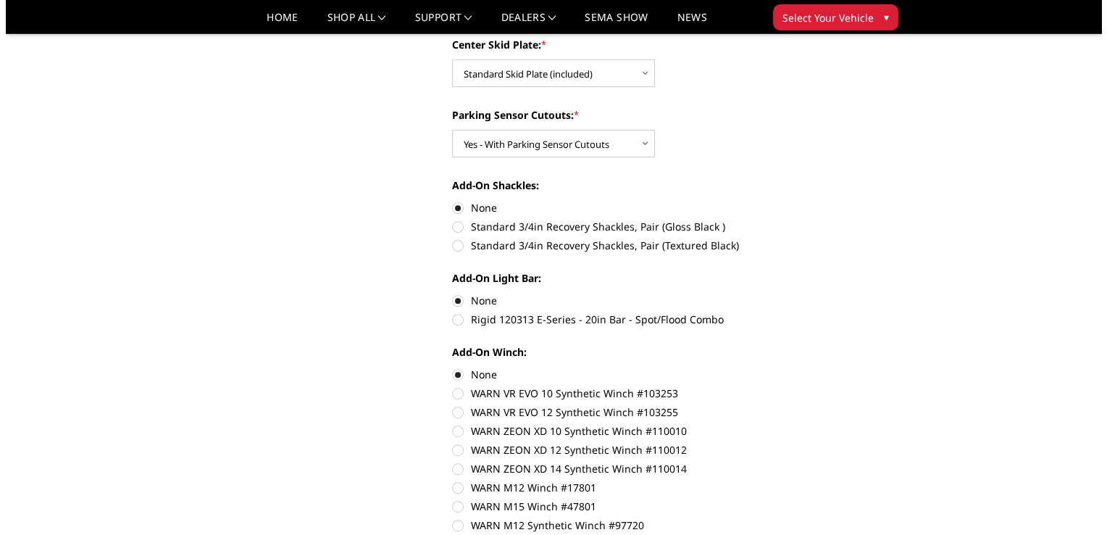
scroll to position [813, 0]
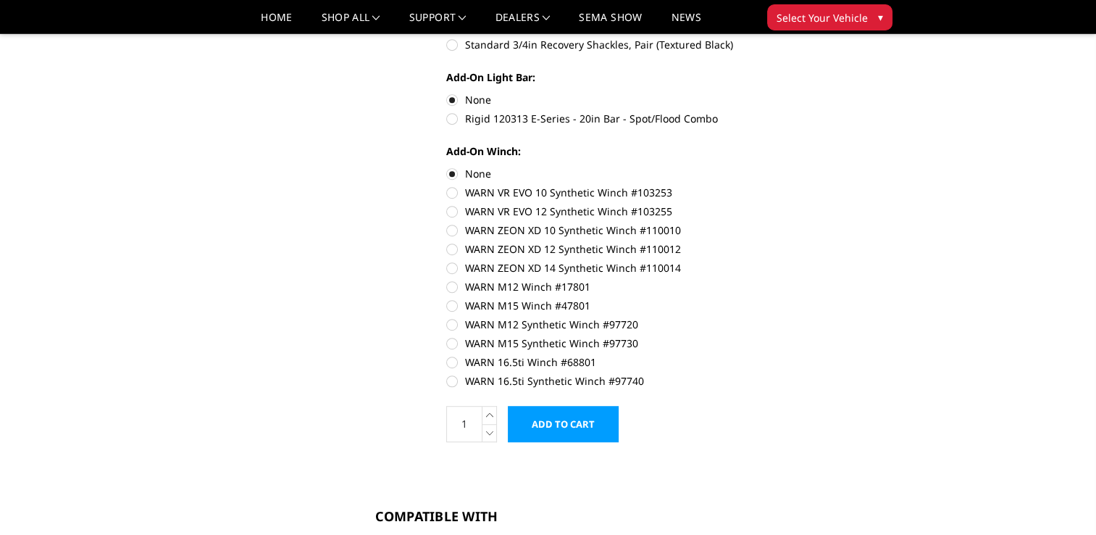
click at [588, 427] on input "Add to Cart" at bounding box center [563, 424] width 111 height 36
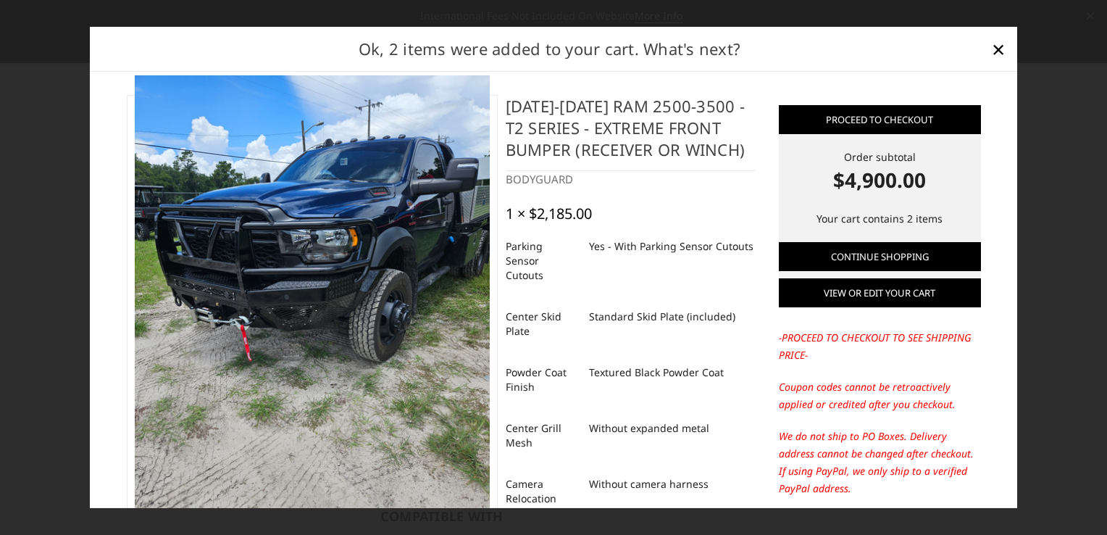
click at [873, 291] on link "View or edit your cart" at bounding box center [880, 292] width 202 height 29
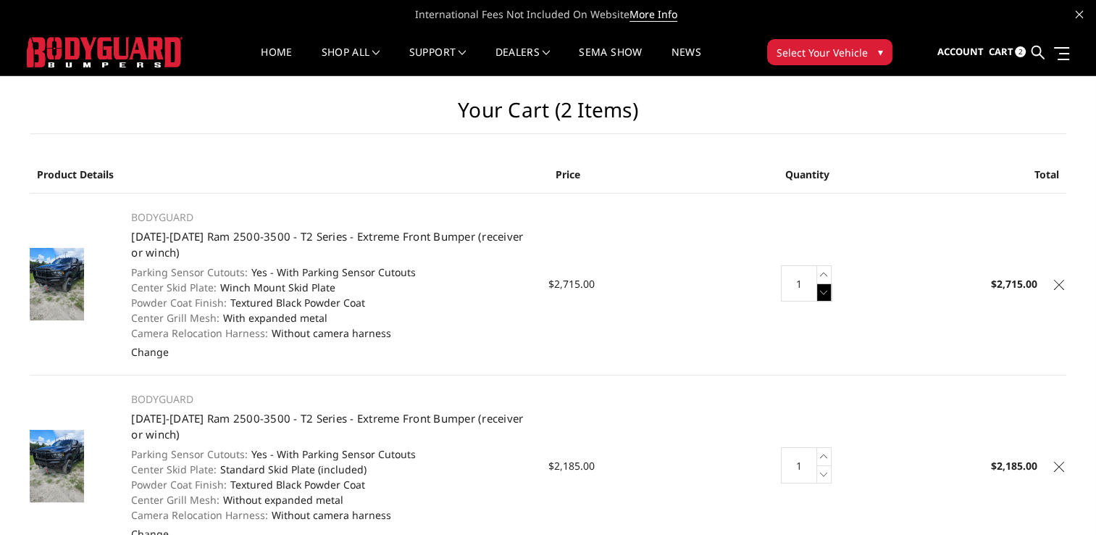
click at [824, 294] on icon at bounding box center [824, 292] width 14 height 18
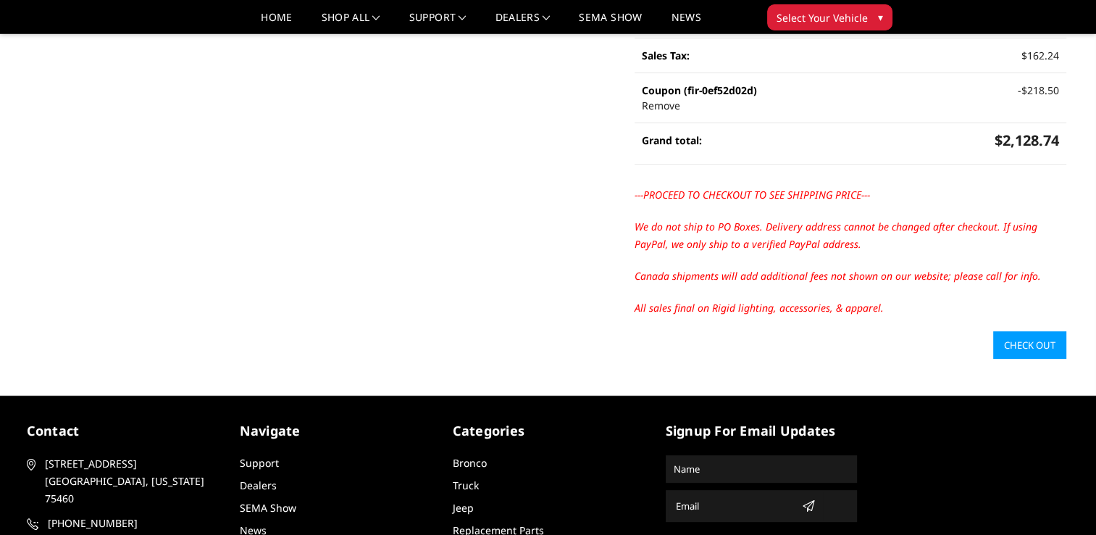
scroll to position [435, 0]
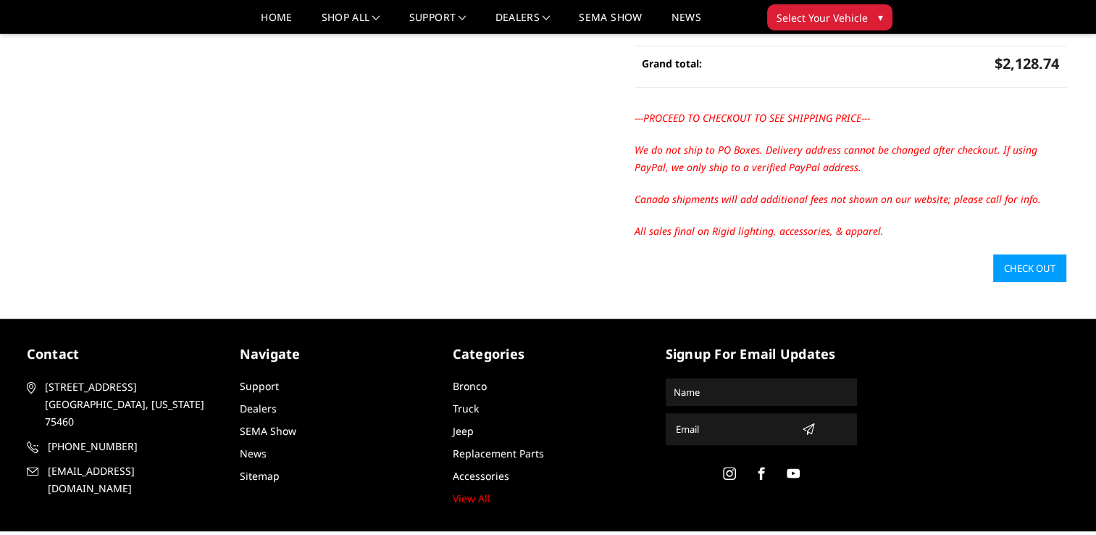
click at [1023, 267] on link "Check out" at bounding box center [1029, 268] width 73 height 28
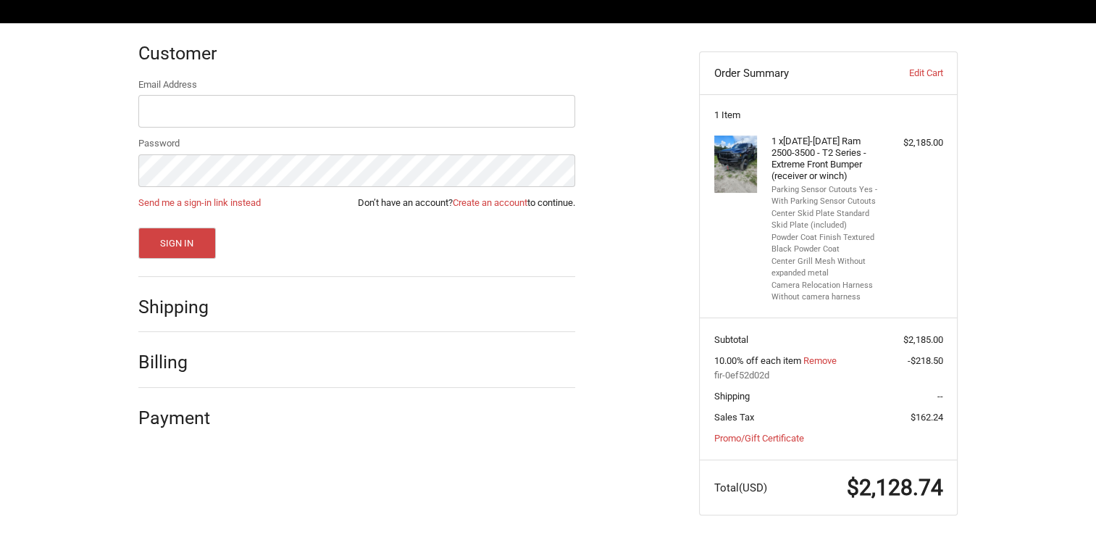
scroll to position [202, 0]
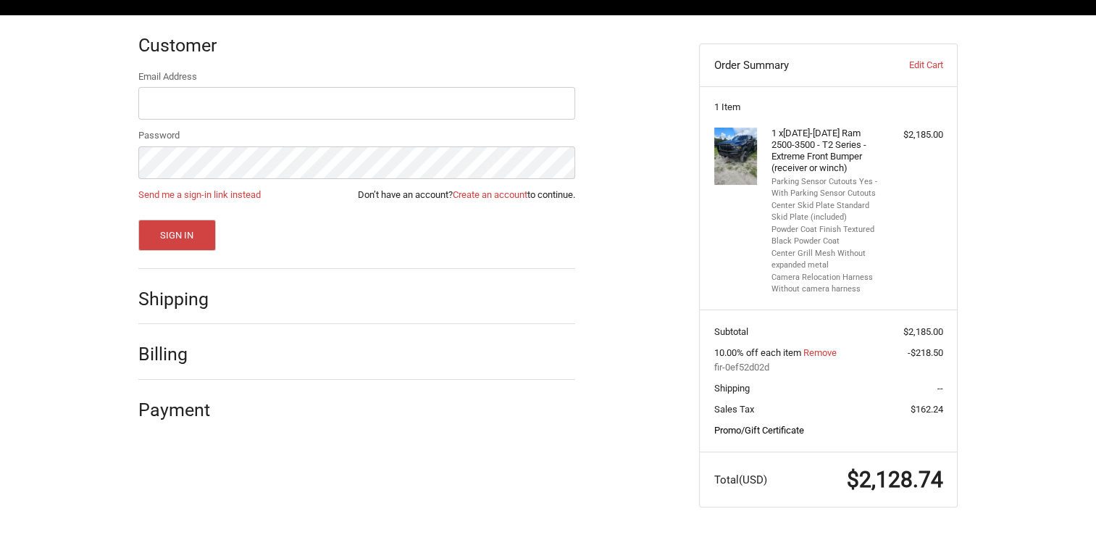
click at [744, 429] on link "Promo/Gift Certificate" at bounding box center [759, 429] width 90 height 11
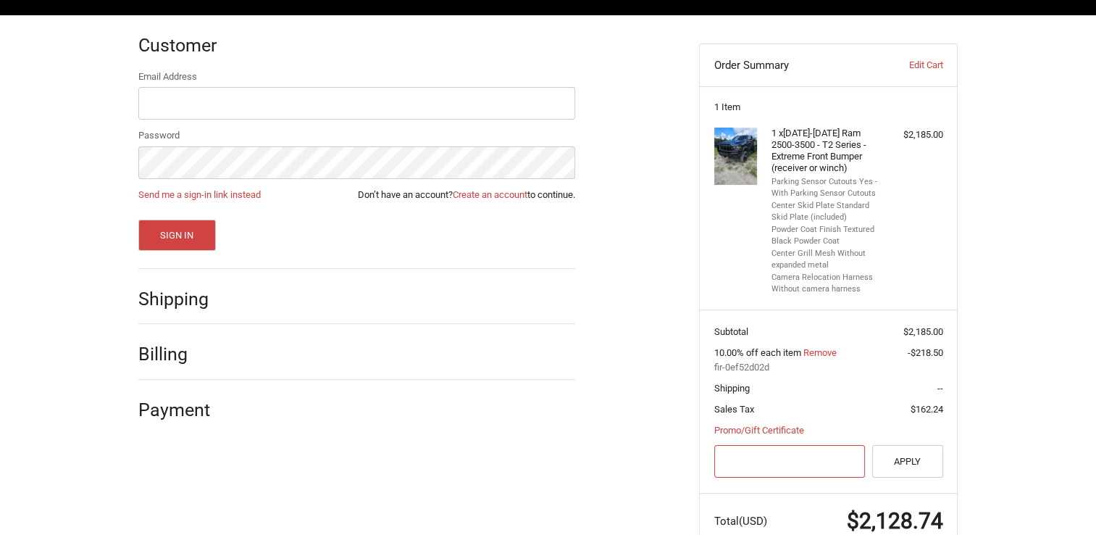
paste input "fir-0ef52d02d"
type input "fir-0ef52d02d"
click at [897, 456] on button "Apply" at bounding box center [907, 461] width 71 height 33
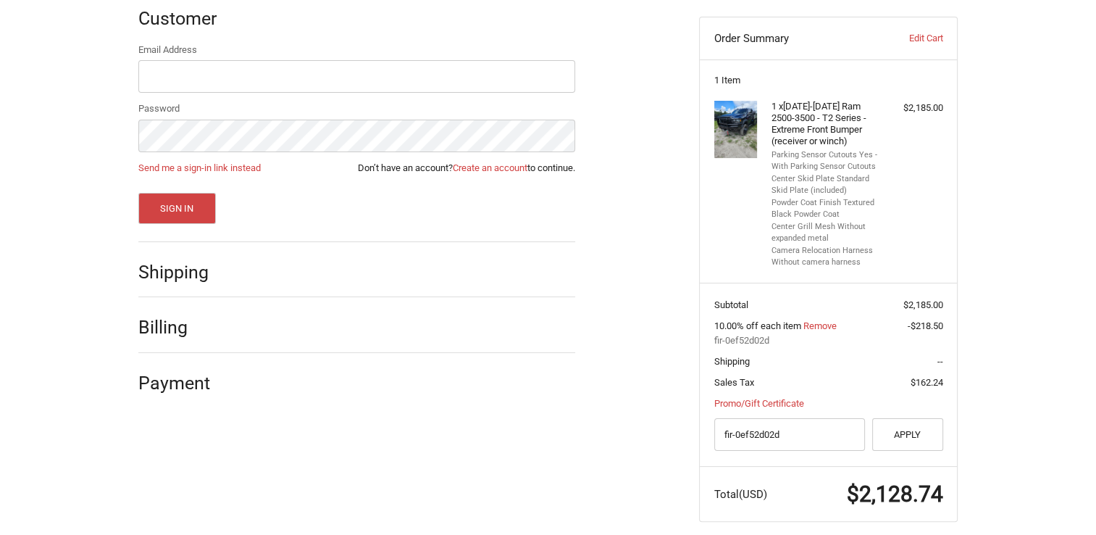
scroll to position [243, 0]
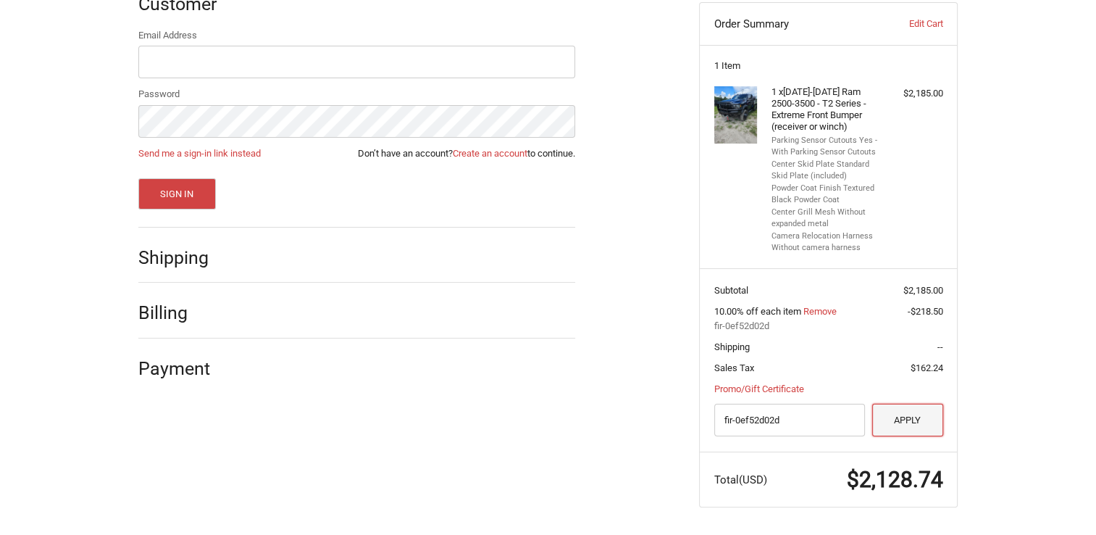
click at [906, 417] on button "Apply" at bounding box center [907, 419] width 71 height 33
drag, startPoint x: 779, startPoint y: 417, endPoint x: 721, endPoint y: 418, distance: 58.7
click at [721, 418] on input "fir-0ef52d02d" at bounding box center [789, 419] width 151 height 33
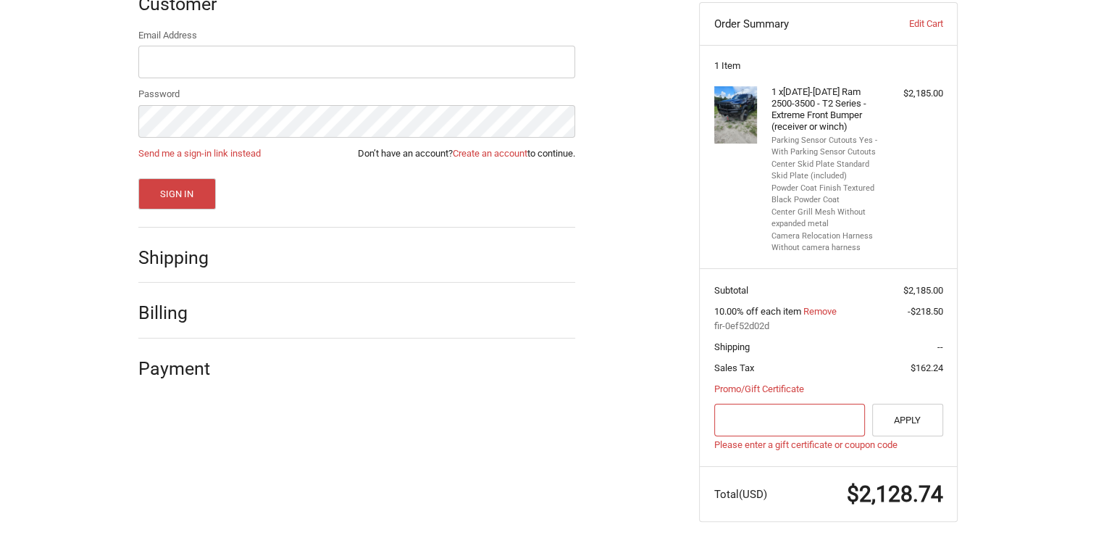
paste input "fir-0ef52d02d"
type input "fir-0ef52d02d"
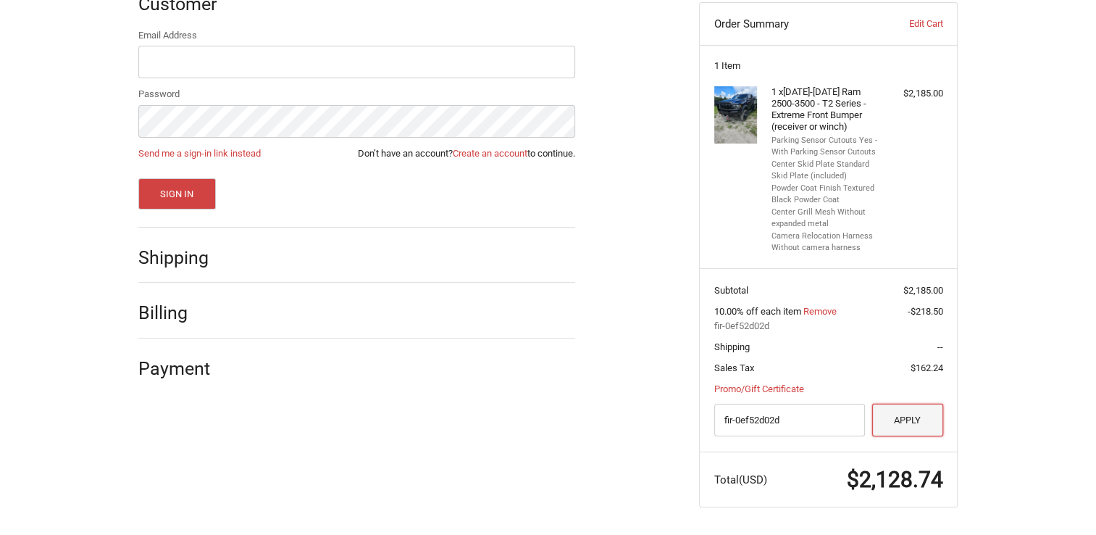
click at [897, 416] on button "Apply" at bounding box center [907, 419] width 71 height 33
click at [207, 262] on h2 "Shipping" at bounding box center [180, 257] width 85 height 22
click at [185, 259] on h2 "Shipping" at bounding box center [180, 257] width 85 height 22
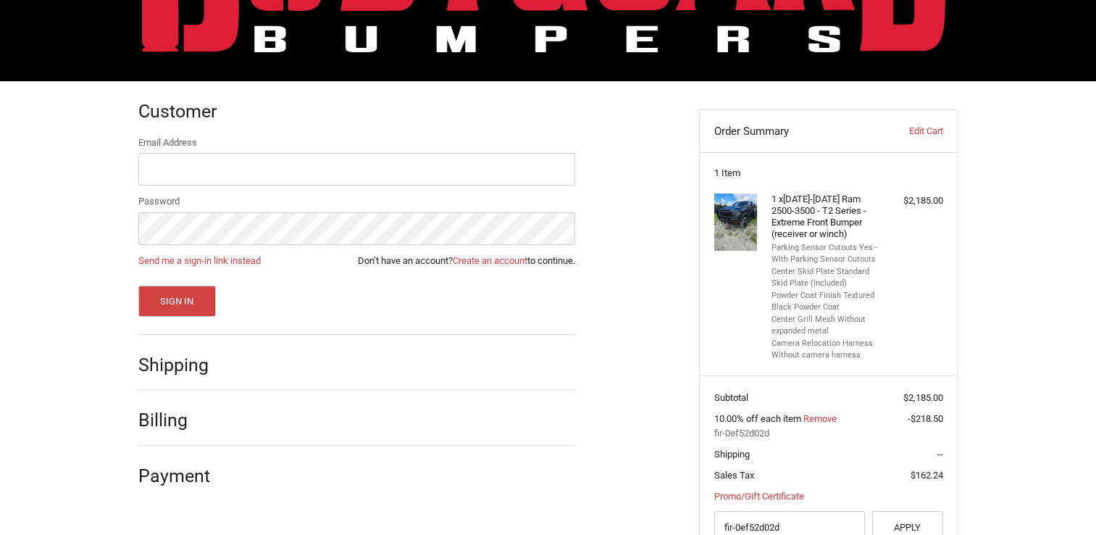
scroll to position [26, 0]
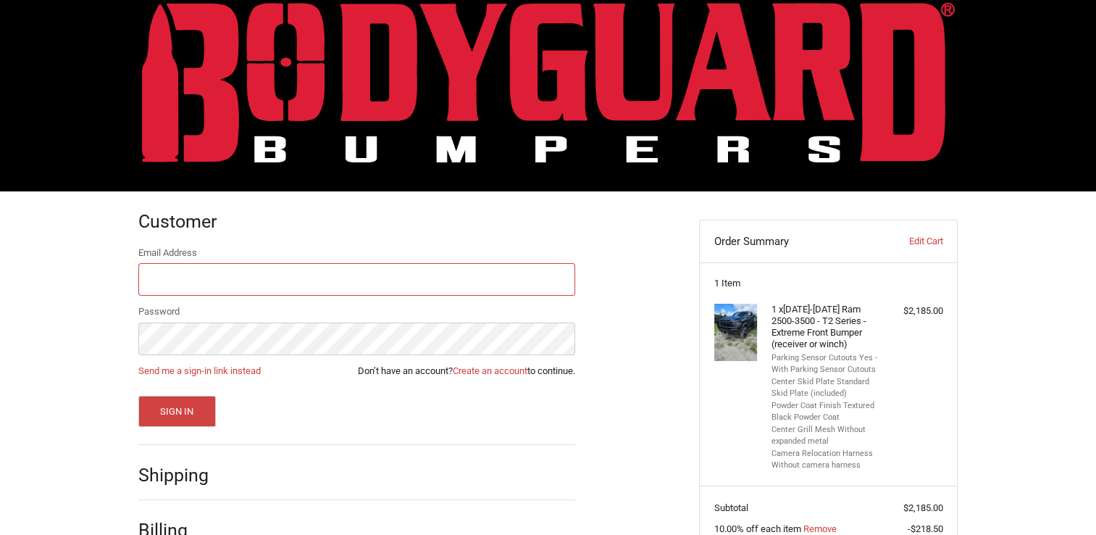
click at [272, 267] on input "Email Address" at bounding box center [356, 279] width 437 height 33
type input "[PERSON_NAME][EMAIL_ADDRESS][PERSON_NAME][DOMAIN_NAME]"
click at [287, 378] on div "Email Address [PERSON_NAME][EMAIL_ADDRESS][PERSON_NAME][DOMAIN_NAME] Password S…" at bounding box center [356, 336] width 437 height 181
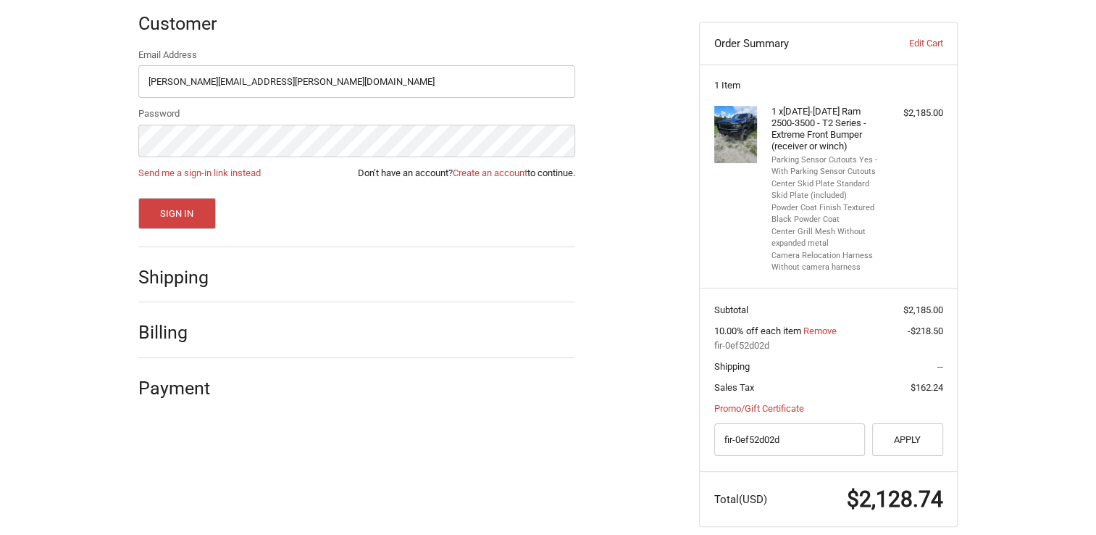
scroll to position [243, 0]
